Goal: Information Seeking & Learning: Learn about a topic

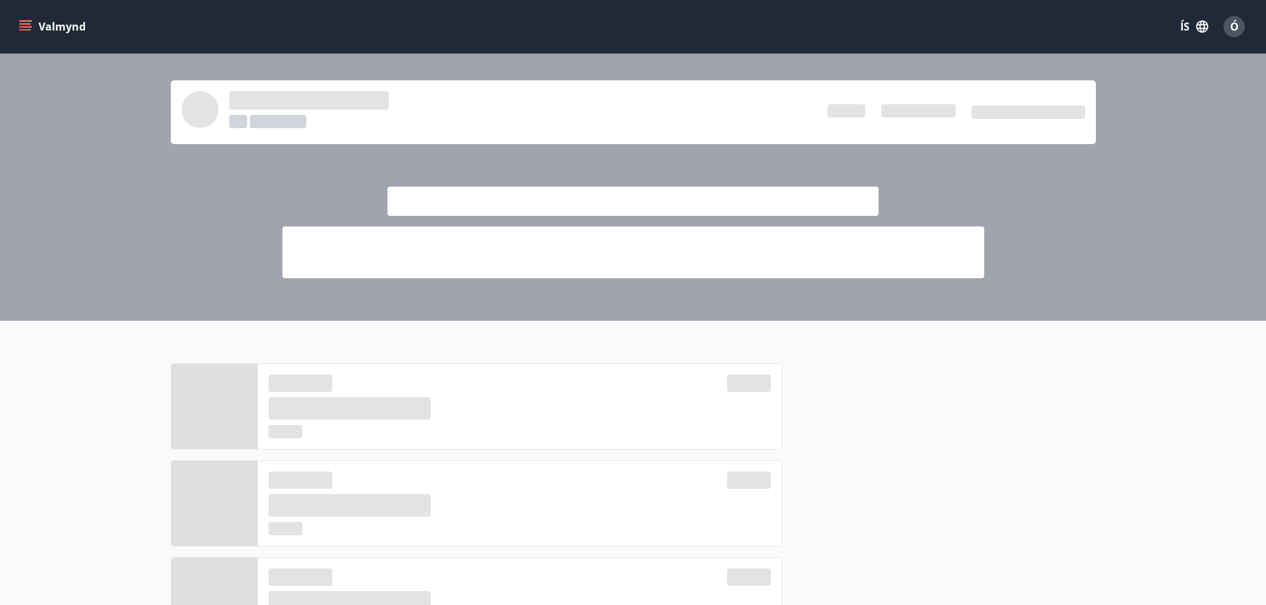
click at [29, 22] on icon "menu" at bounding box center [25, 26] width 13 height 13
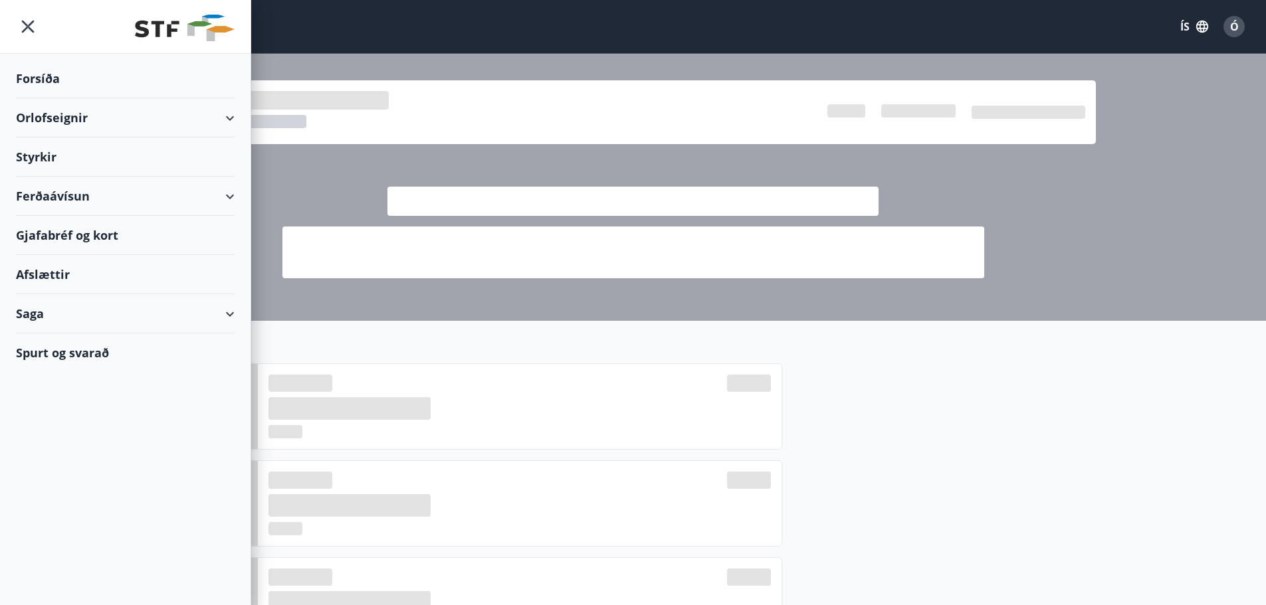
click at [39, 158] on div "Styrkir" at bounding box center [125, 157] width 219 height 39
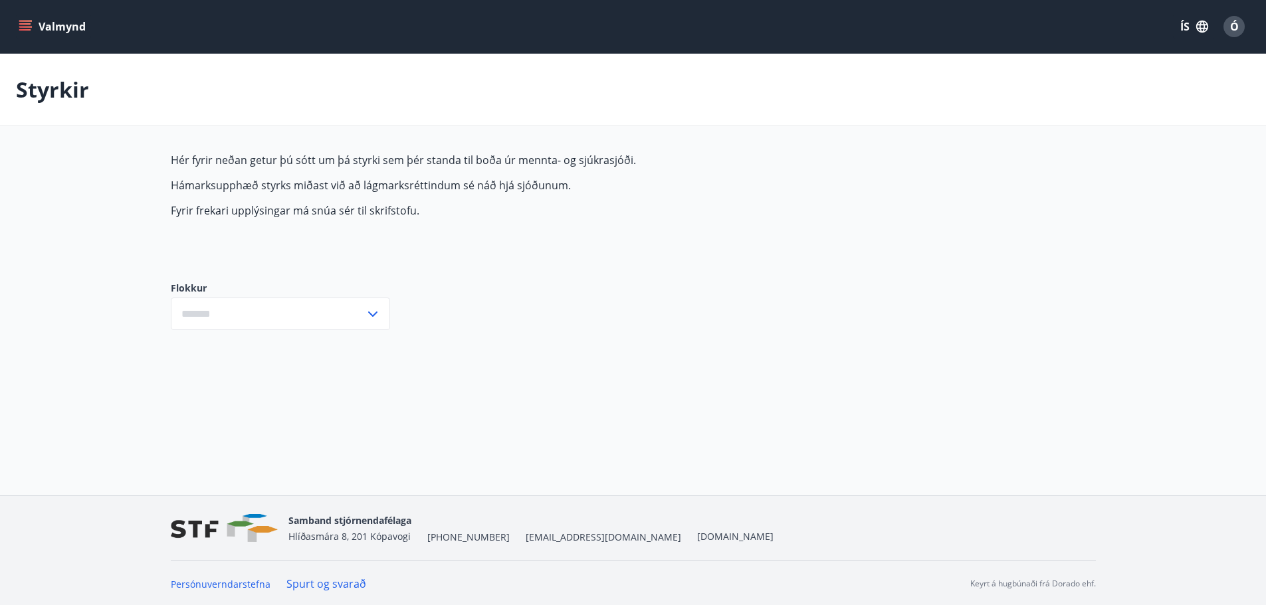
type input "***"
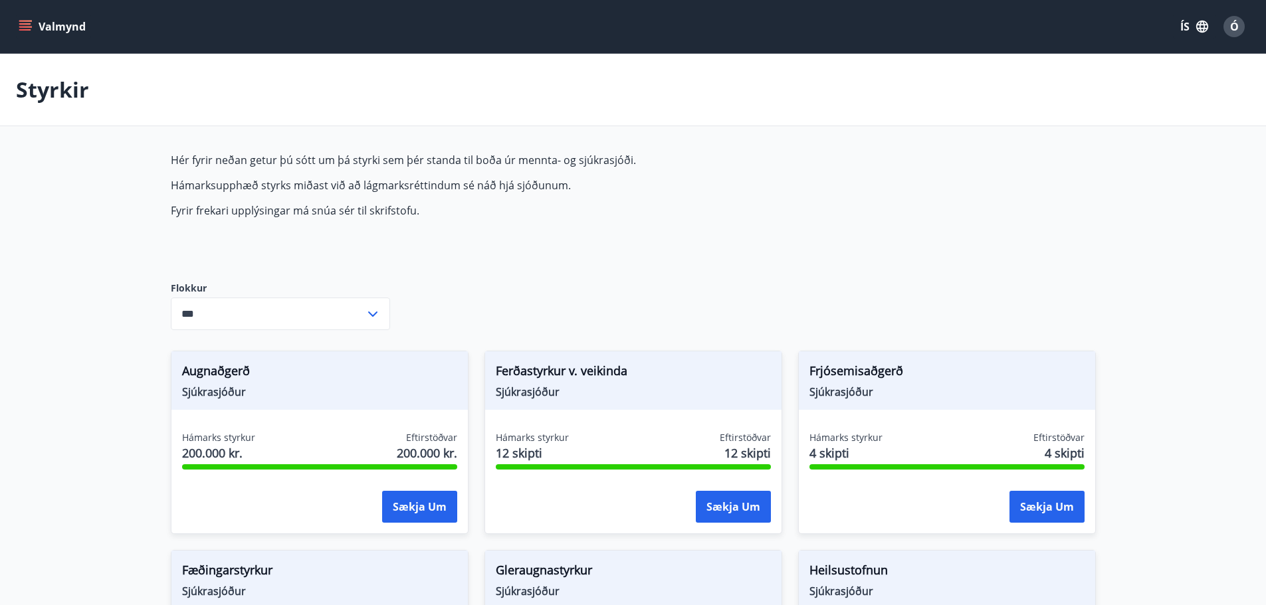
click at [30, 28] on icon "menu" at bounding box center [25, 26] width 13 height 13
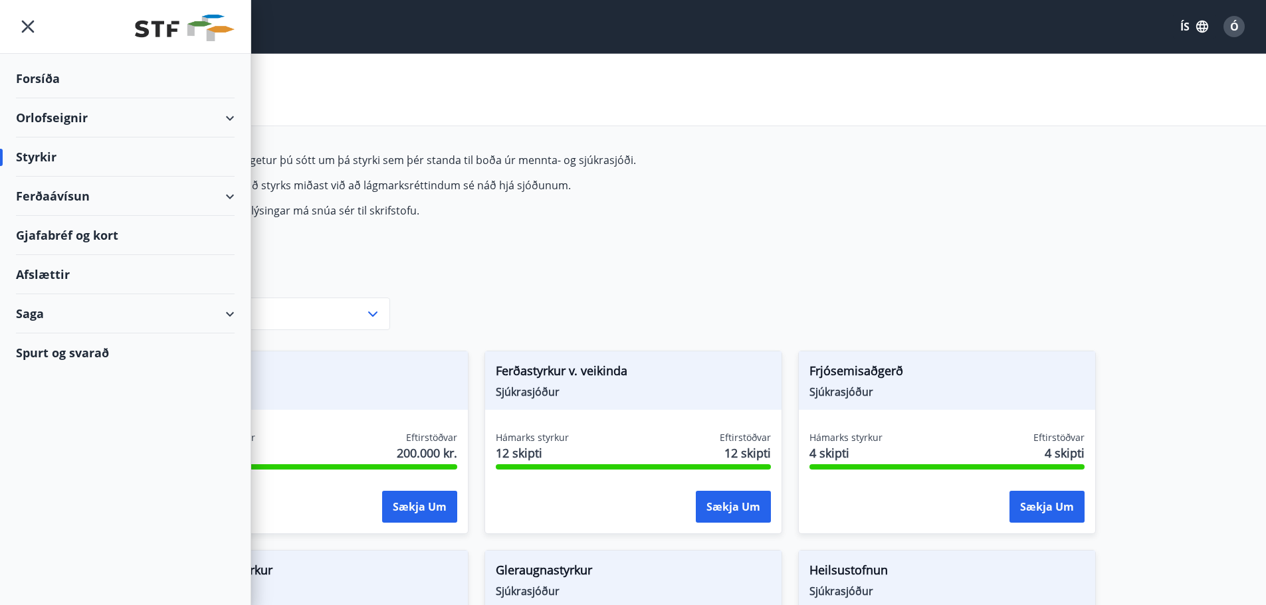
click at [48, 313] on div "Saga" at bounding box center [125, 313] width 219 height 39
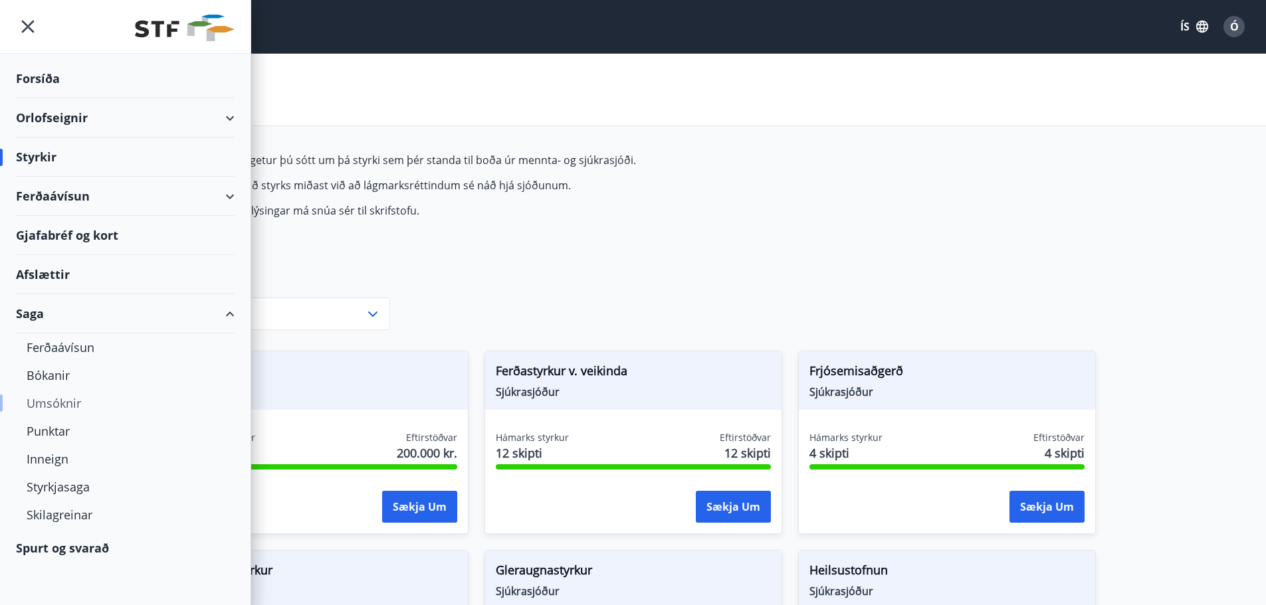
click at [60, 402] on div "Umsóknir" at bounding box center [125, 403] width 197 height 28
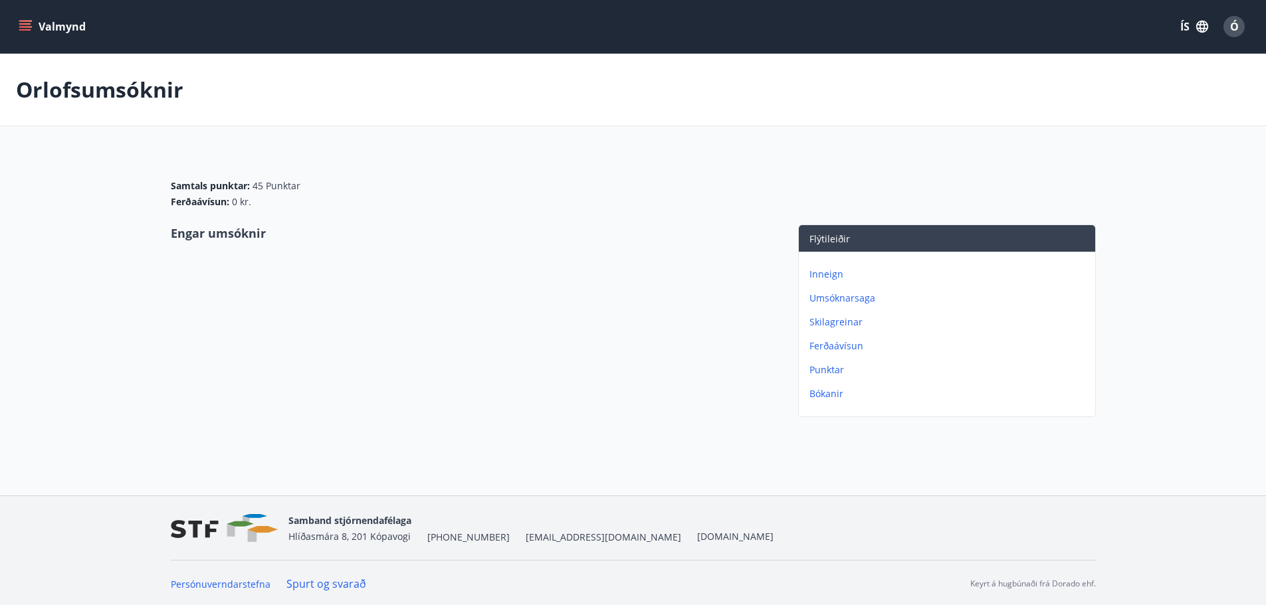
scroll to position [2, 0]
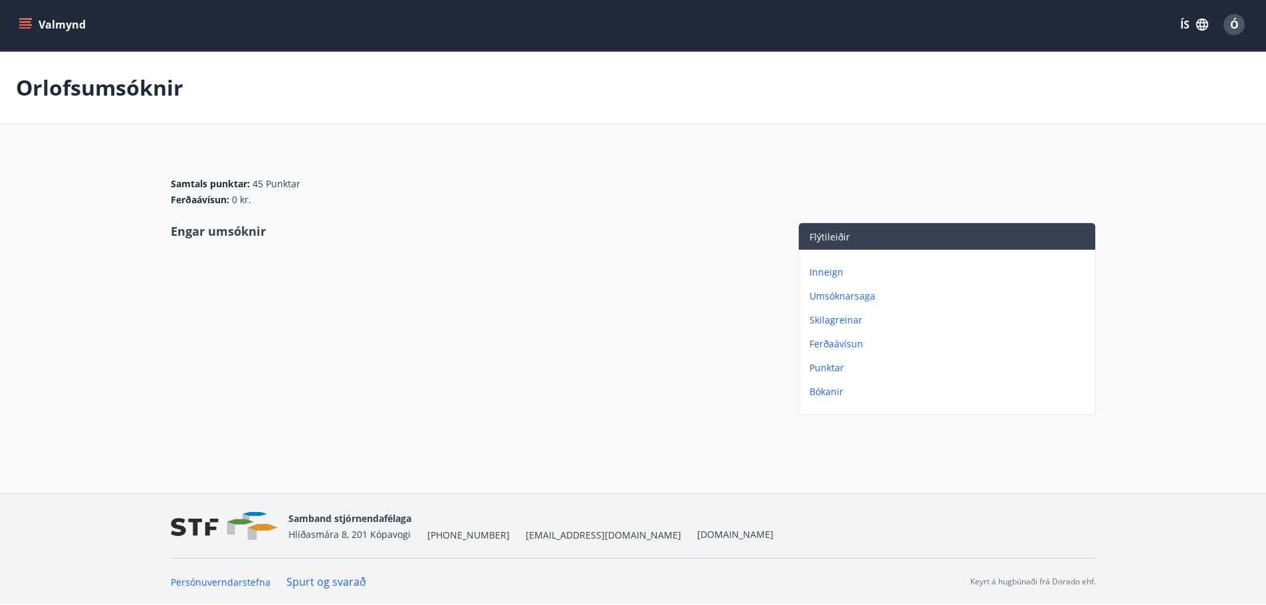
click at [855, 296] on p "Umsóknarsaga" at bounding box center [949, 296] width 280 height 13
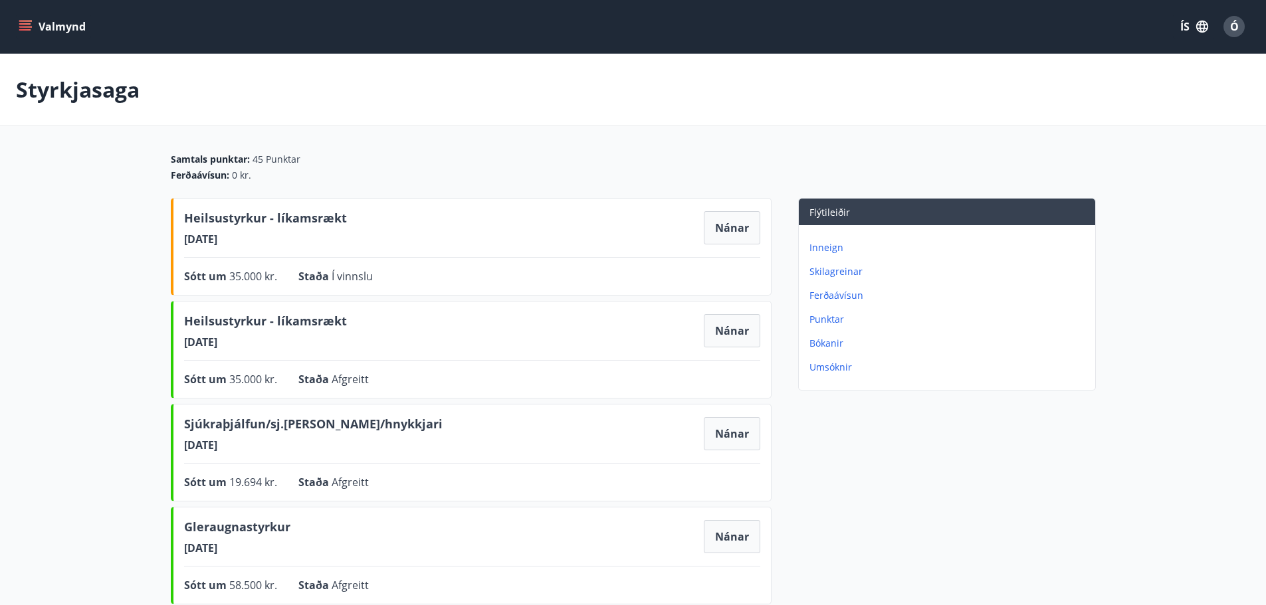
click at [24, 25] on icon "menu" at bounding box center [25, 23] width 12 height 1
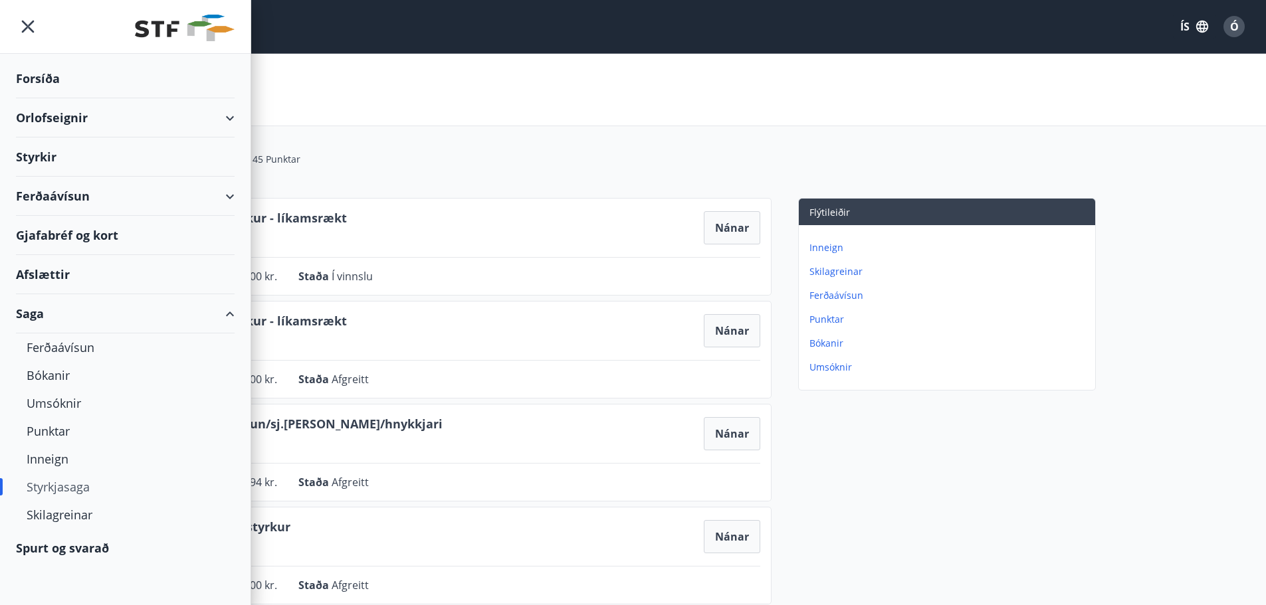
click at [74, 118] on div "Orlofseignir" at bounding box center [125, 117] width 219 height 39
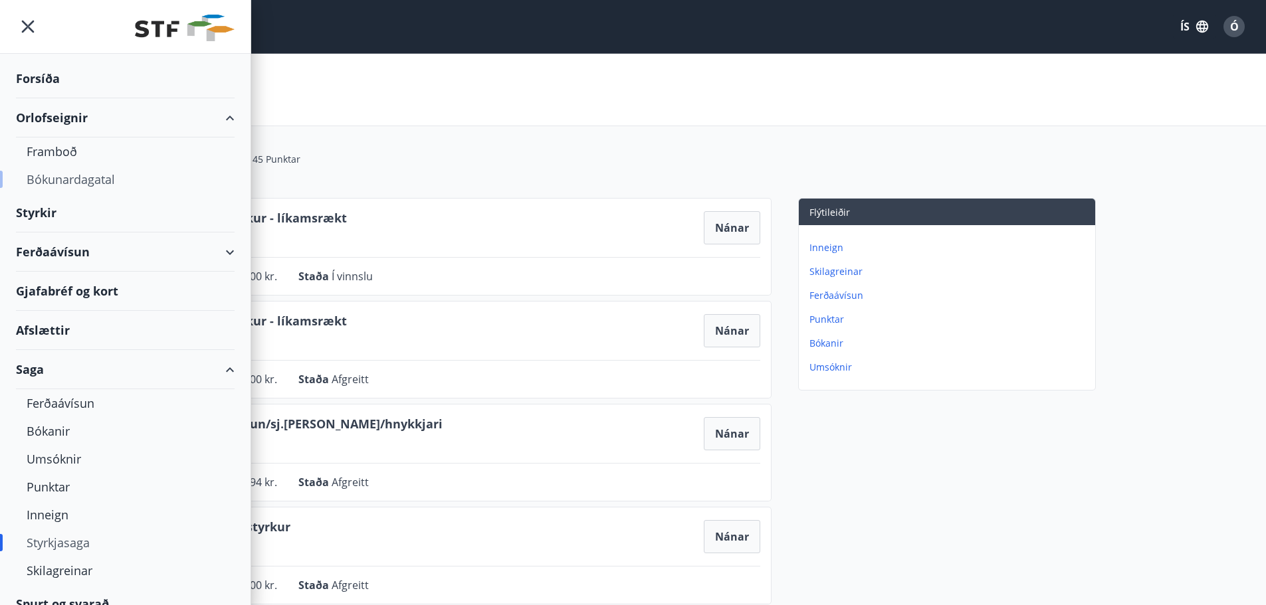
click at [58, 184] on div "Bókunardagatal" at bounding box center [125, 179] width 197 height 28
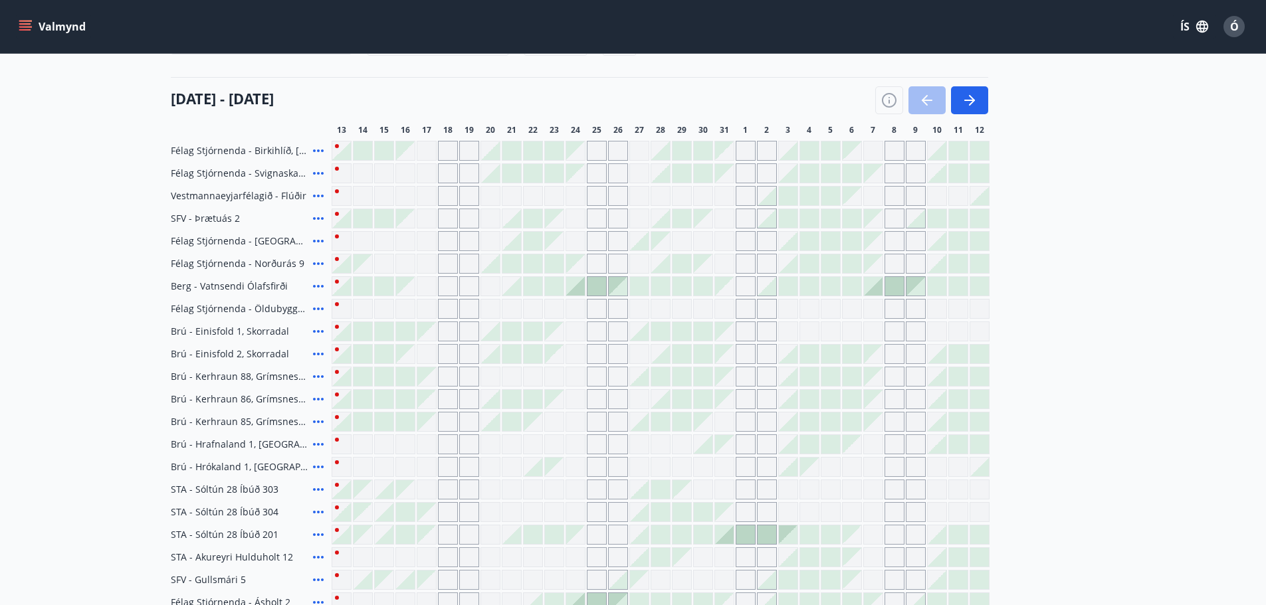
scroll to position [177, 0]
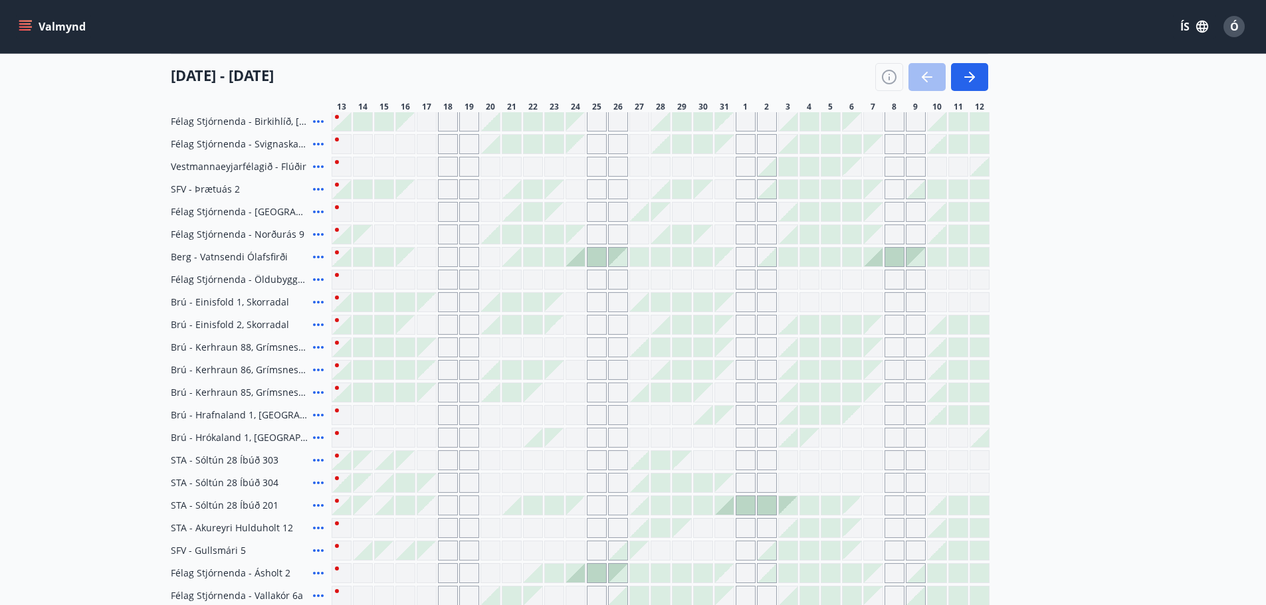
click at [749, 297] on div "Gráir dagar eru ekki bókanlegir" at bounding box center [746, 302] width 20 height 20
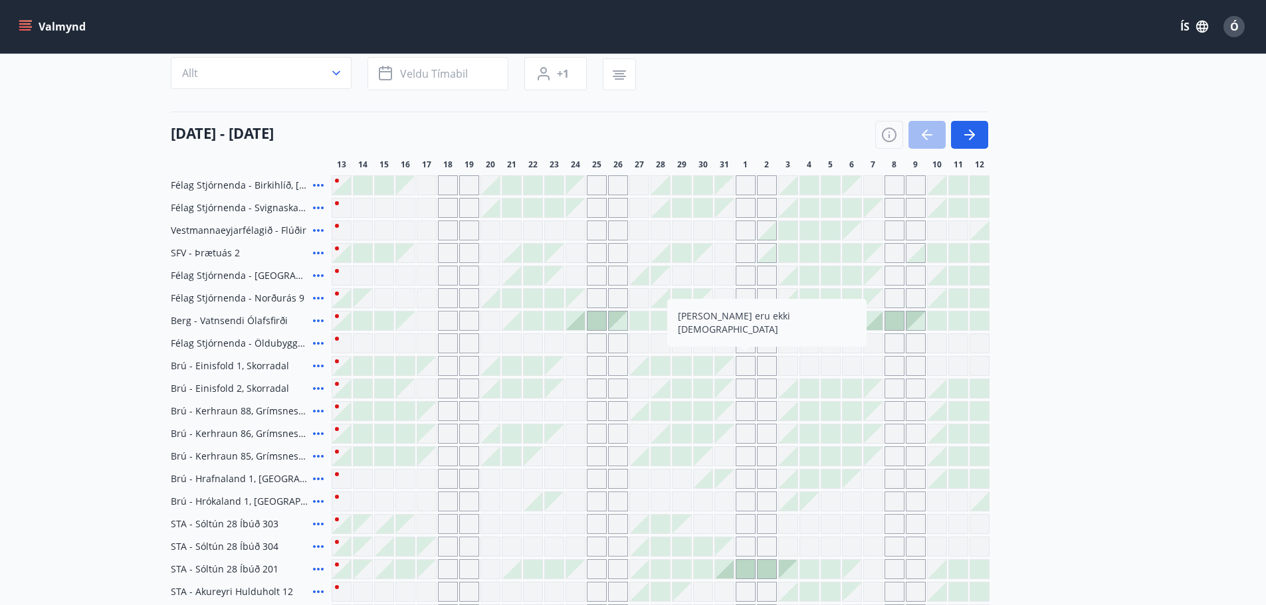
scroll to position [88, 0]
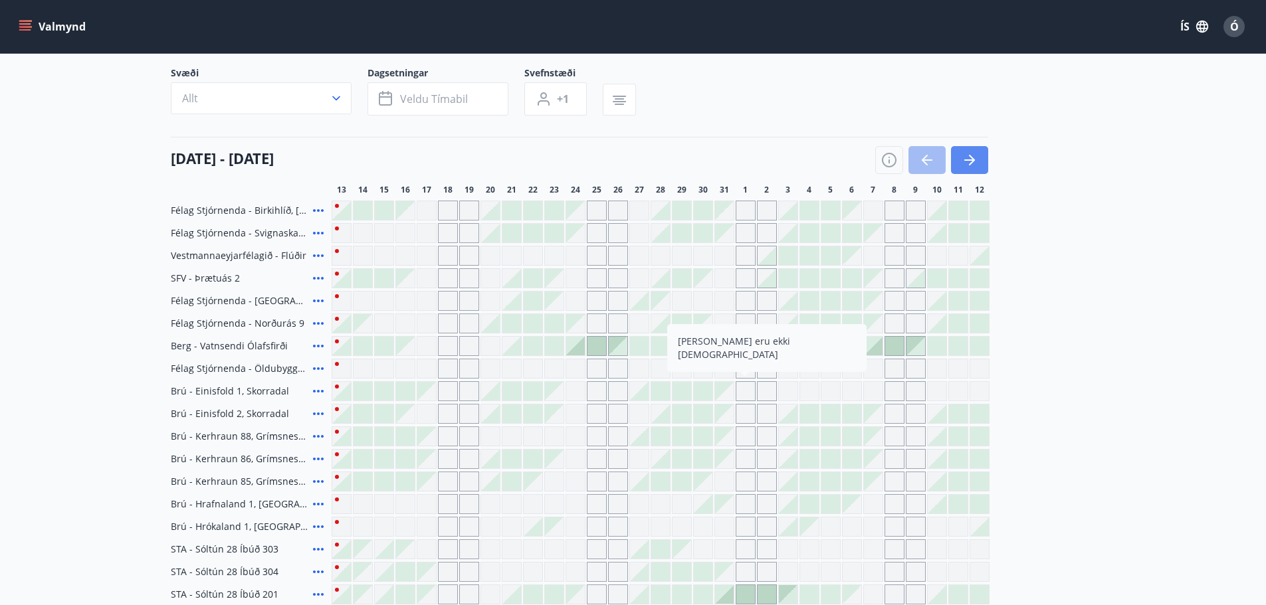
click at [976, 153] on icon "button" at bounding box center [970, 160] width 16 height 16
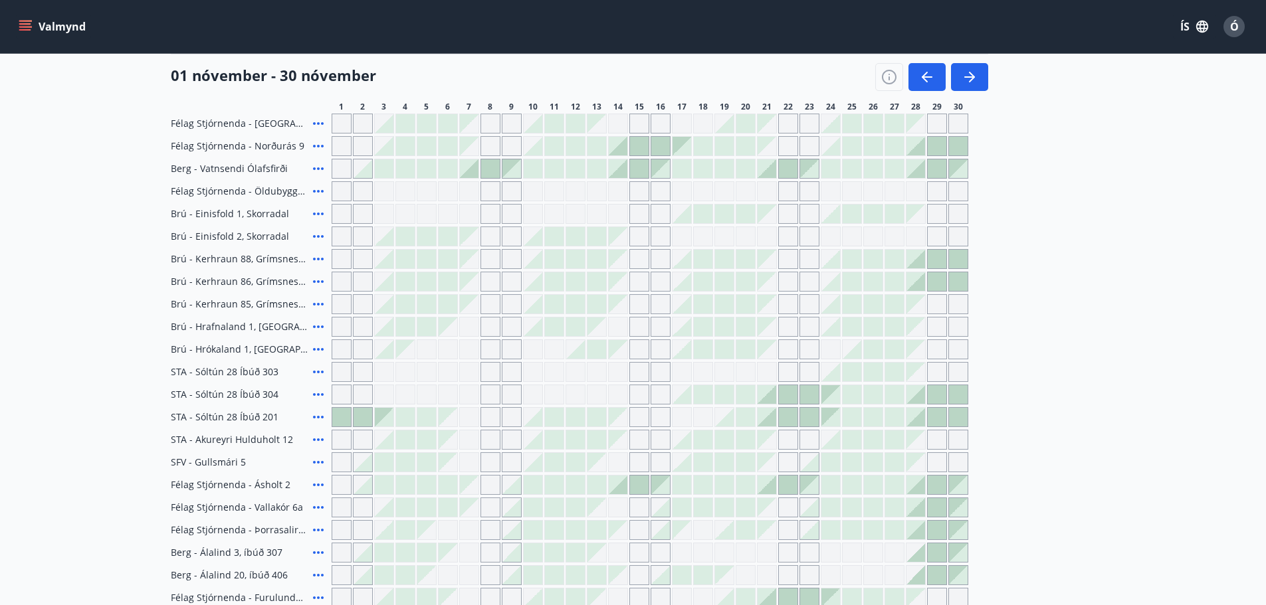
scroll to position [177, 0]
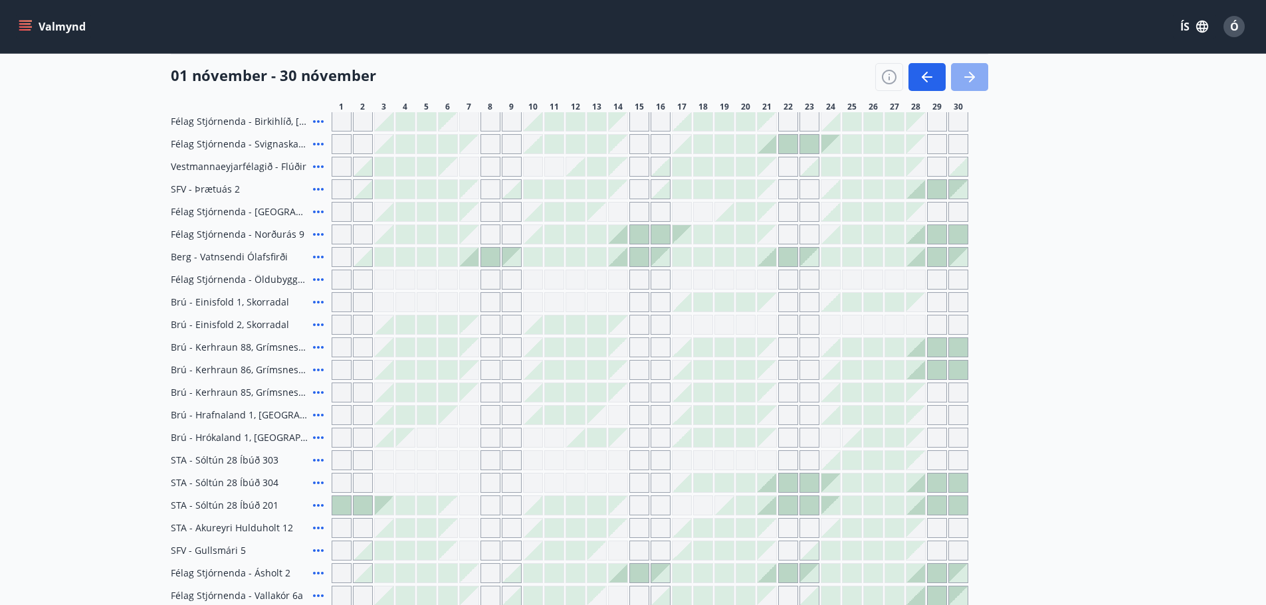
click at [982, 72] on button "button" at bounding box center [969, 77] width 37 height 28
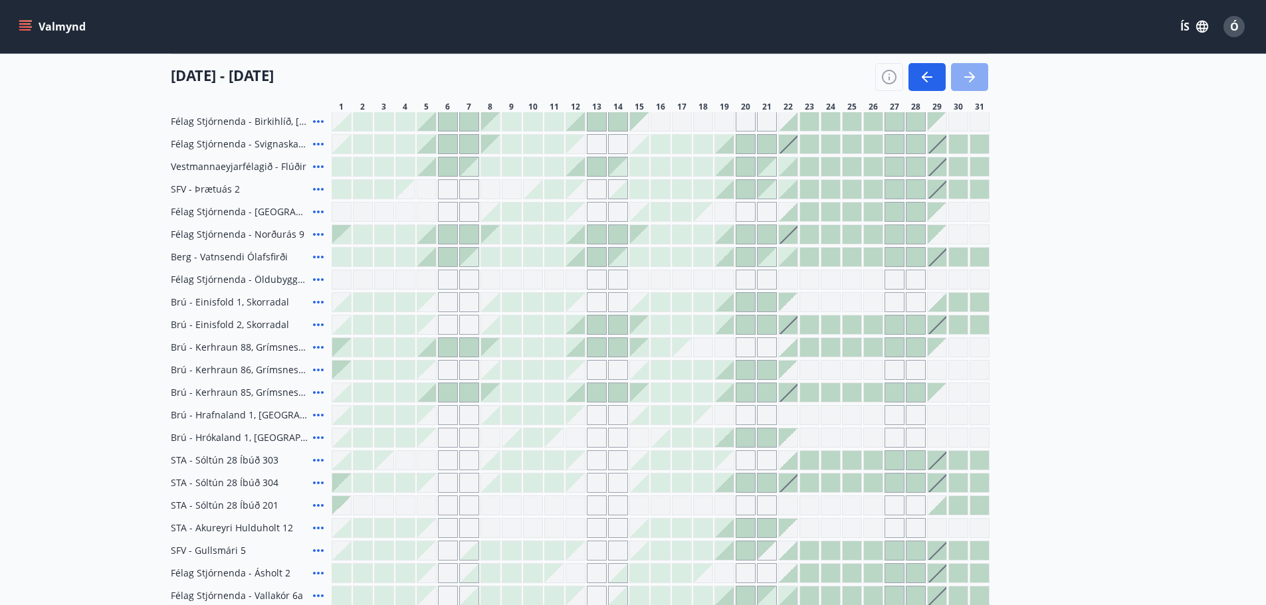
click at [966, 71] on icon "button" at bounding box center [970, 77] width 16 height 16
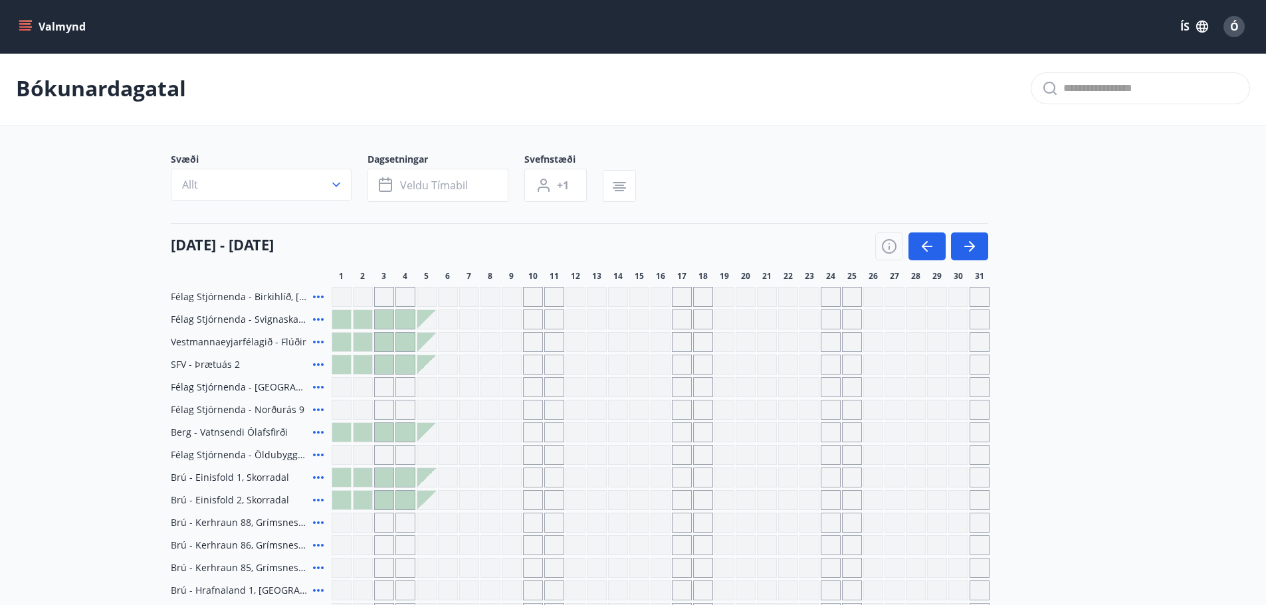
scroll to position [0, 0]
click at [920, 248] on icon "button" at bounding box center [927, 249] width 16 height 16
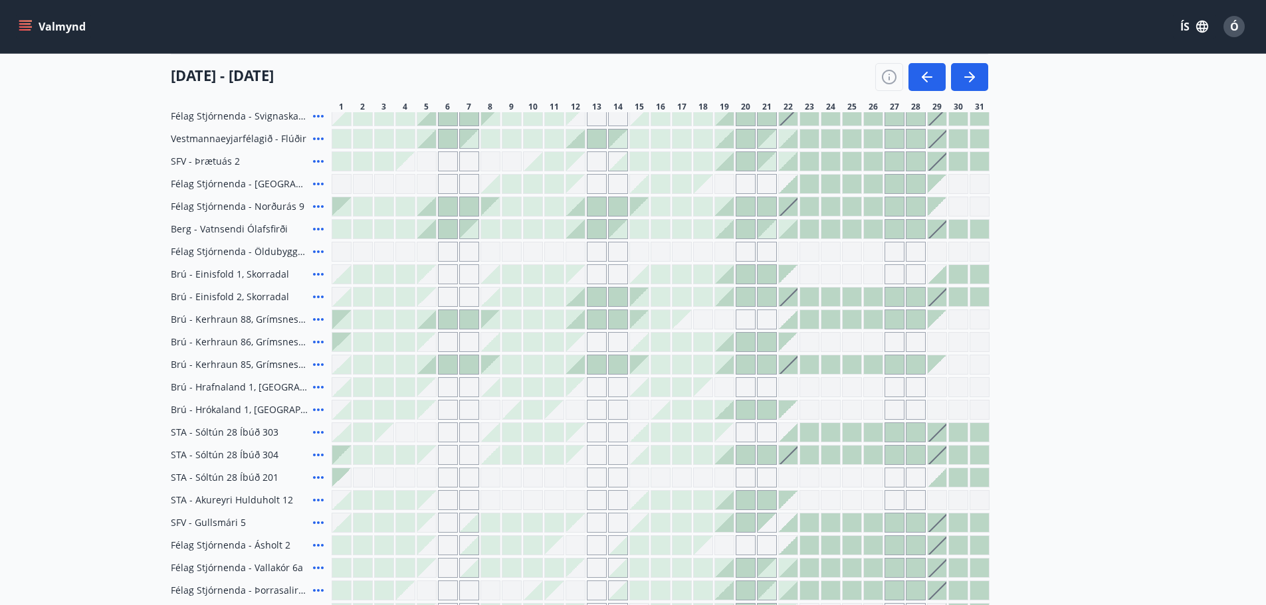
scroll to position [177, 0]
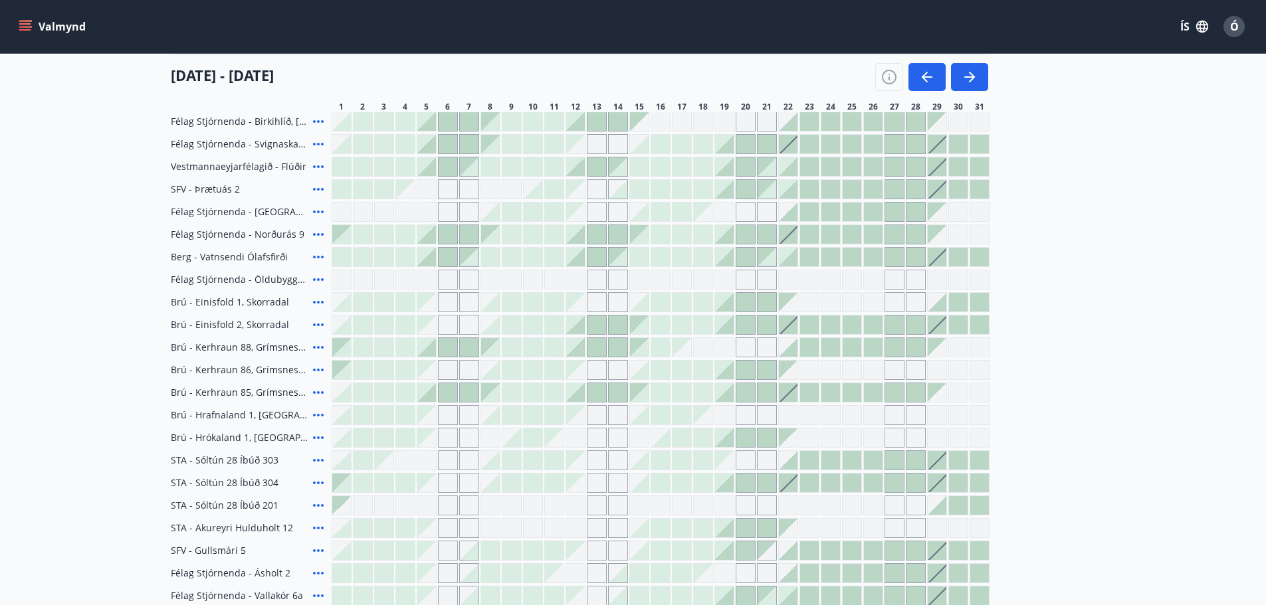
click at [32, 25] on button "Valmynd" at bounding box center [53, 27] width 75 height 24
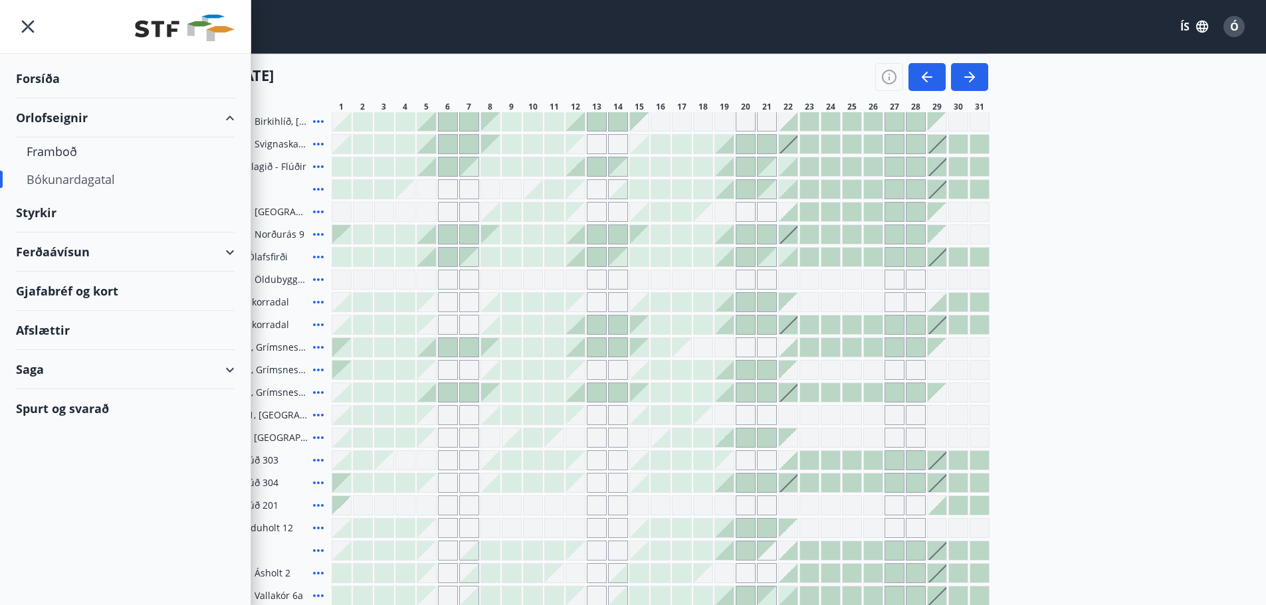
click at [57, 247] on div "Ferðaávísun" at bounding box center [125, 252] width 219 height 39
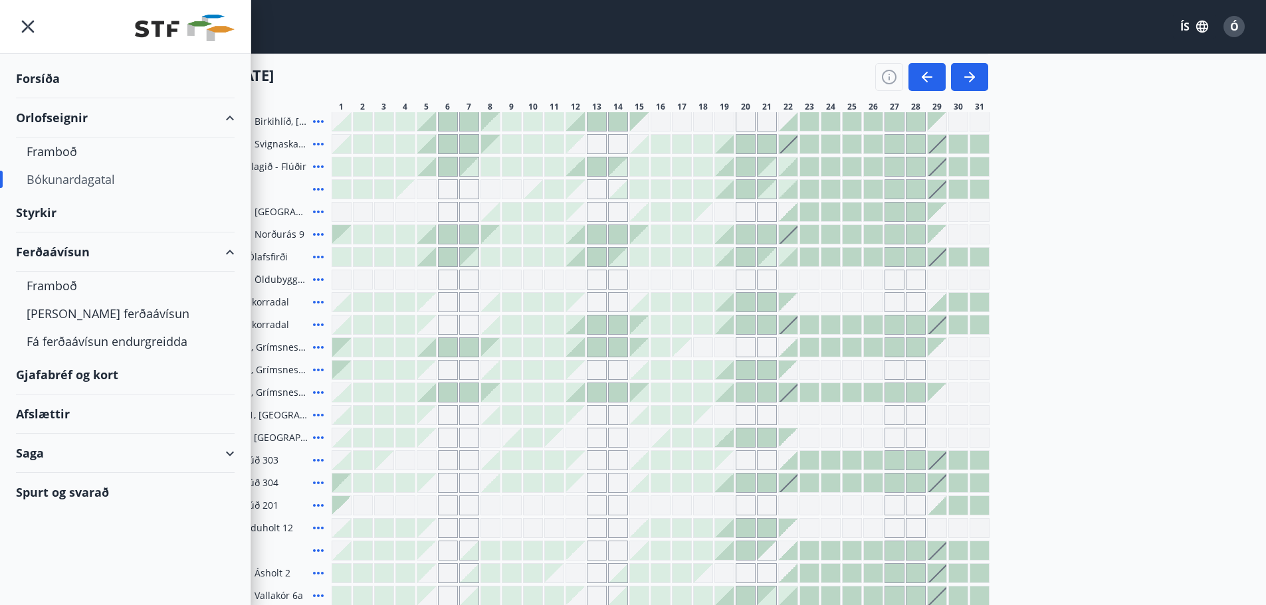
click at [46, 415] on div "Afslættir" at bounding box center [125, 414] width 219 height 39
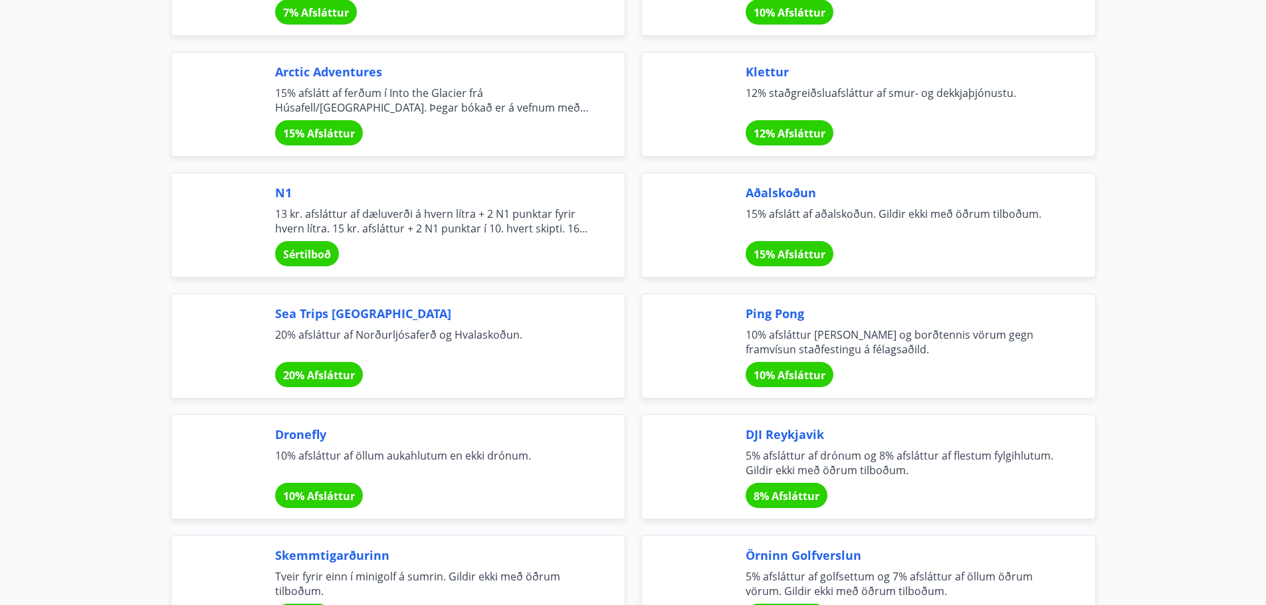
scroll to position [2570, 0]
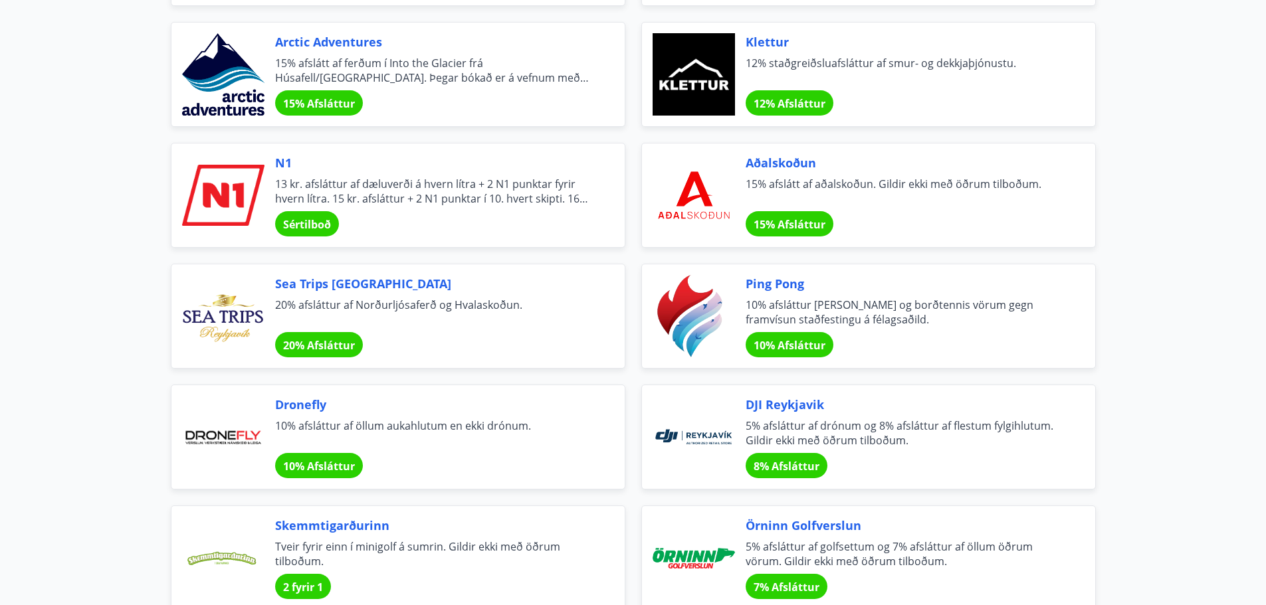
click at [871, 327] on div "Ping Pong 10% afsláttur [PERSON_NAME] og borðtennis vörum gegn framvísun staðfe…" at bounding box center [905, 316] width 318 height 82
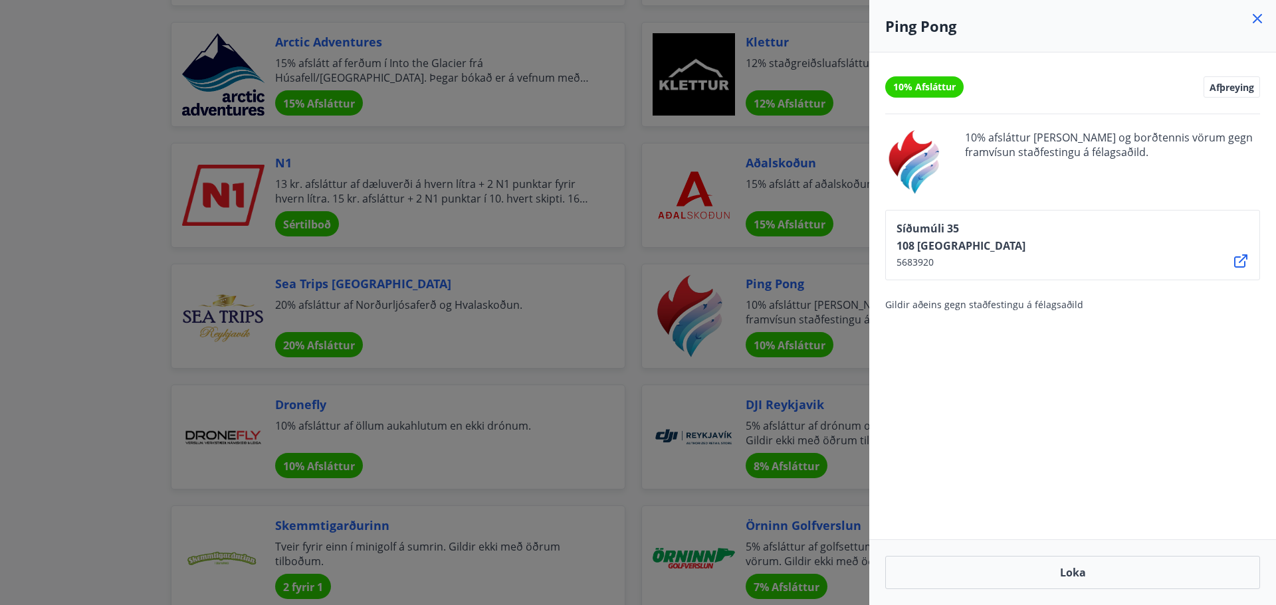
click at [921, 86] on span "10% Afsláttur" at bounding box center [924, 86] width 62 height 13
click at [1225, 84] on span "Afþreying" at bounding box center [1232, 87] width 45 height 12
click at [1262, 16] on icon at bounding box center [1257, 19] width 16 height 16
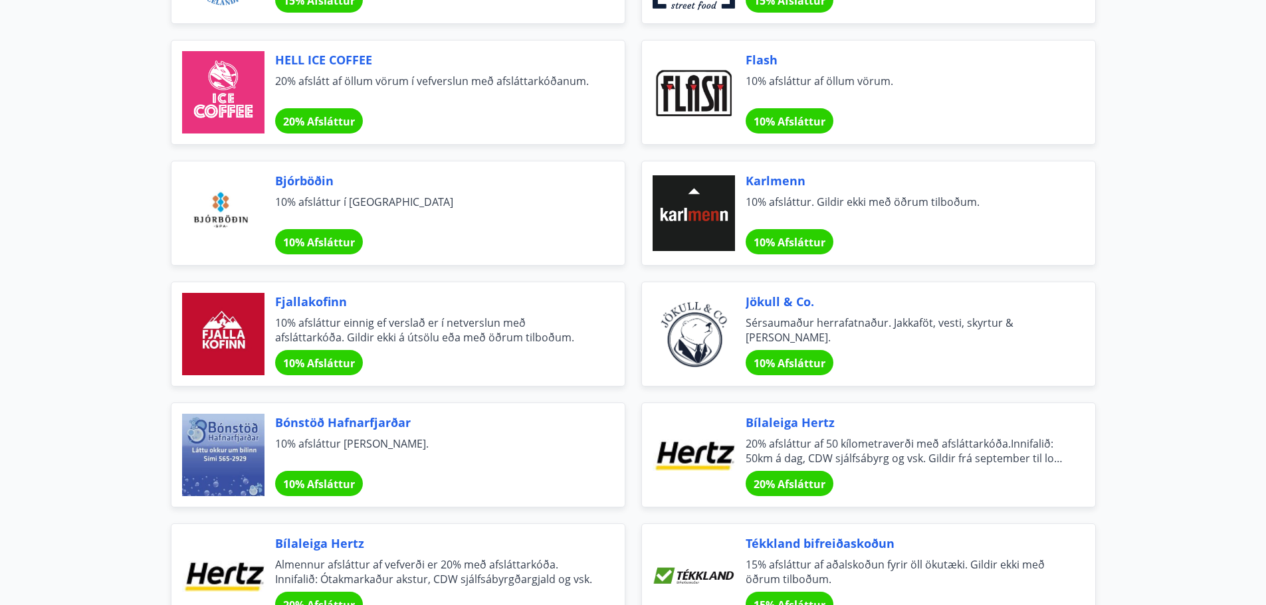
scroll to position [4165, 0]
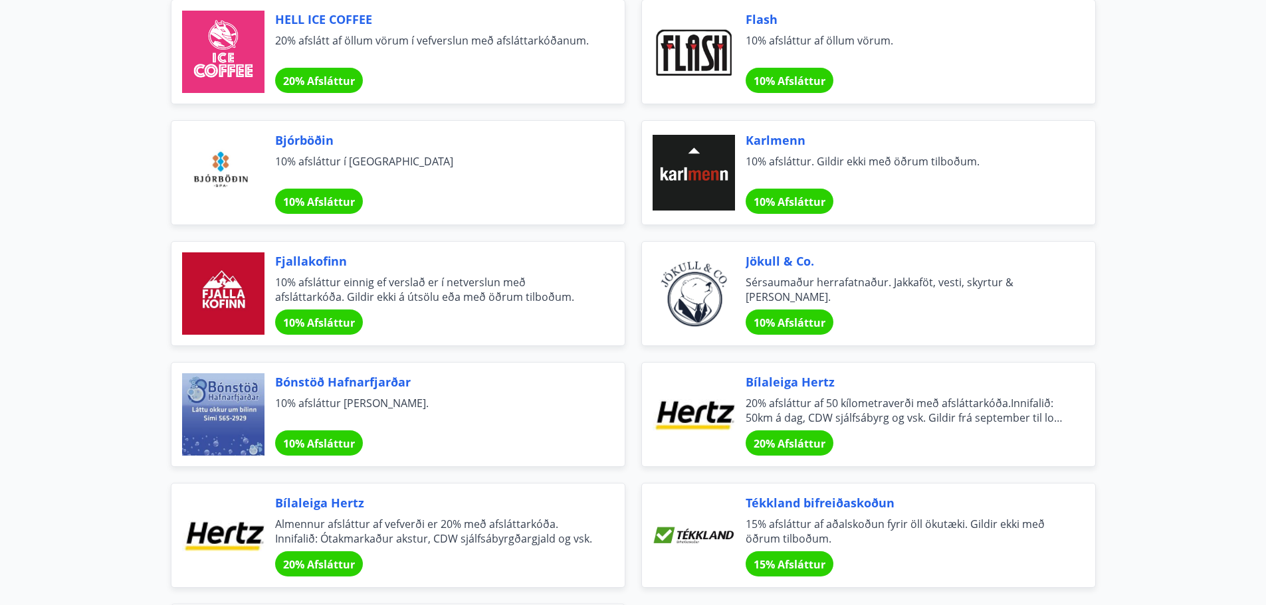
click at [769, 137] on span "Karlmenn" at bounding box center [905, 140] width 318 height 17
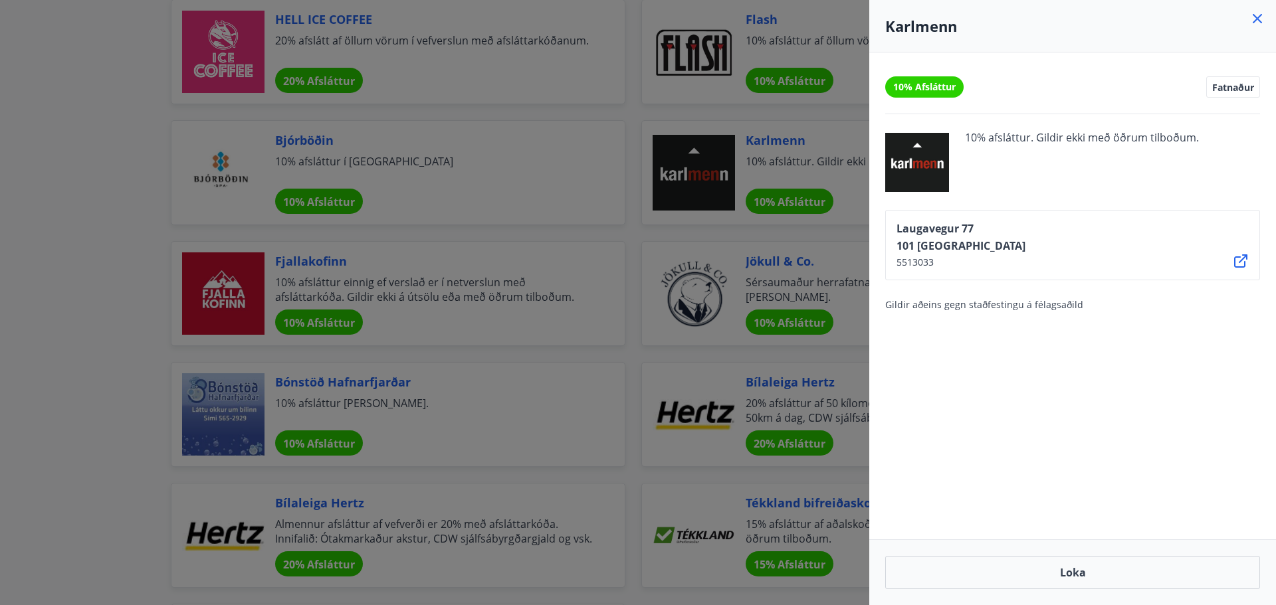
click at [1256, 21] on icon at bounding box center [1257, 18] width 9 height 9
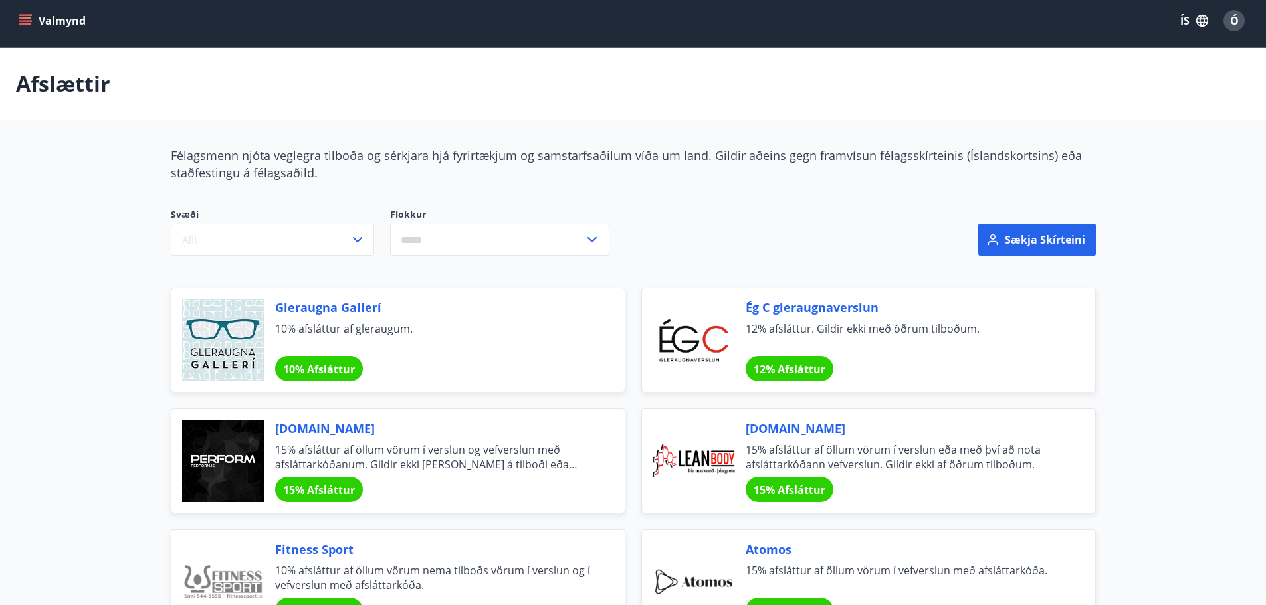
scroll to position [0, 0]
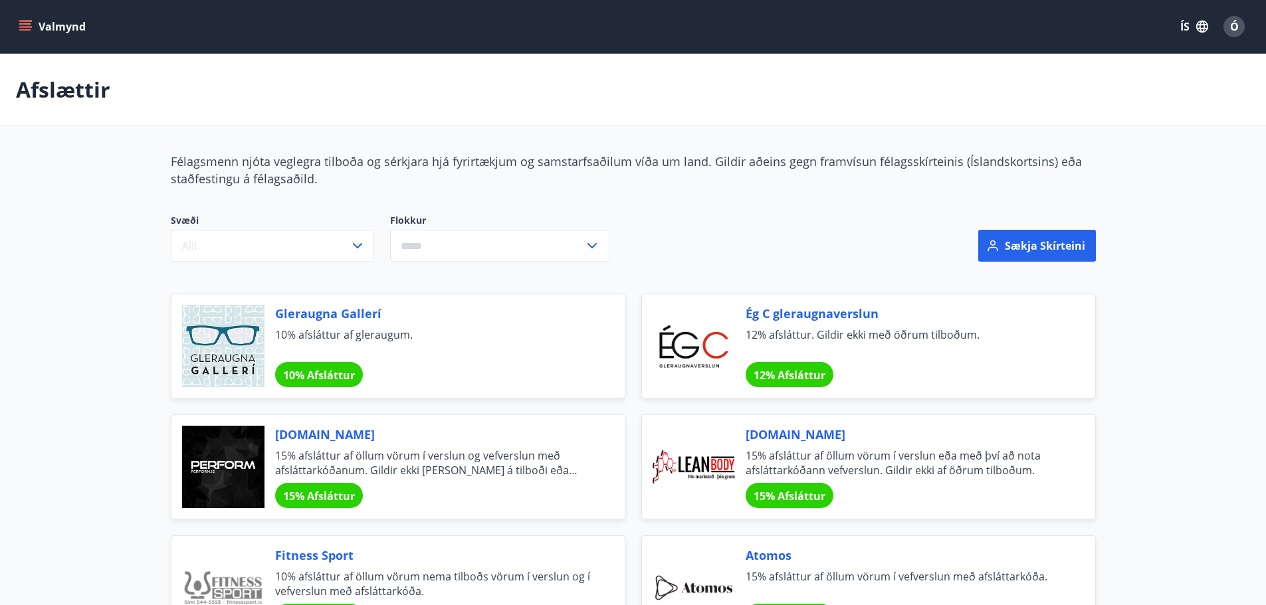
click at [22, 25] on icon "menu" at bounding box center [25, 26] width 13 height 13
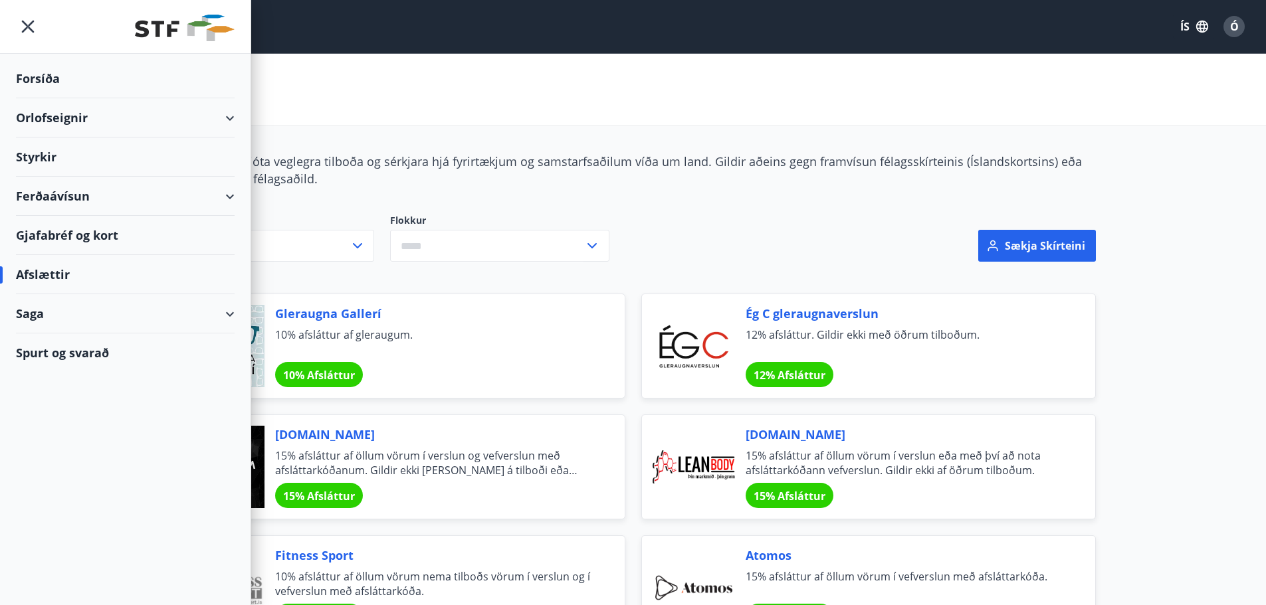
click at [61, 233] on div "Gjafabréf og kort" at bounding box center [125, 235] width 219 height 39
click at [40, 315] on div "Saga" at bounding box center [125, 313] width 219 height 39
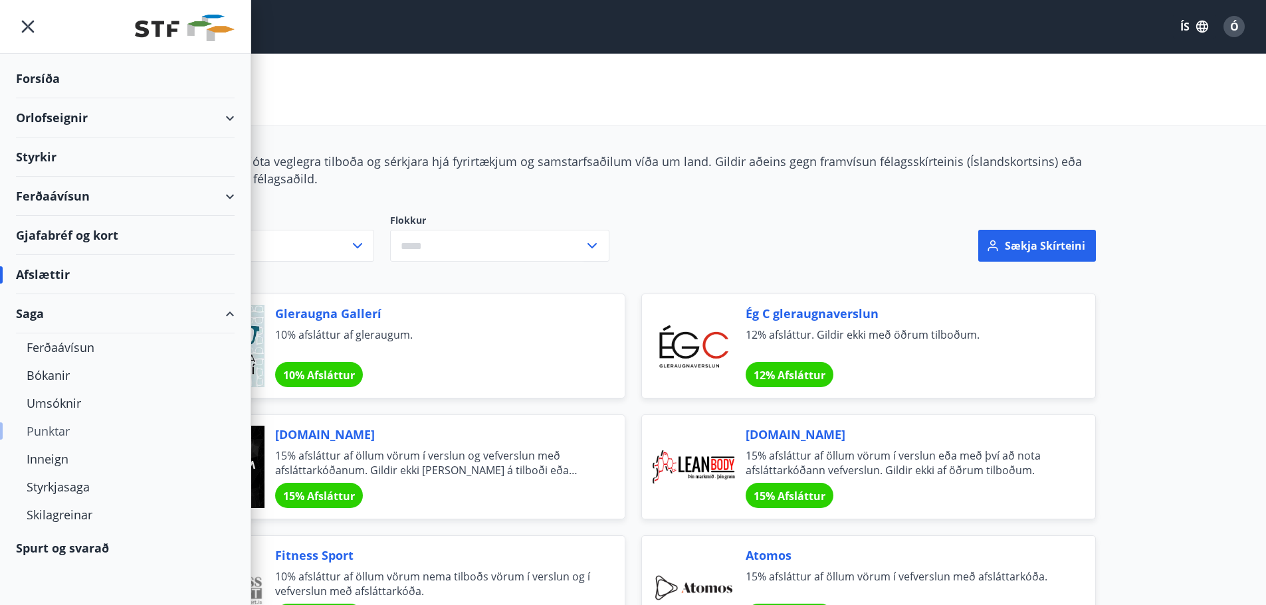
click at [61, 431] on div "Punktar" at bounding box center [125, 431] width 197 height 28
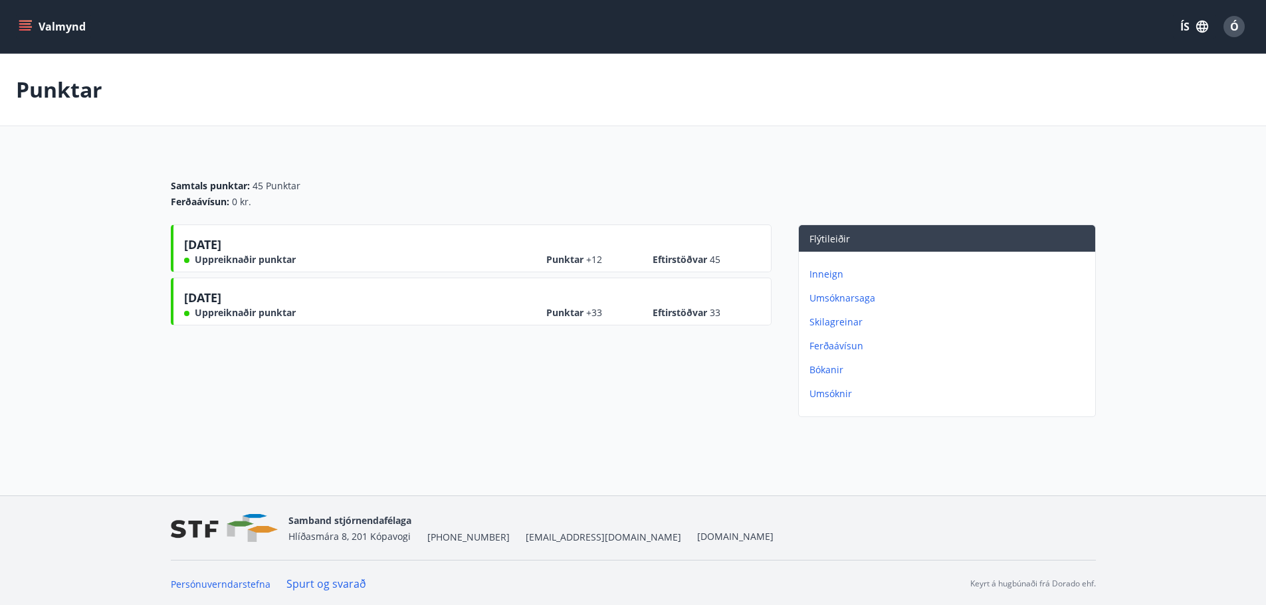
click at [833, 275] on p "Inneign" at bounding box center [949, 274] width 280 height 13
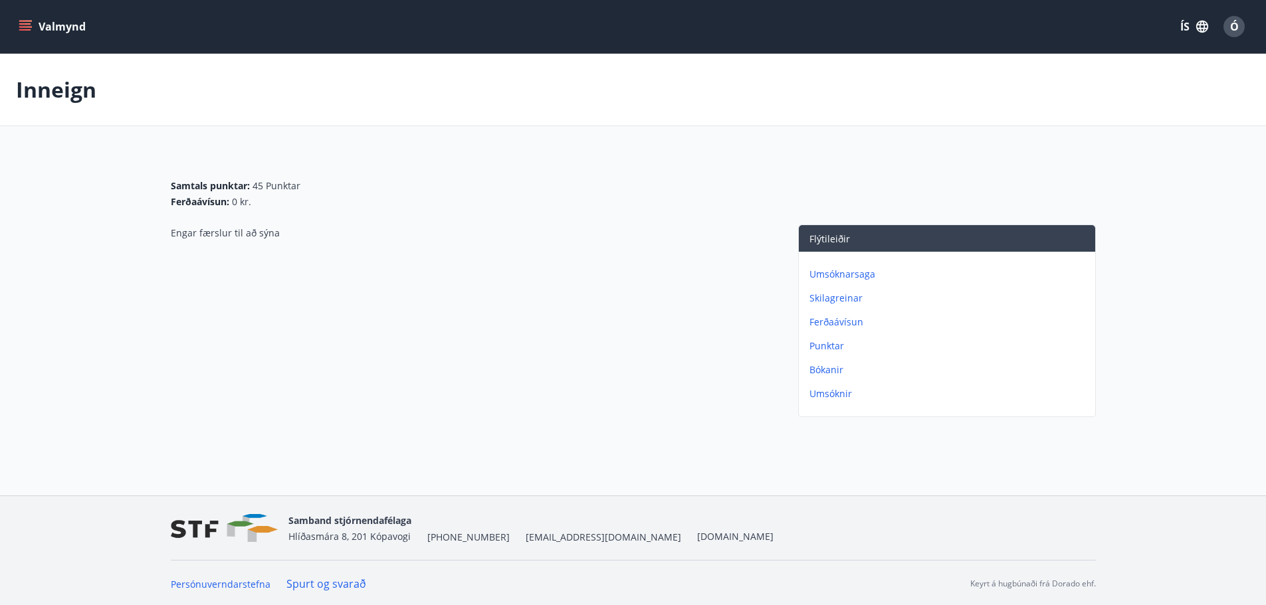
click at [831, 345] on p "Punktar" at bounding box center [949, 346] width 280 height 13
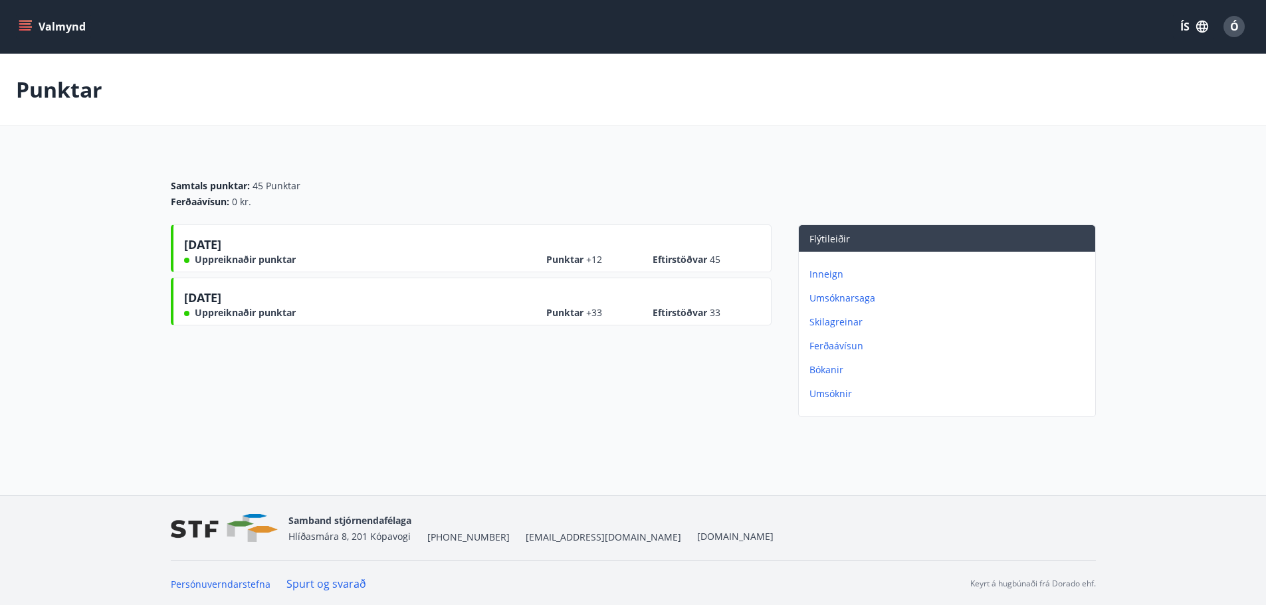
click at [836, 323] on p "Skilagreinar" at bounding box center [949, 322] width 280 height 13
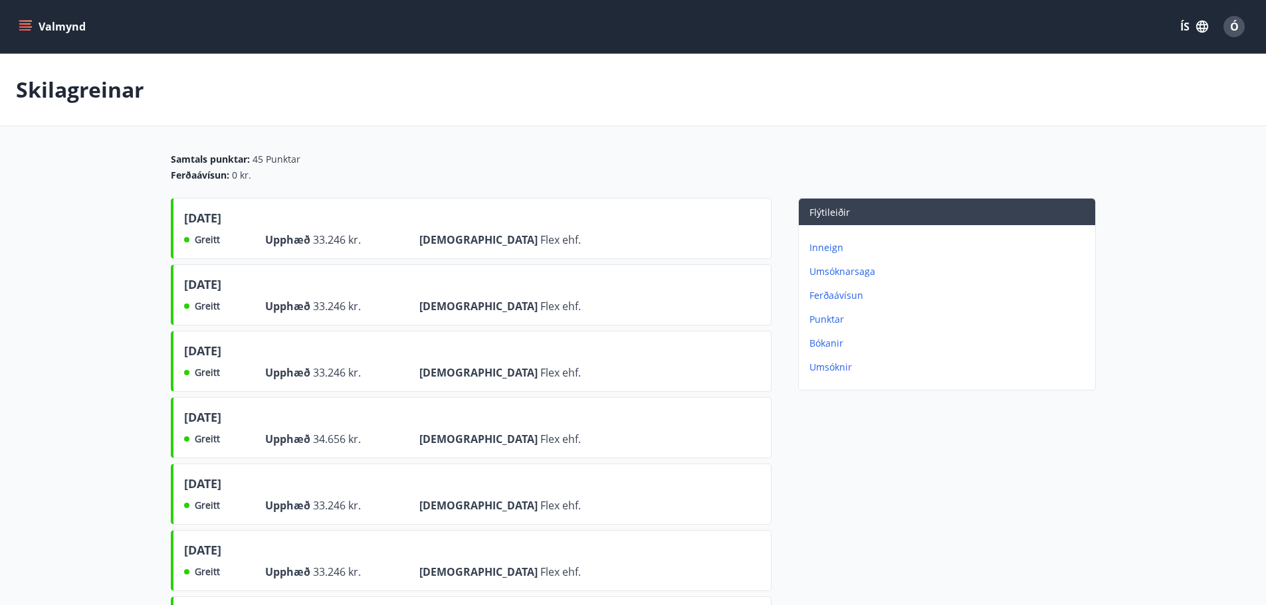
click at [29, 20] on icon "menu" at bounding box center [25, 26] width 13 height 13
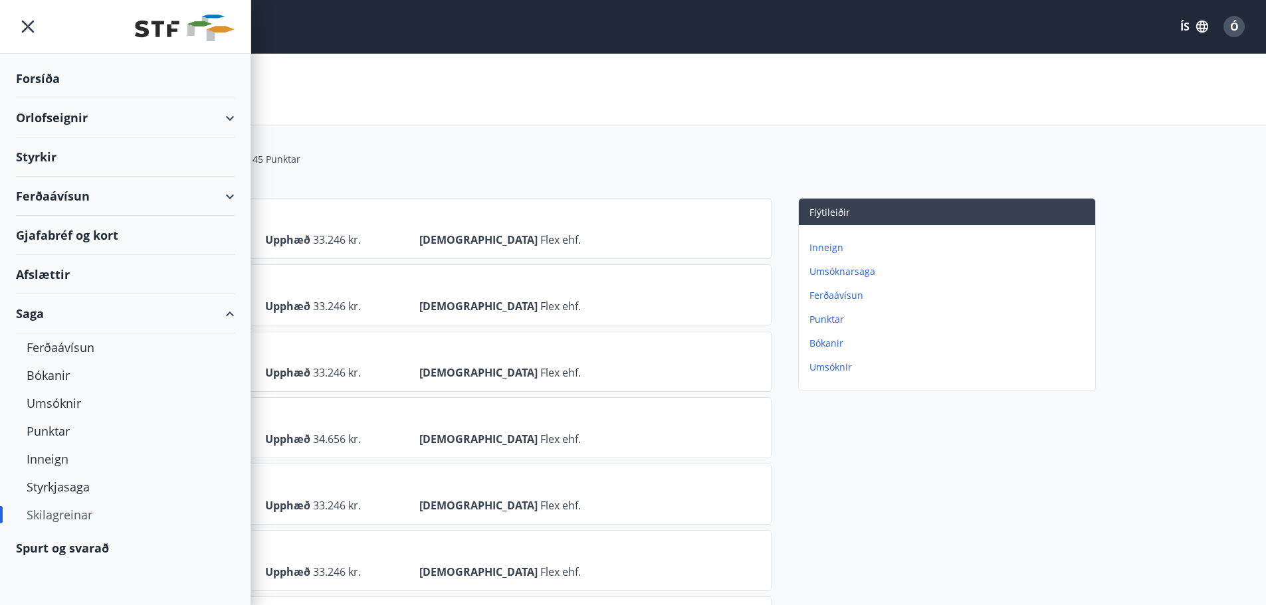
click at [75, 549] on div "Spurt og svarað" at bounding box center [125, 548] width 219 height 39
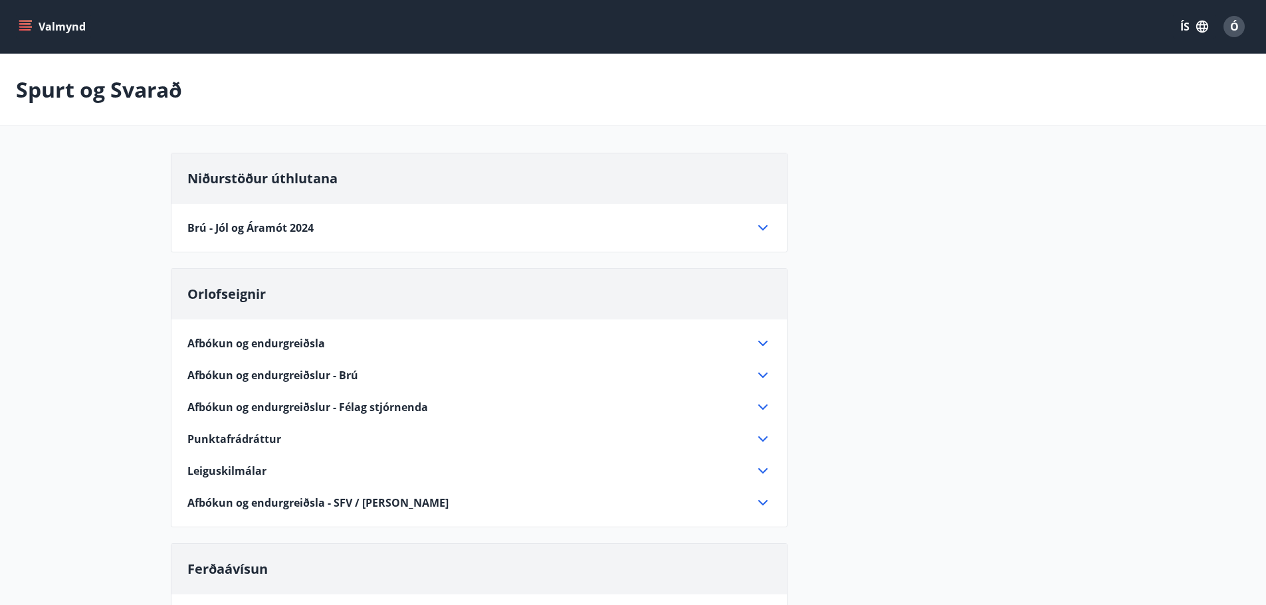
scroll to position [88, 0]
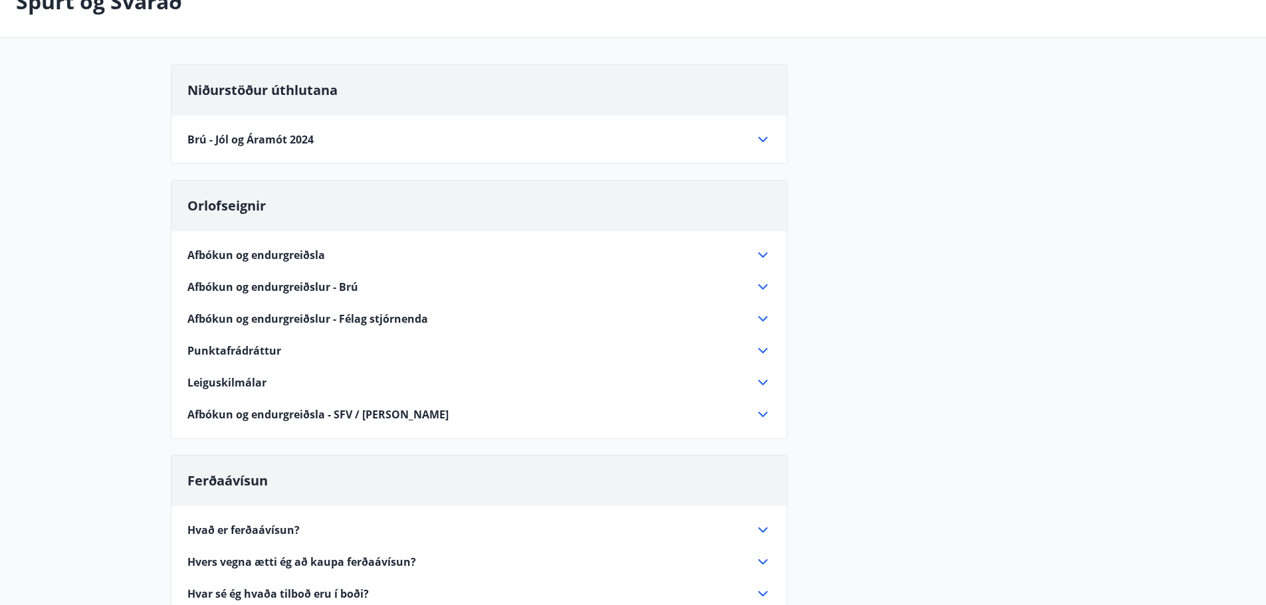
click at [410, 134] on div "Brú - Jól og Áramót 2024" at bounding box center [471, 139] width 568 height 15
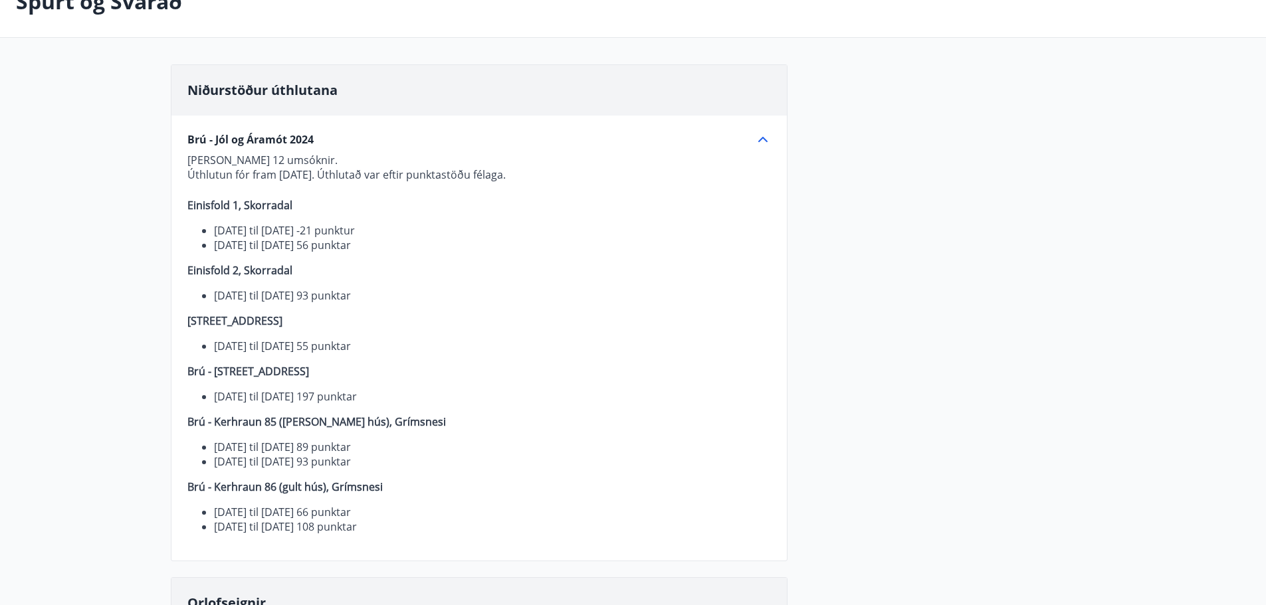
click at [410, 134] on div "Brú - Jól og Áramót 2024" at bounding box center [471, 139] width 568 height 15
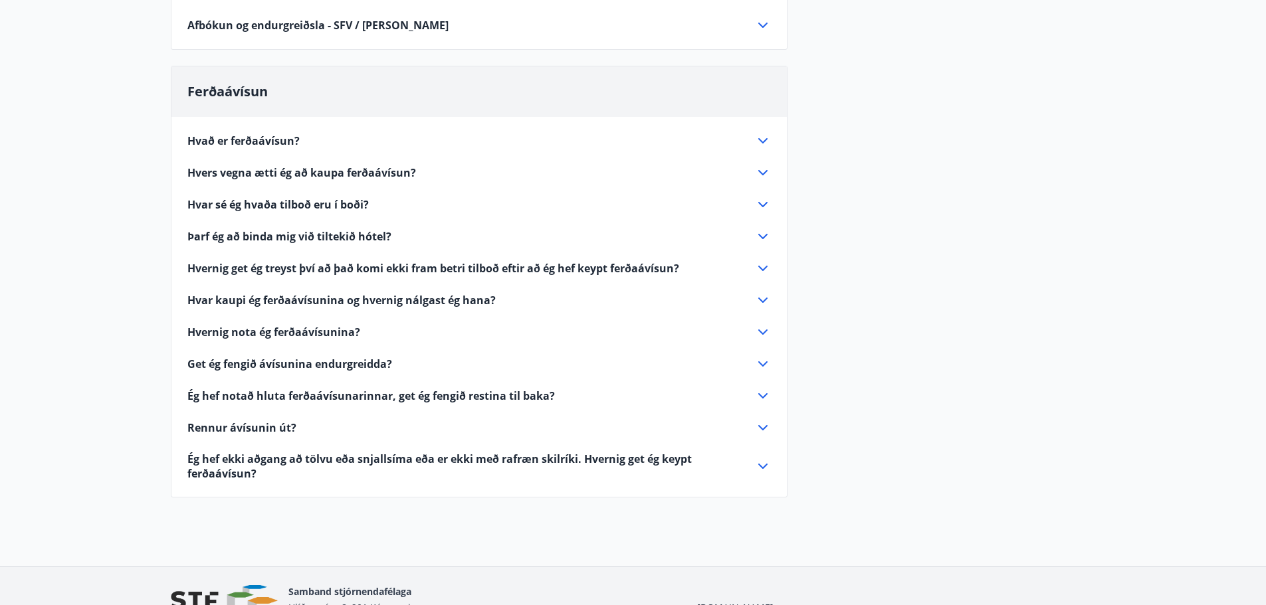
scroll to position [532, 0]
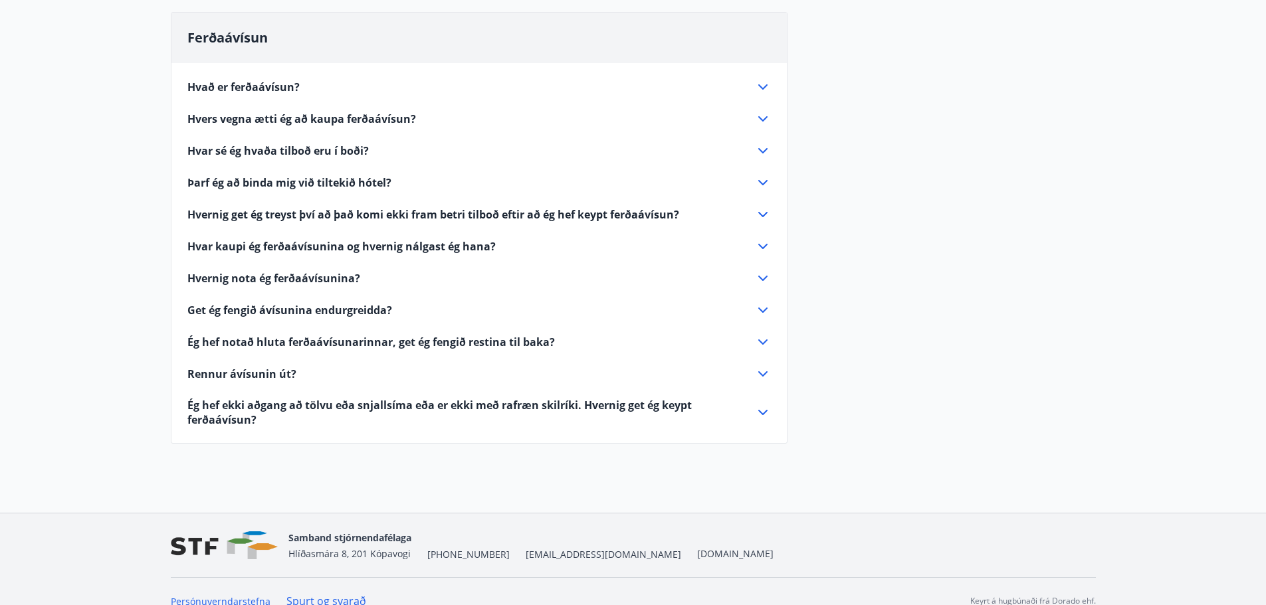
click at [266, 85] on span "Hvað er ferðaávísun?" at bounding box center [243, 87] width 112 height 15
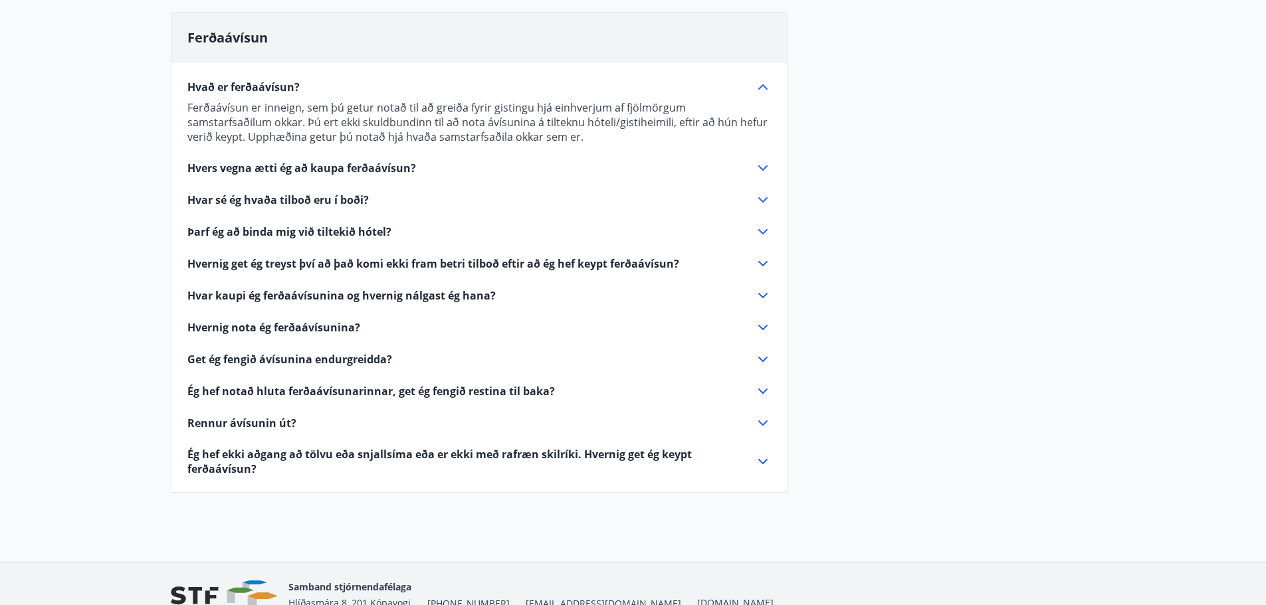
click at [266, 85] on span "Hvað er ferðaávísun?" at bounding box center [243, 87] width 112 height 15
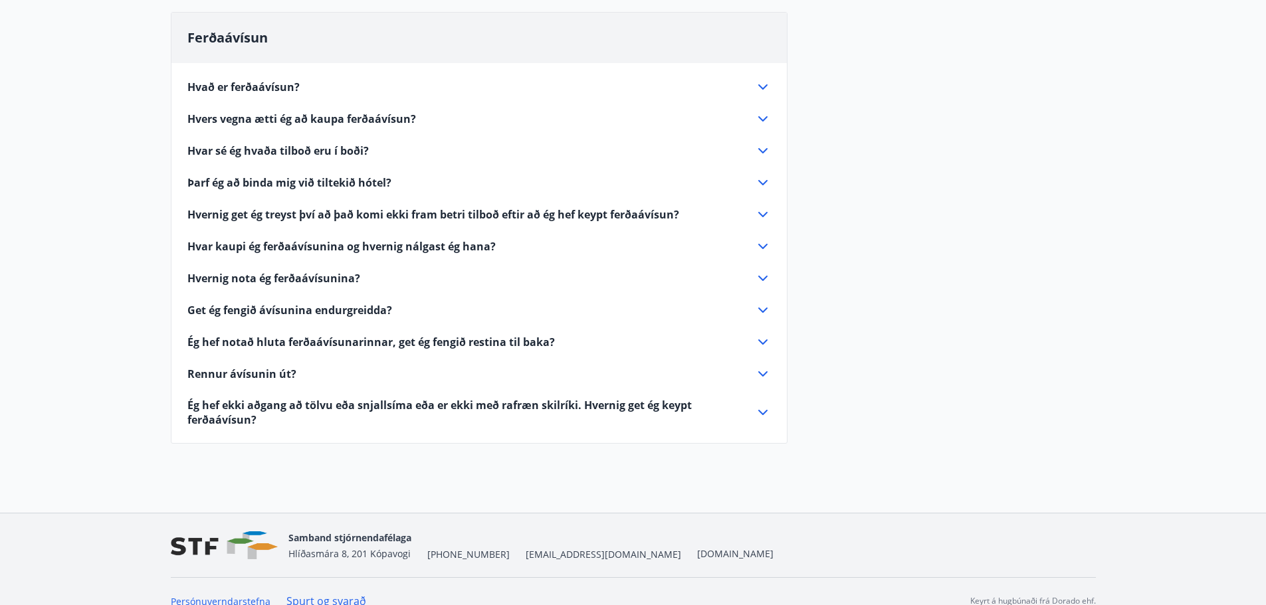
click at [260, 120] on span "Hvers vegna ætti ég að kaupa ferðaávísun?" at bounding box center [301, 119] width 229 height 15
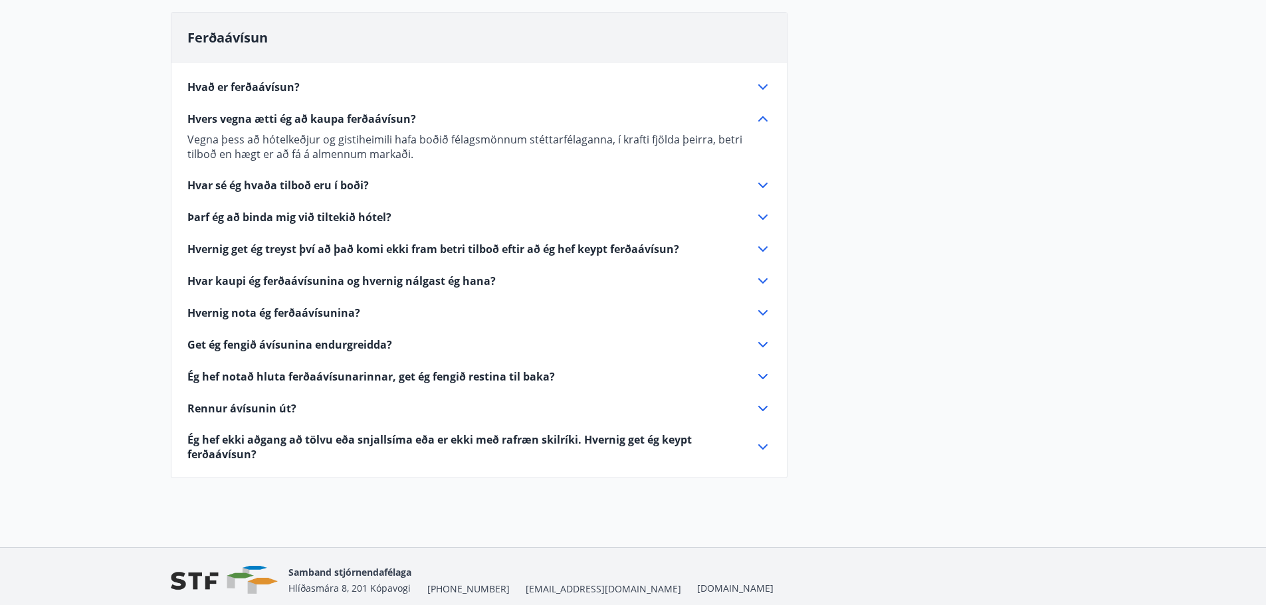
click at [260, 120] on span "Hvers vegna ætti ég að kaupa ferðaávísun?" at bounding box center [301, 119] width 229 height 15
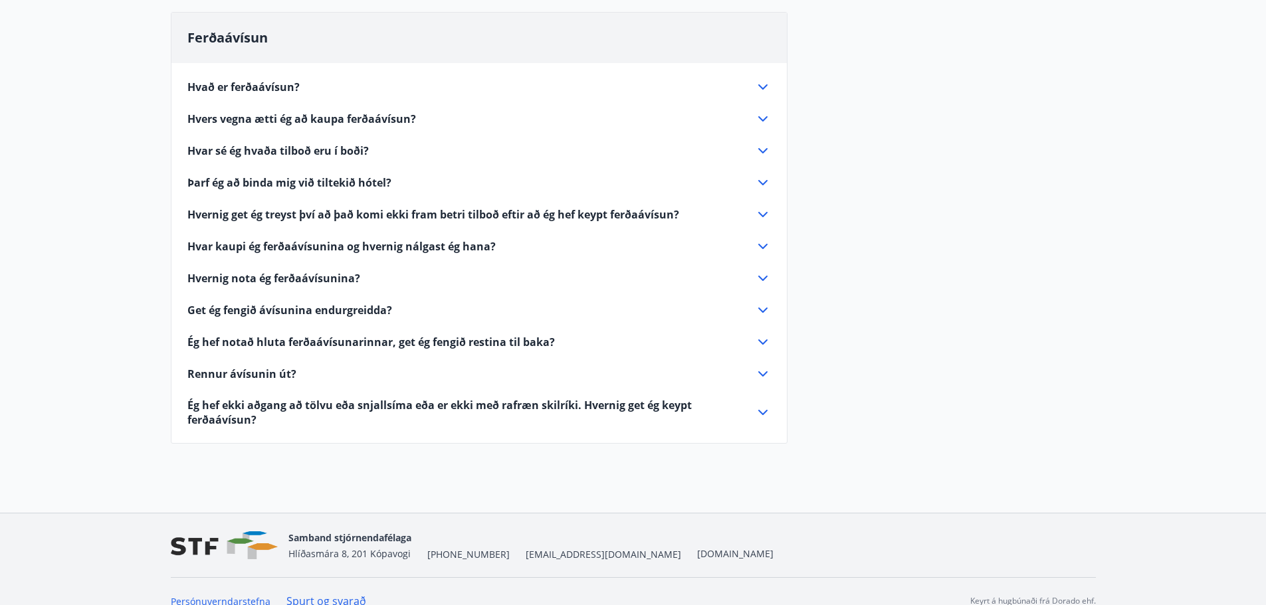
click at [251, 185] on span "Þarf ég að binda mig við tiltekið hótel?" at bounding box center [289, 182] width 204 height 15
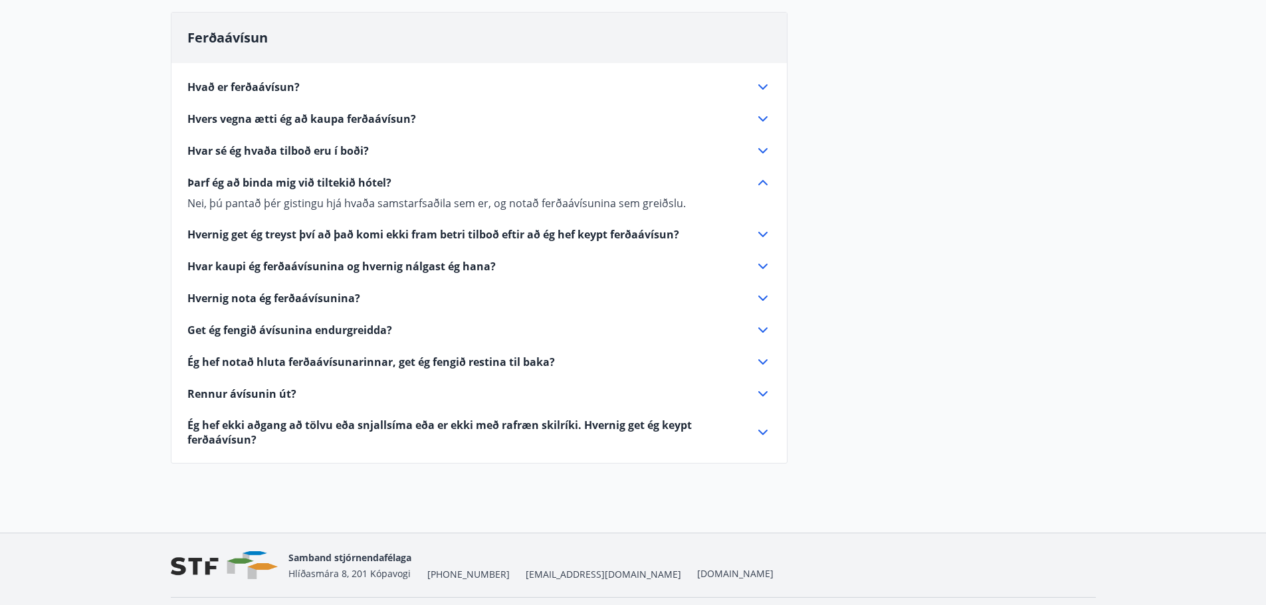
click at [264, 180] on span "Þarf ég að binda mig við tiltekið hótel?" at bounding box center [289, 182] width 204 height 15
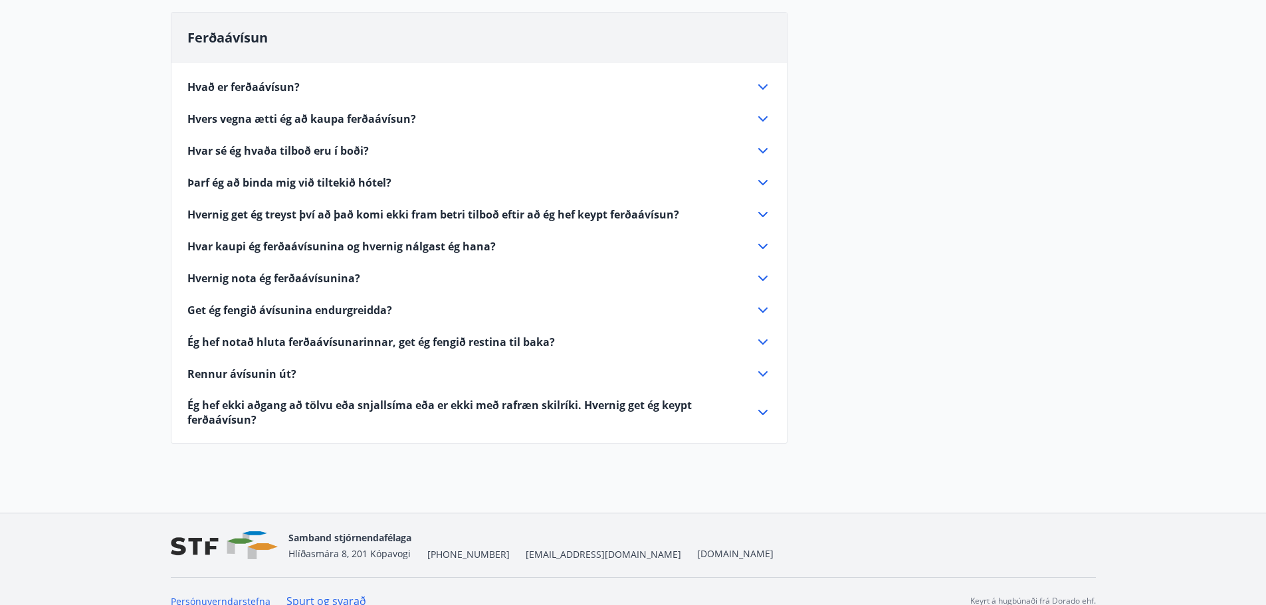
click at [298, 216] on span "Hvernig get ég treyst því að það komi ekki fram betri tilboð eftir að ég hef ke…" at bounding box center [433, 214] width 492 height 15
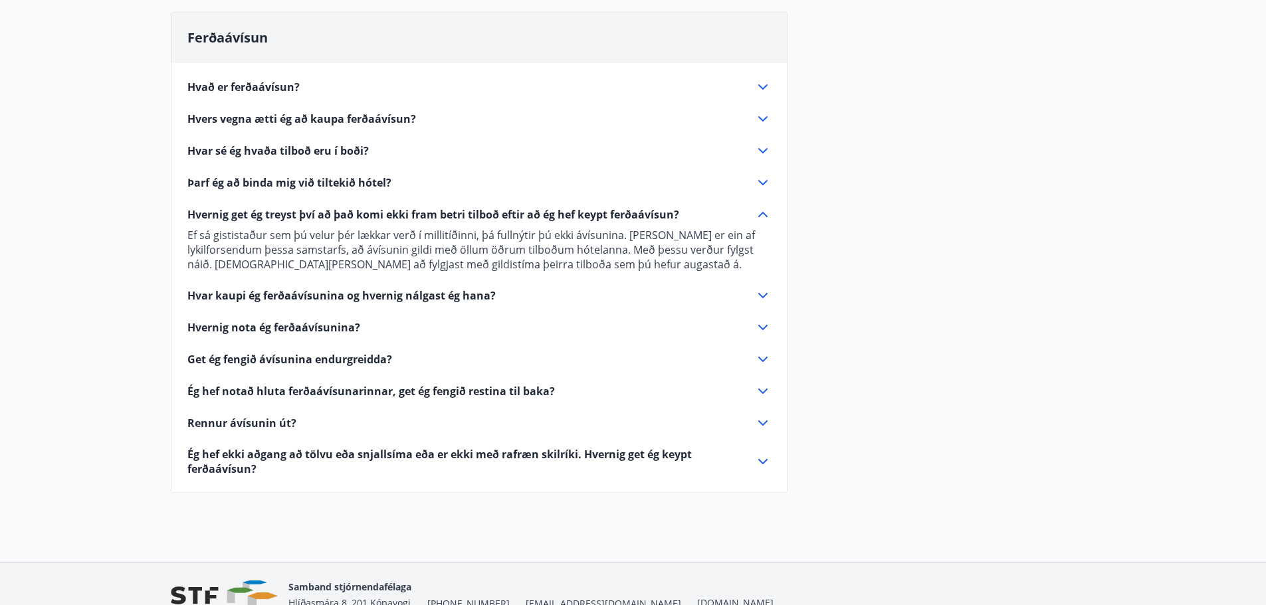
click at [306, 215] on span "Hvernig get ég treyst því að það komi ekki fram betri tilboð eftir að ég hef ke…" at bounding box center [433, 214] width 492 height 15
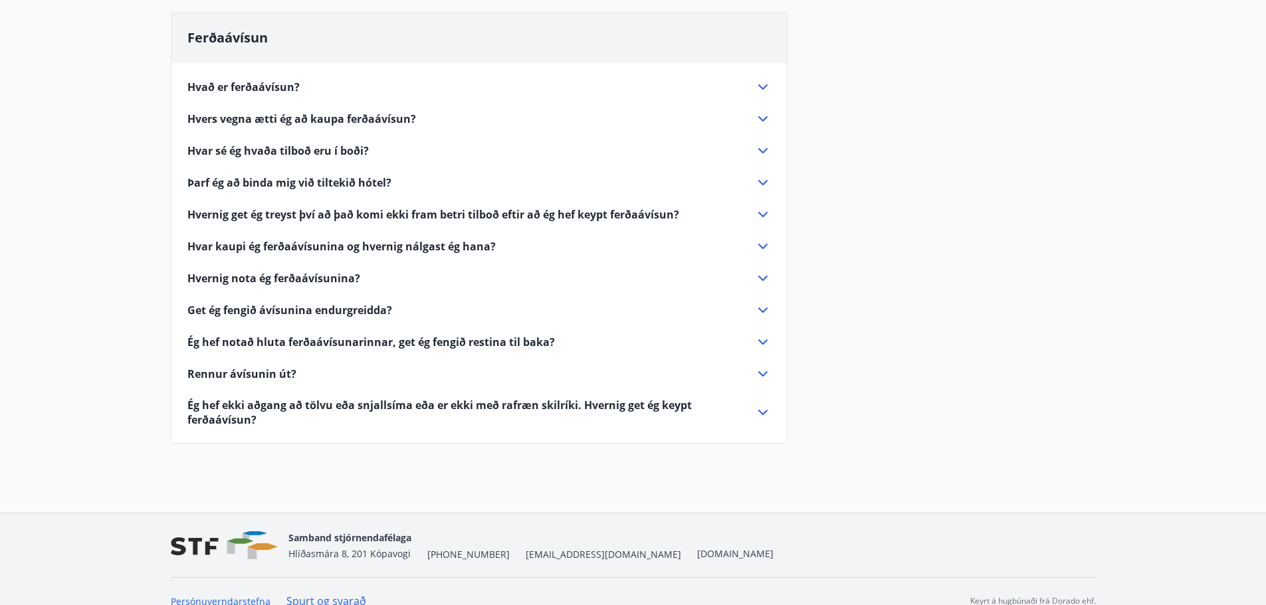
click at [304, 248] on span "Hvar kaupi ég ferðaávísunina og hvernig nálgast ég hana?" at bounding box center [341, 246] width 308 height 15
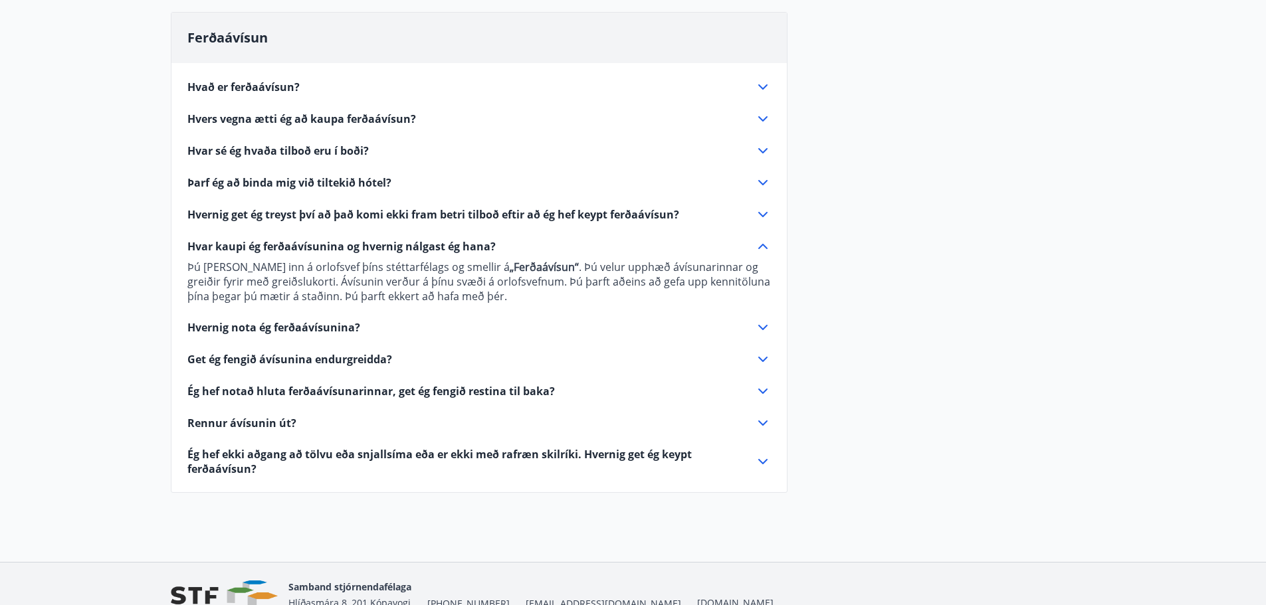
click at [304, 248] on span "Hvar kaupi ég ferðaávísunina og hvernig nálgast ég hana?" at bounding box center [341, 246] width 308 height 15
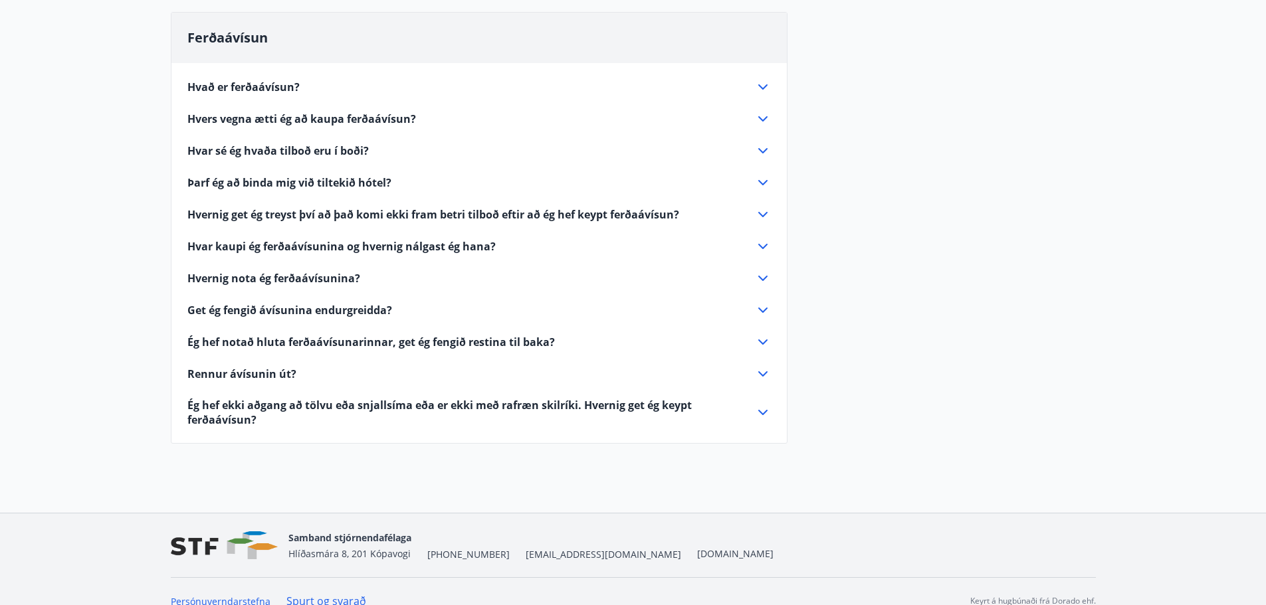
click at [307, 279] on span "Hvernig nota ég ferðaávísunina?" at bounding box center [273, 278] width 173 height 15
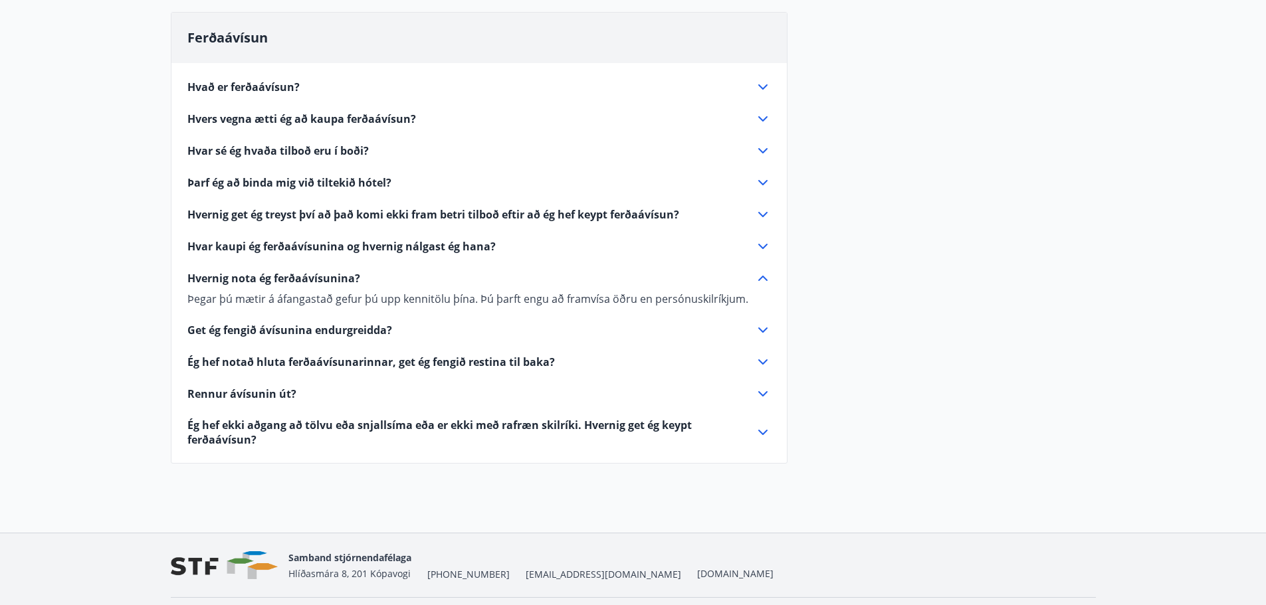
click at [312, 280] on span "Hvernig nota ég ferðaávísunina?" at bounding box center [273, 278] width 173 height 15
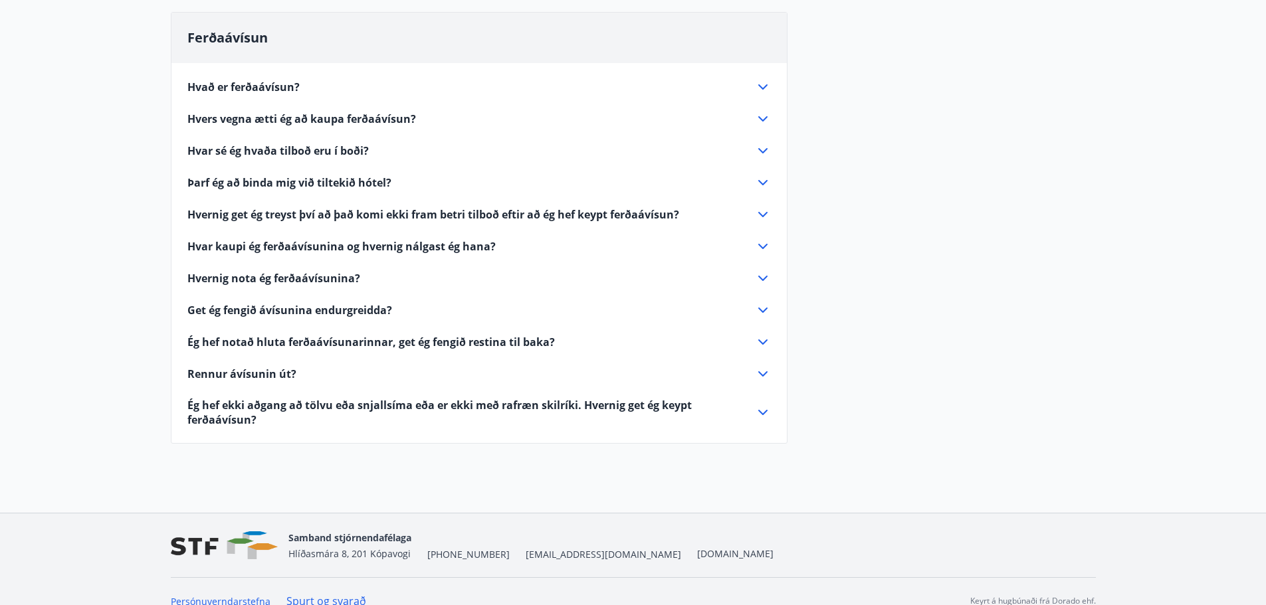
click at [290, 312] on span "Get ég fengið ávísunina endurgreidda?" at bounding box center [289, 310] width 205 height 15
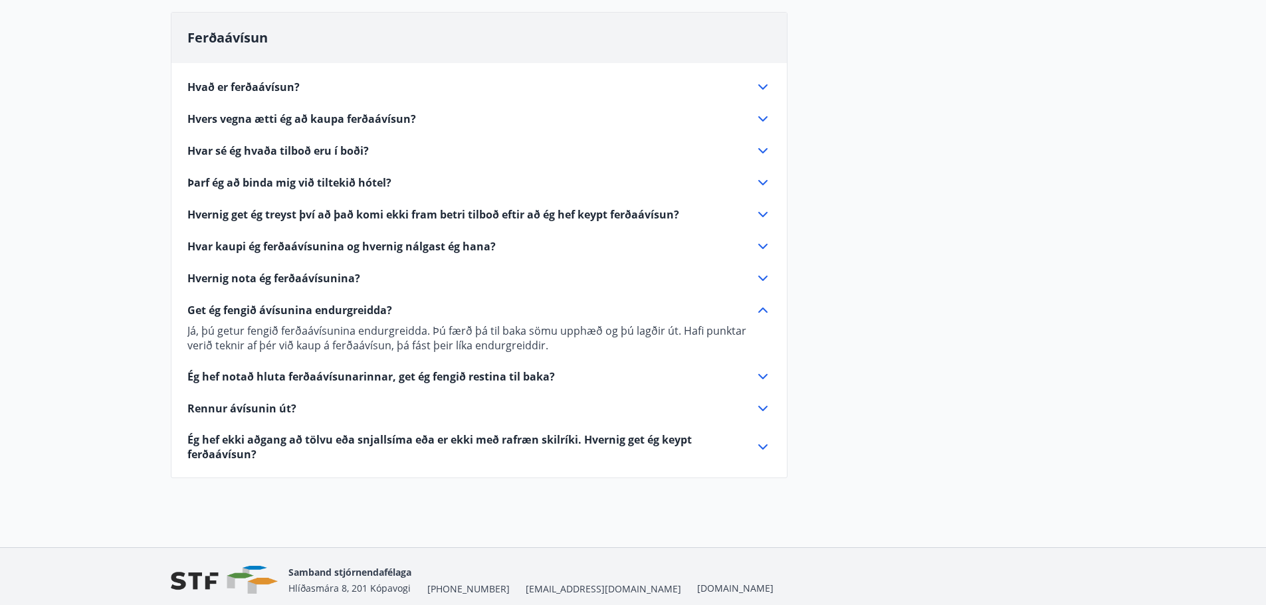
click at [290, 312] on span "Get ég fengið ávísunina endurgreidda?" at bounding box center [289, 310] width 205 height 15
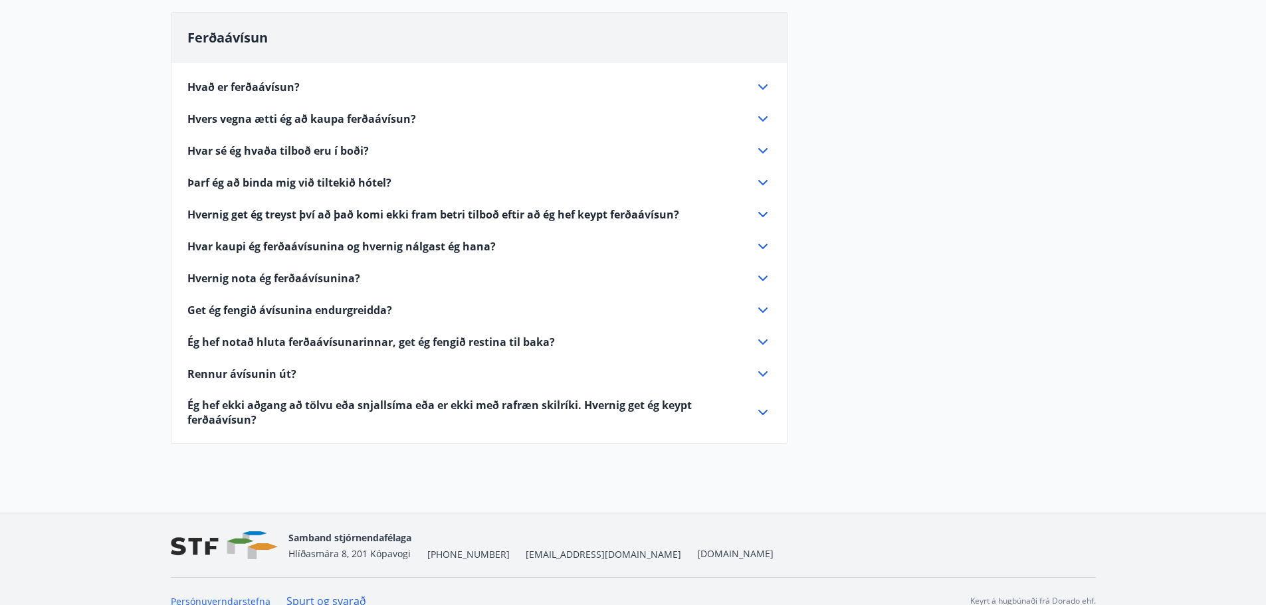
click at [284, 343] on span "Ég hef notað hluta ferðaávísunarinnar, get ég fengið restina til baka?" at bounding box center [371, 342] width 368 height 15
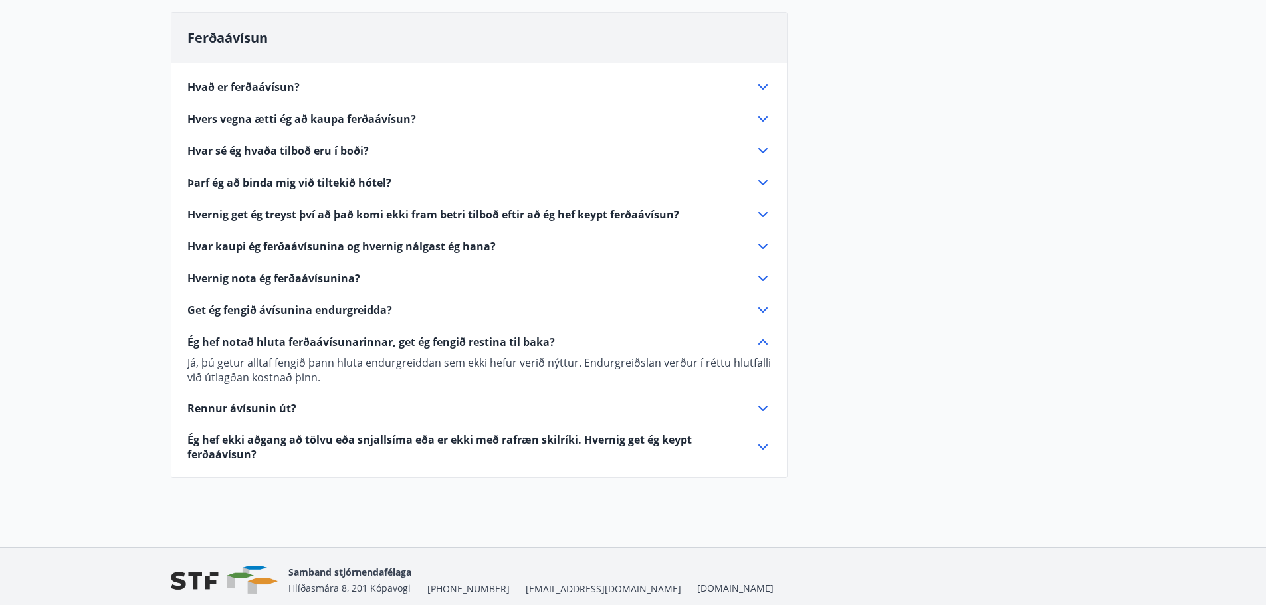
click at [284, 343] on span "Ég hef notað hluta ferðaávísunarinnar, get ég fengið restina til baka?" at bounding box center [371, 342] width 368 height 15
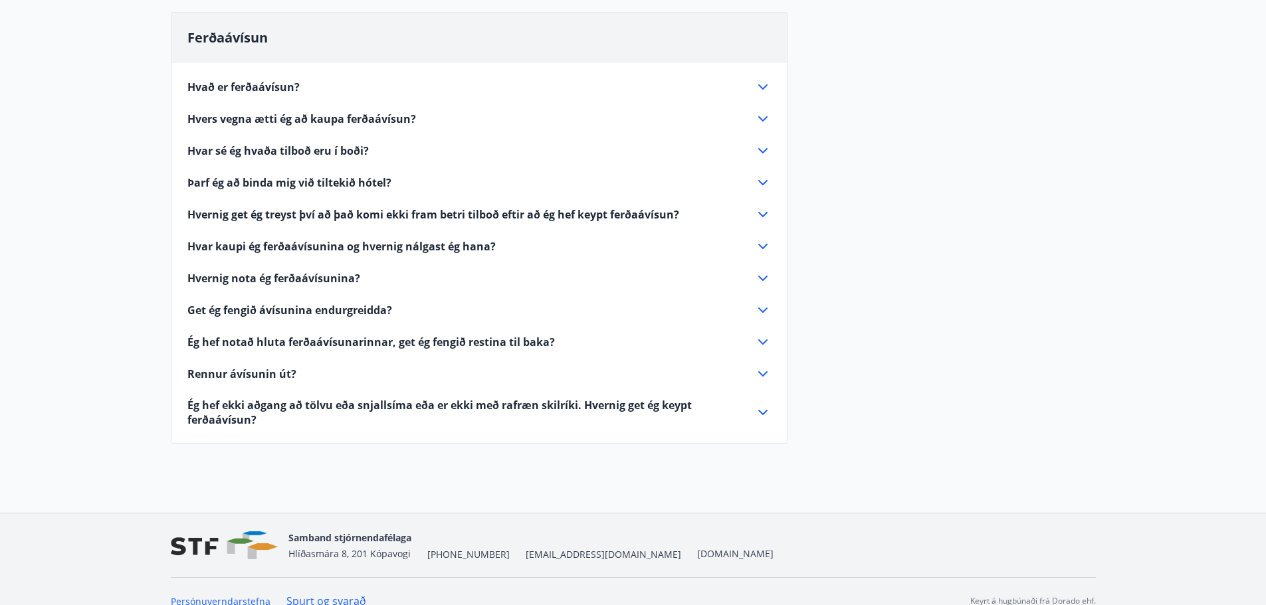
click at [220, 403] on span "Ég hef ekki aðgang að tölvu eða snjallsíma eða er ekki með rafræn skilríki. Hve…" at bounding box center [463, 412] width 552 height 29
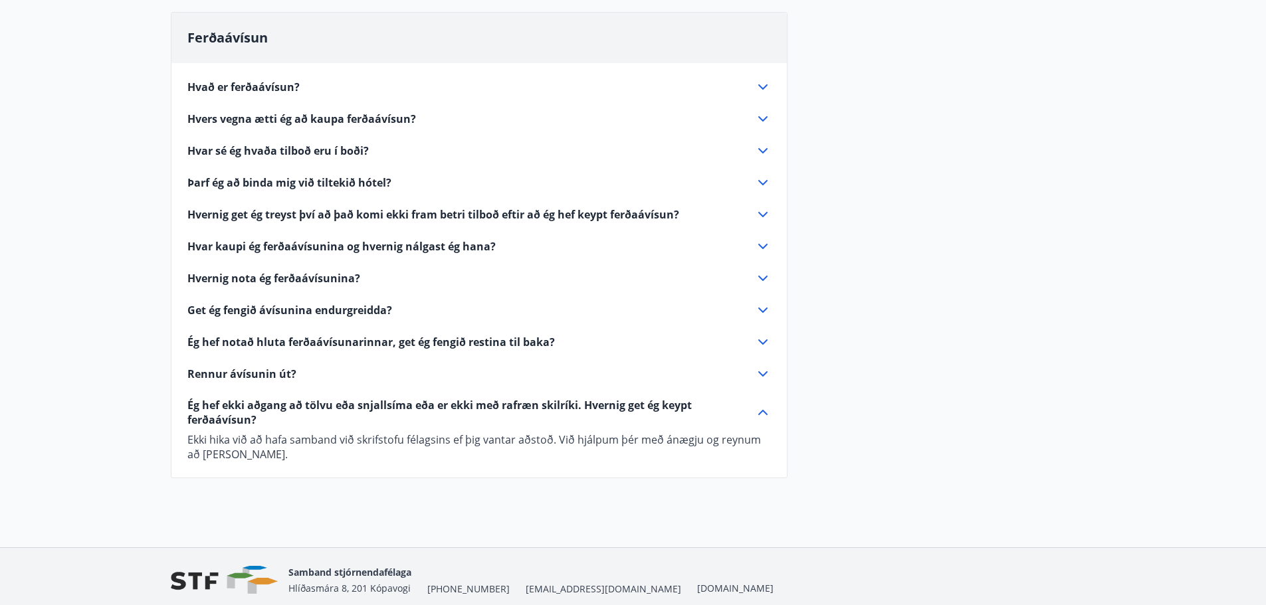
click at [260, 91] on span "Hvað er ferðaávísun?" at bounding box center [243, 87] width 112 height 15
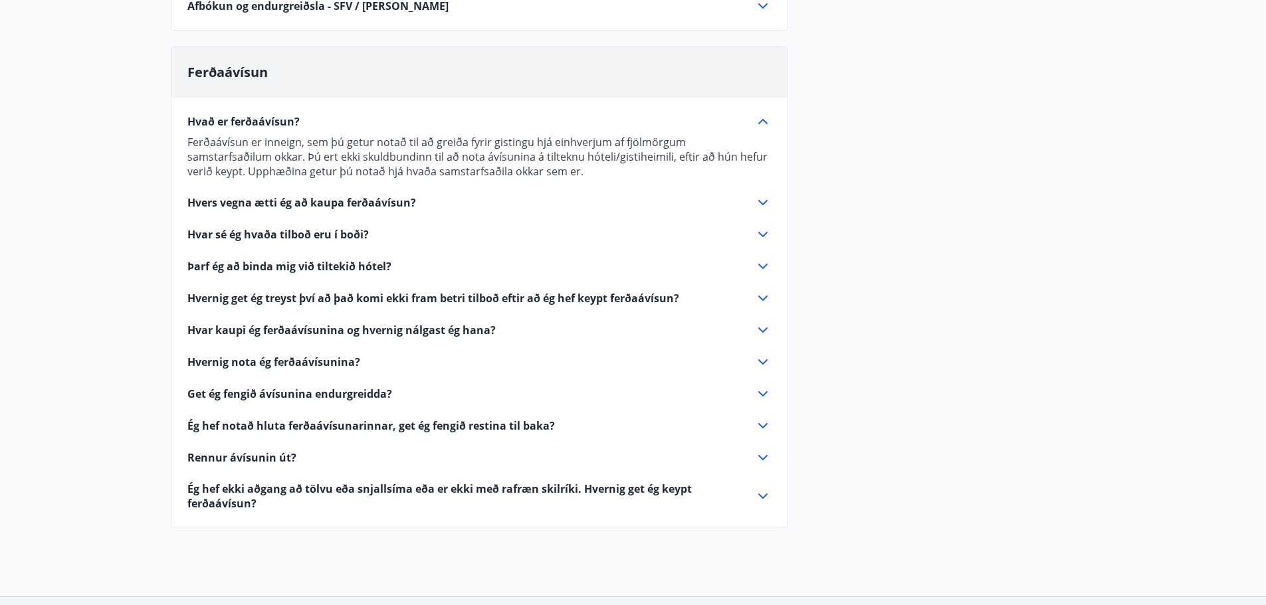
scroll to position [600, 0]
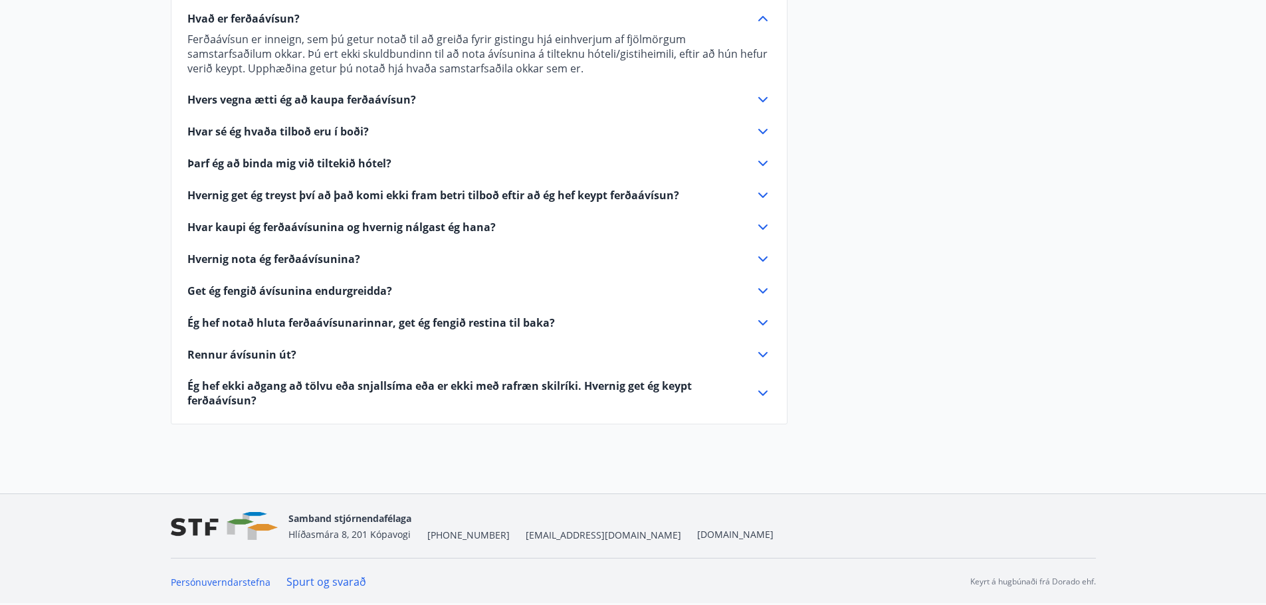
click at [326, 102] on span "Hvers vegna ætti ég að kaupa ferðaávísun?" at bounding box center [301, 99] width 229 height 15
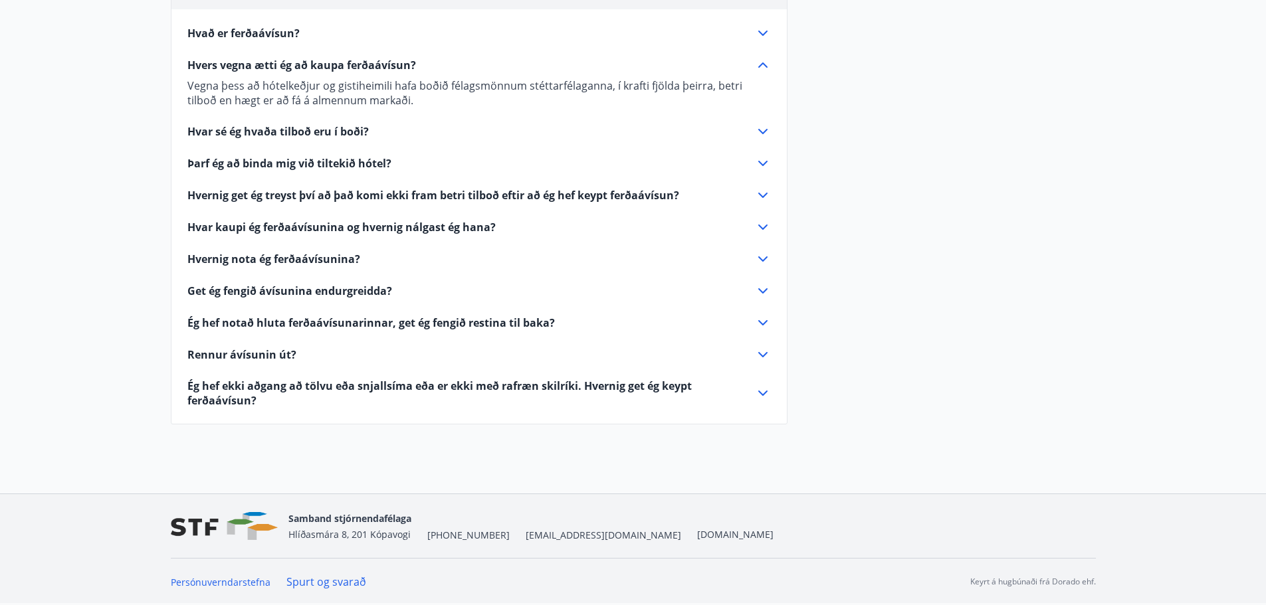
scroll to position [585, 0]
click at [277, 28] on span "Hvað er ferðaávísun?" at bounding box center [243, 33] width 112 height 15
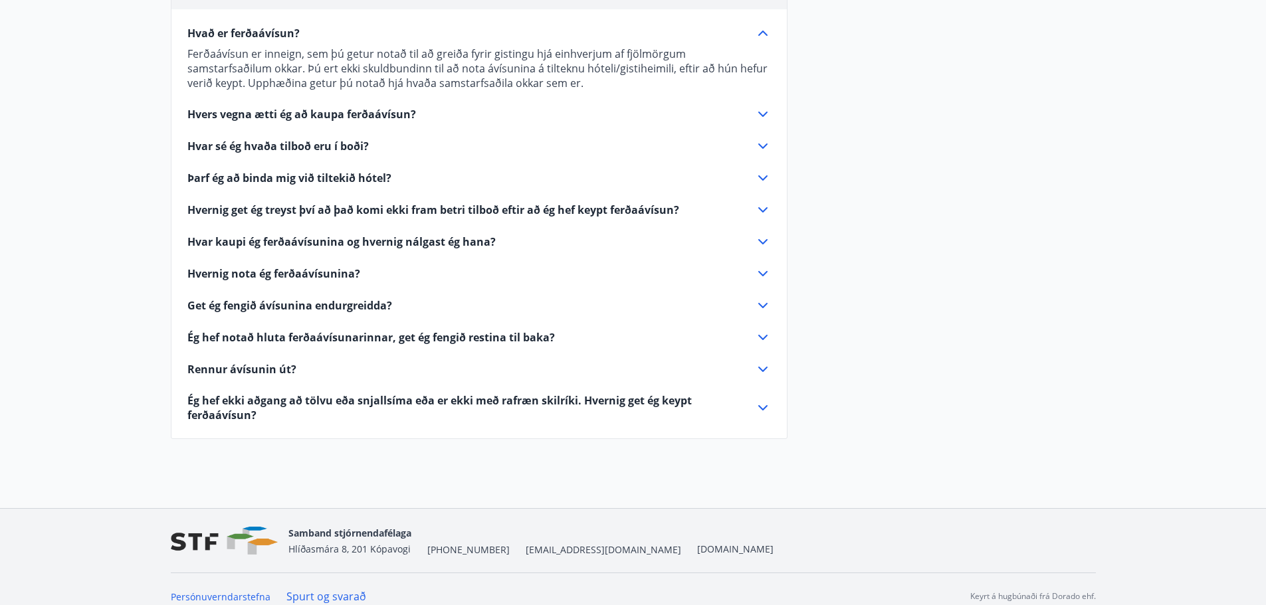
click at [304, 148] on span "Hvar sé ég hvaða tilboð eru í boði?" at bounding box center [277, 146] width 181 height 15
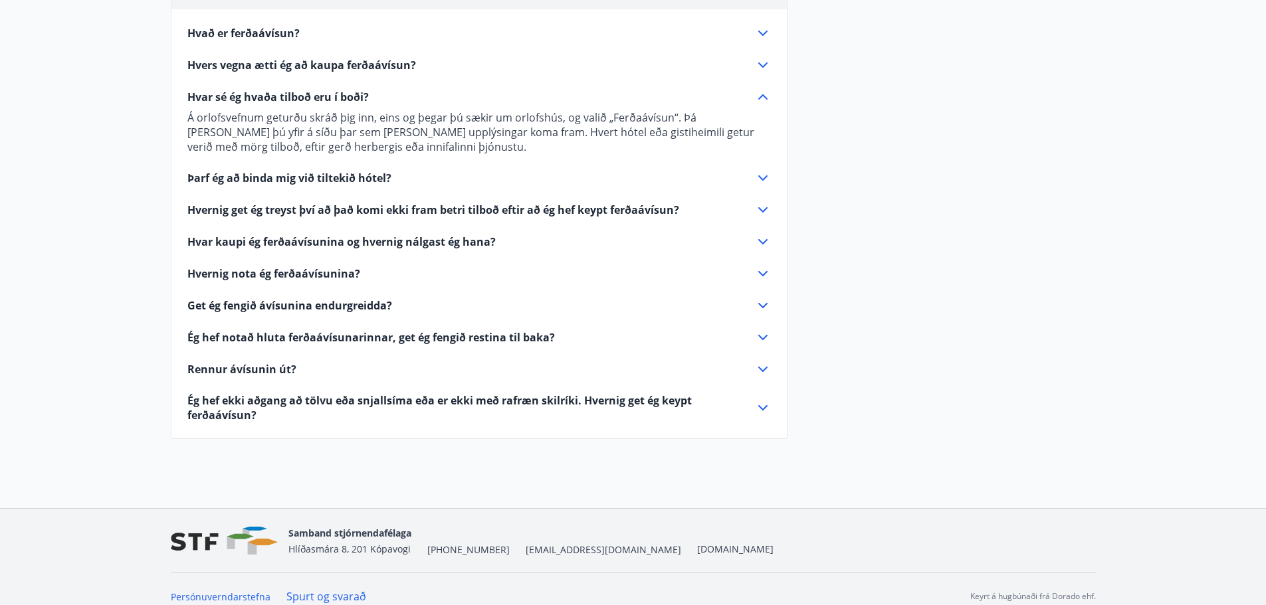
click at [316, 175] on span "Þarf ég að binda mig við tiltekið hótel?" at bounding box center [289, 178] width 204 height 15
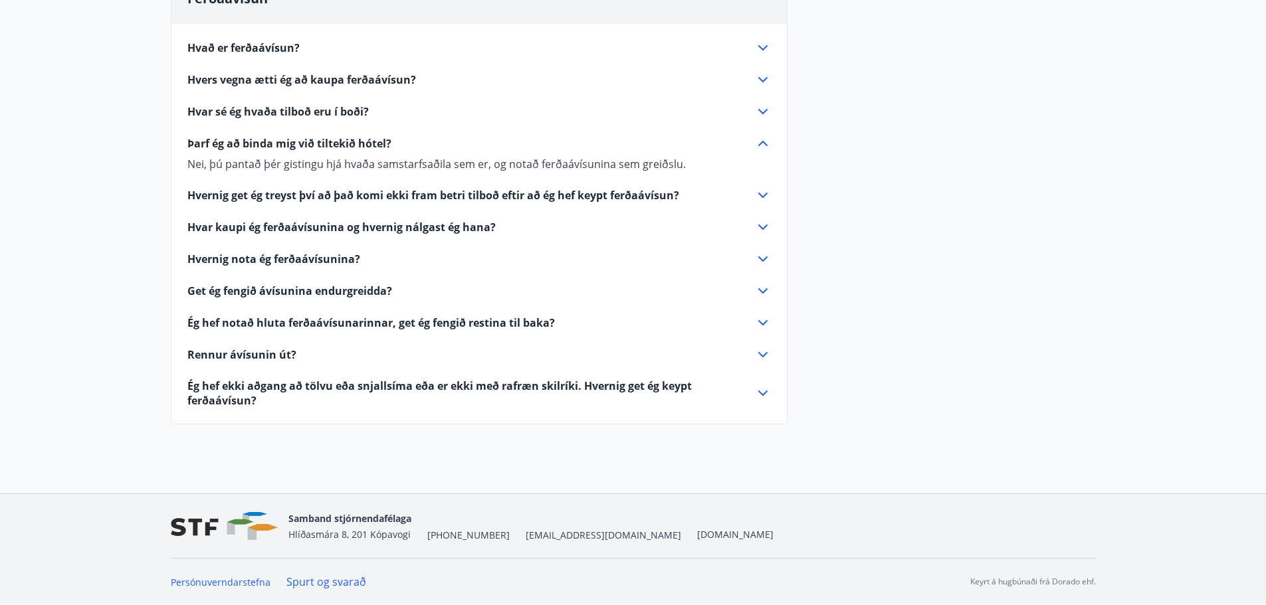
scroll to position [571, 0]
click at [324, 267] on div "Hvað er ferðaávísun? Ferðaávísun er inneign, sem þú getur notað til að greiða f…" at bounding box center [478, 216] width 615 height 384
click at [328, 262] on span "Hvernig nota ég ferðaávísunina?" at bounding box center [273, 259] width 173 height 15
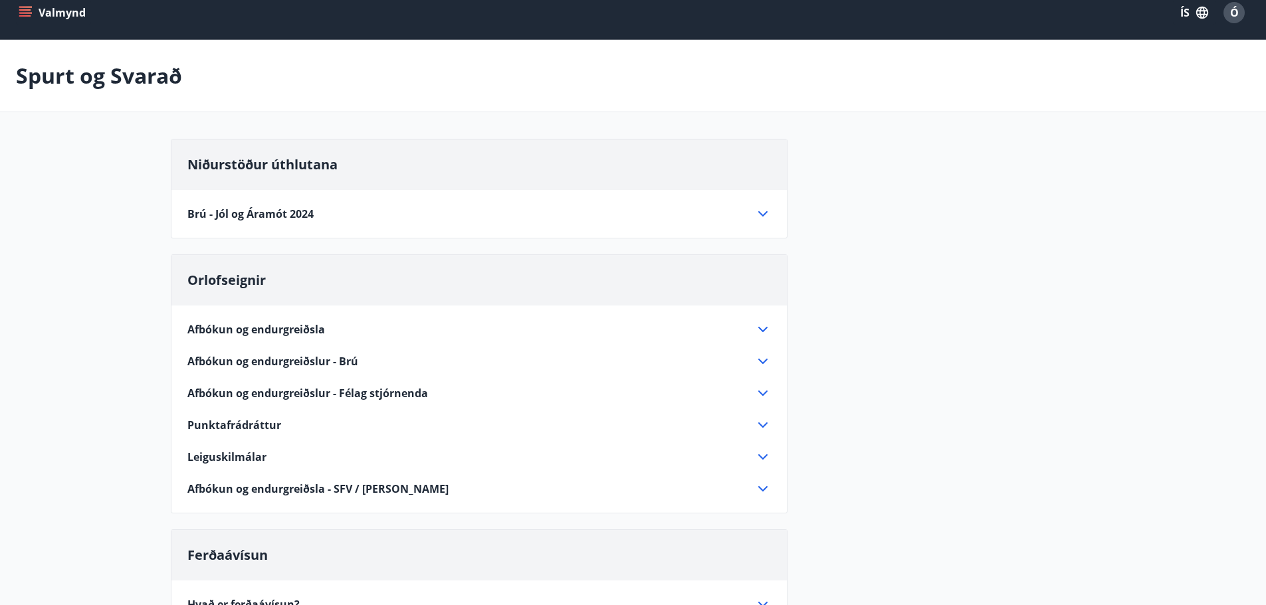
scroll to position [0, 0]
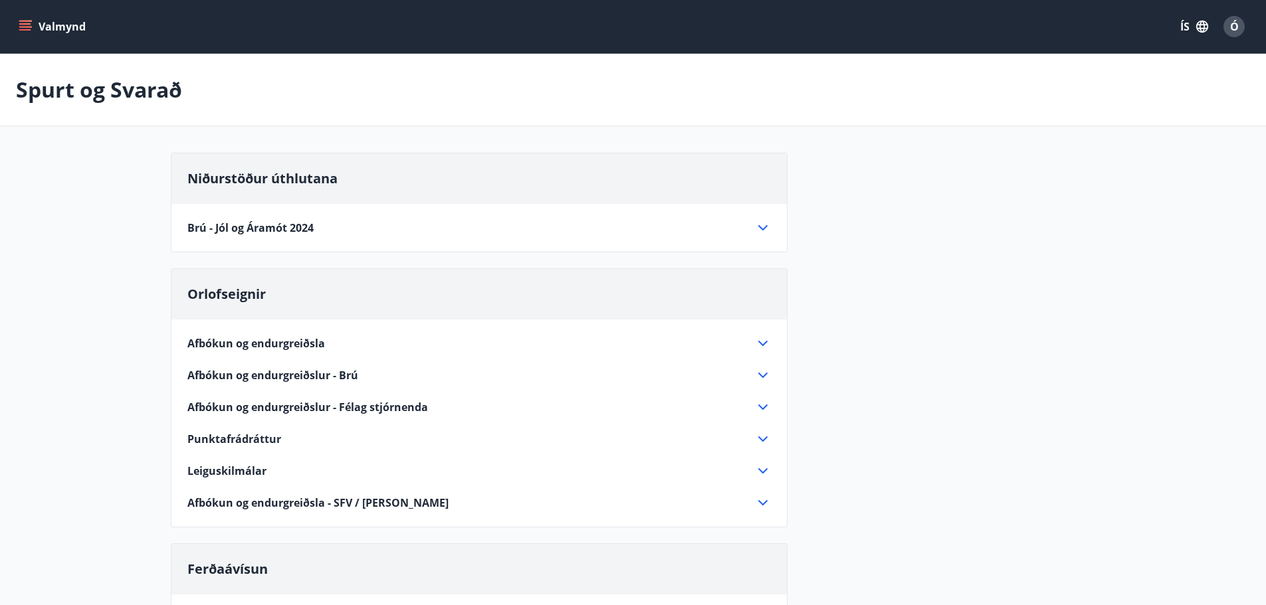
click at [23, 25] on icon "menu" at bounding box center [25, 26] width 13 height 13
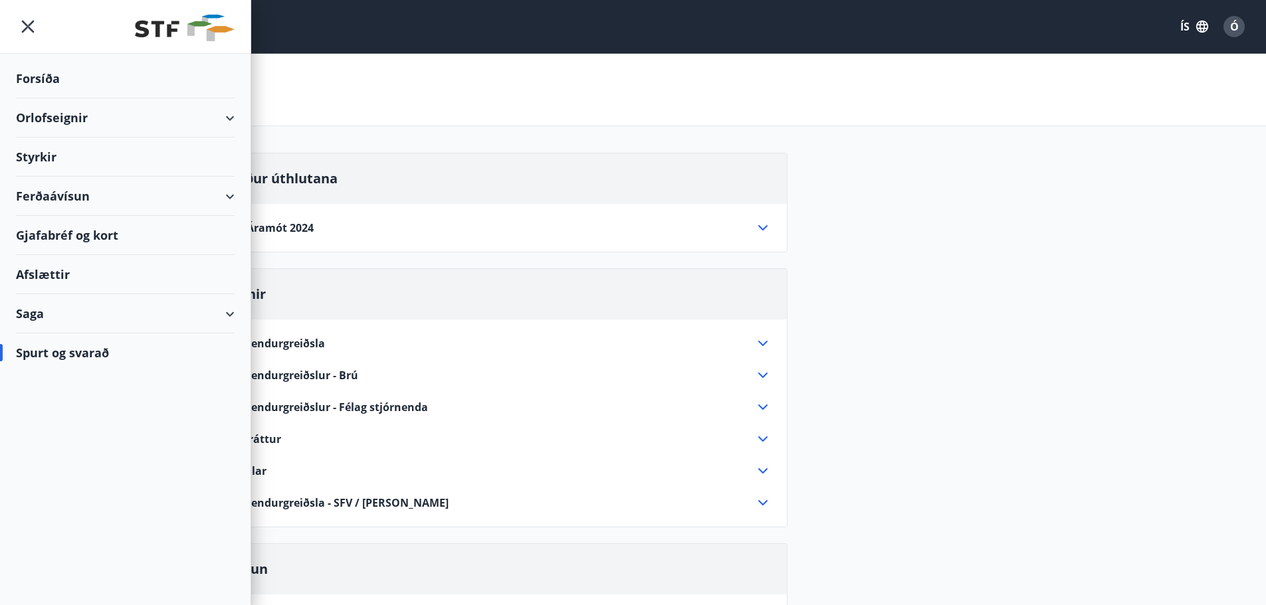
click at [53, 200] on div "Ferðaávísun" at bounding box center [125, 196] width 219 height 39
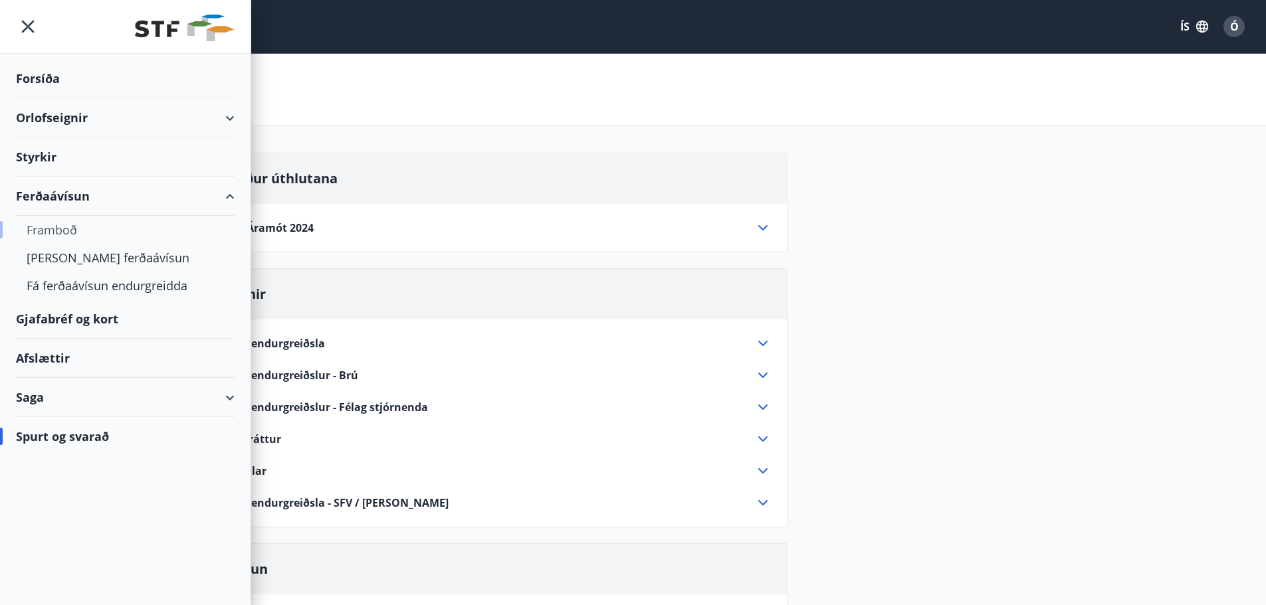
click at [60, 233] on div "Framboð" at bounding box center [125, 230] width 197 height 28
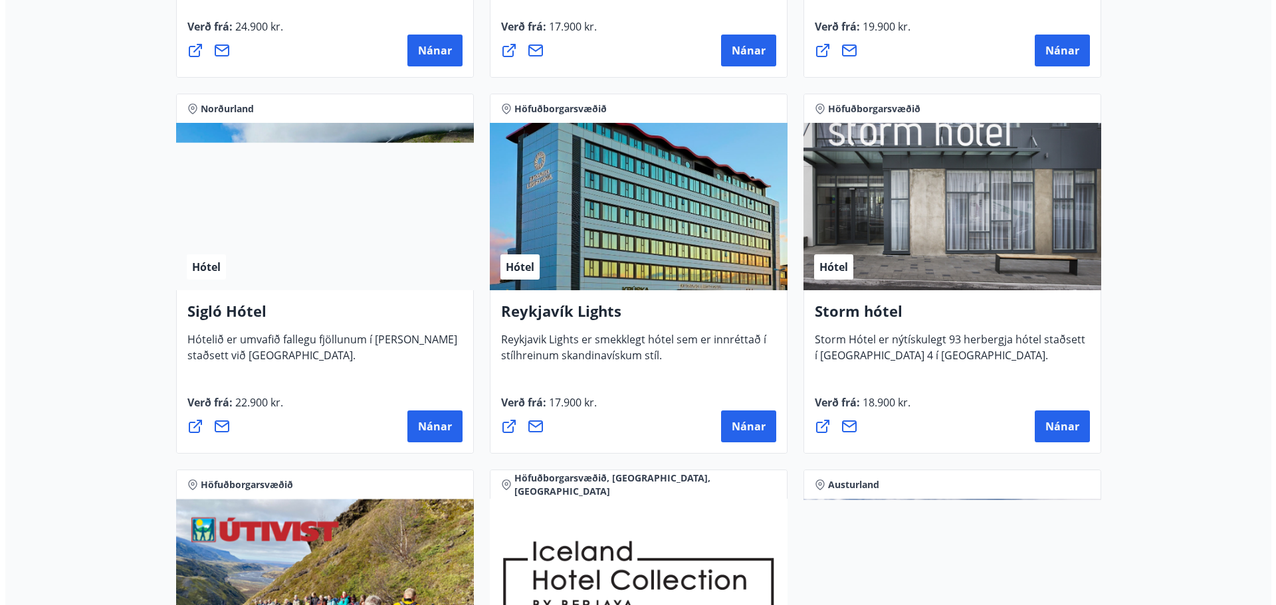
scroll to position [886, 0]
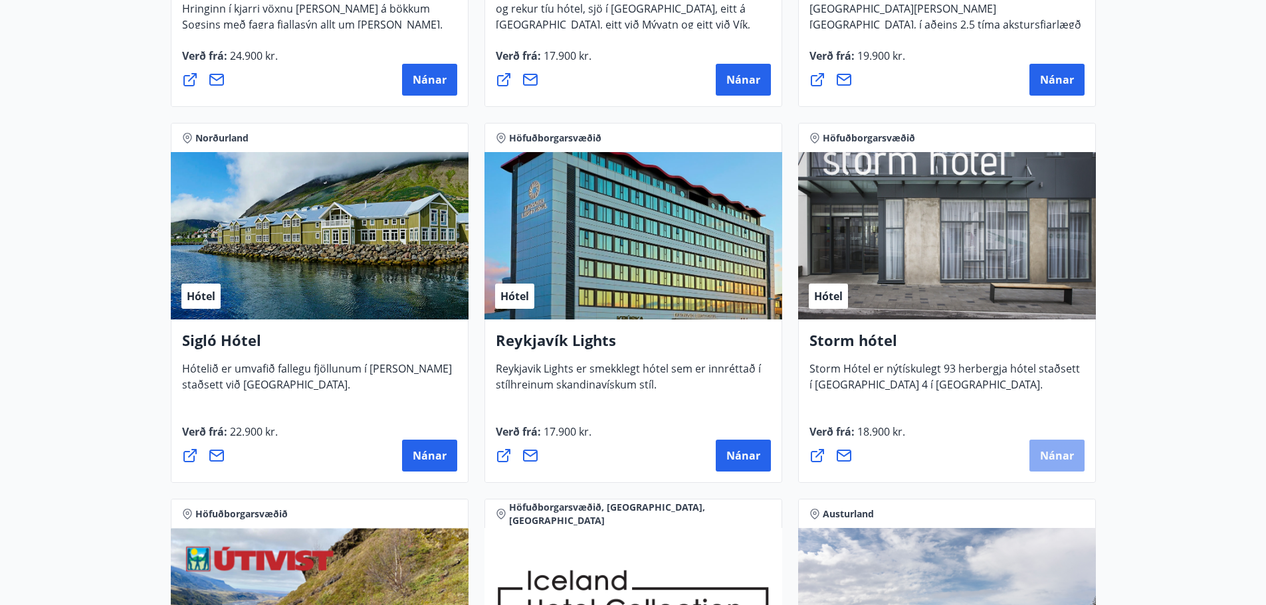
click at [1057, 447] on button "Nánar" at bounding box center [1056, 456] width 55 height 32
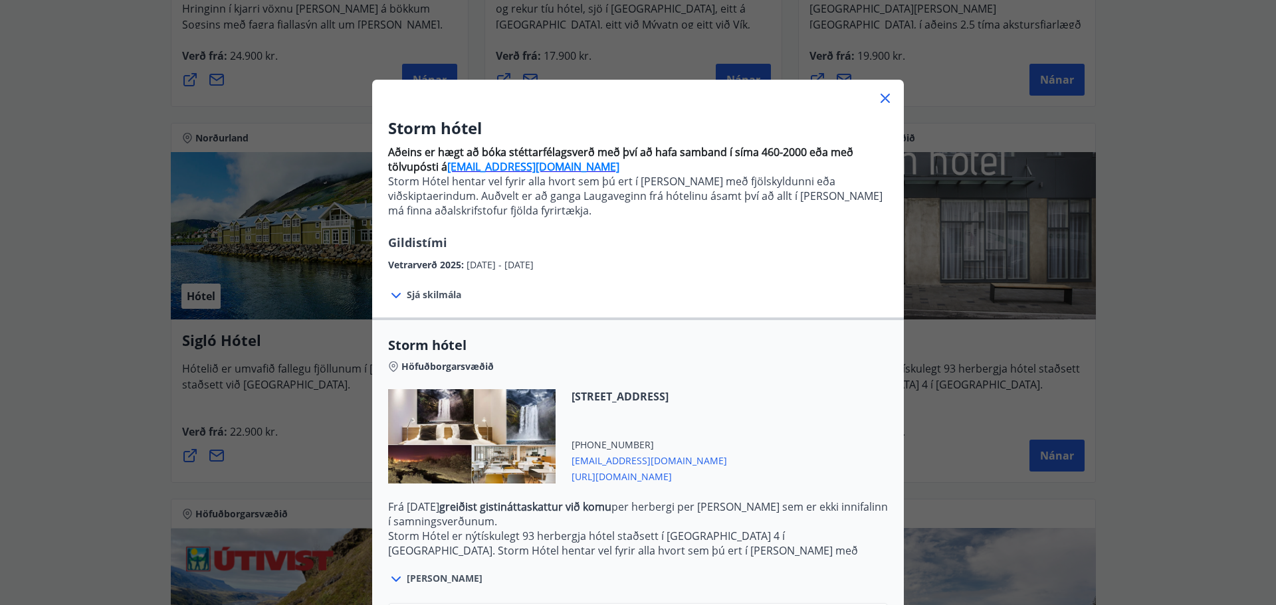
click at [431, 294] on span "Sjá skilmála" at bounding box center [434, 294] width 54 height 13
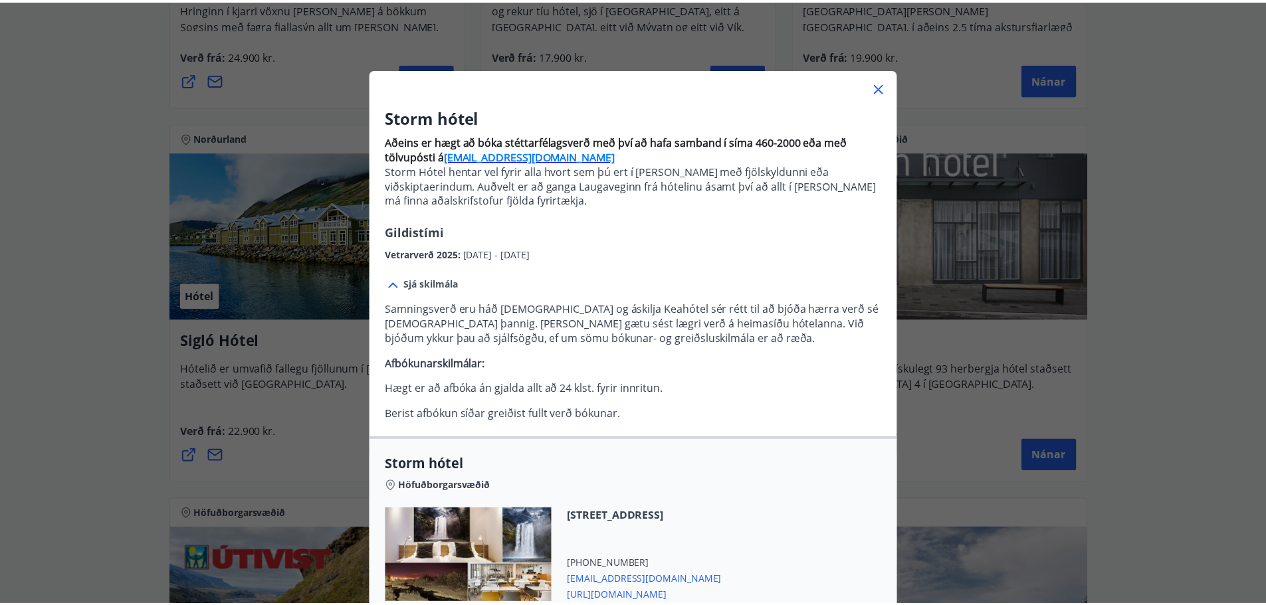
scroll to position [0, 0]
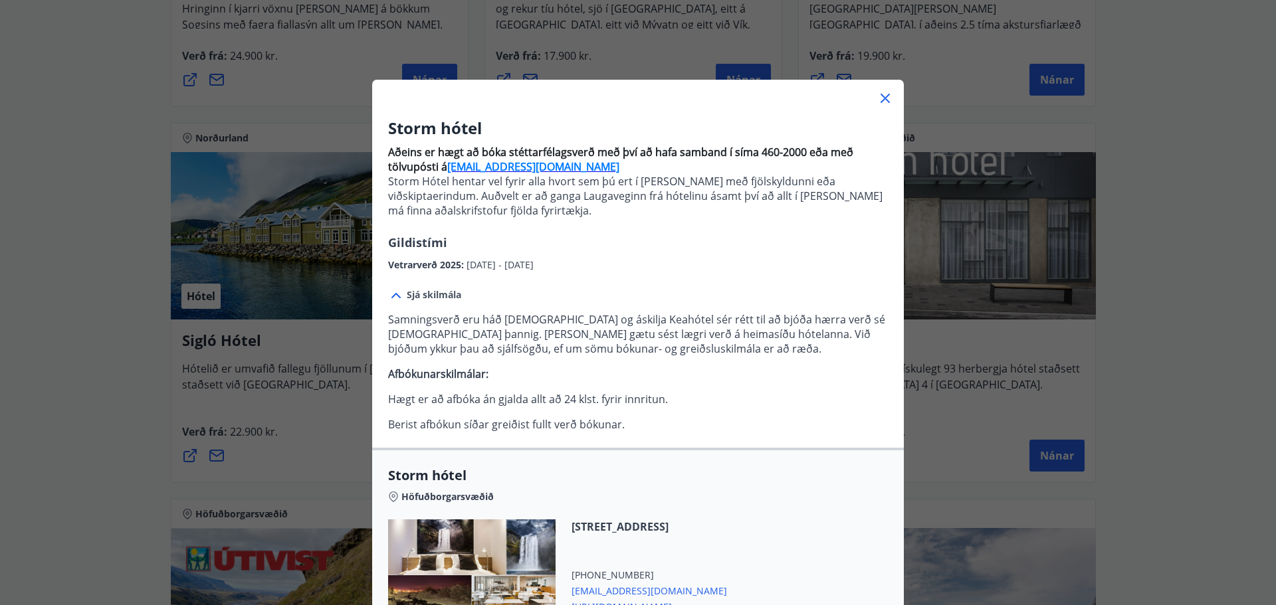
click at [883, 97] on icon at bounding box center [885, 98] width 16 height 16
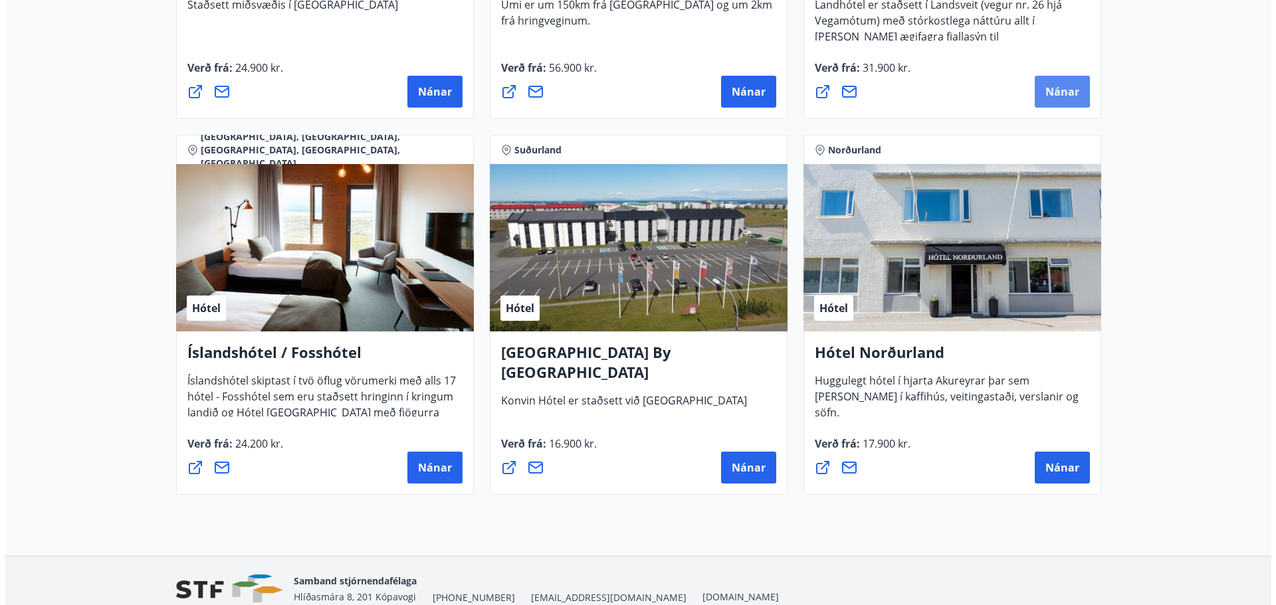
scroll to position [3102, 0]
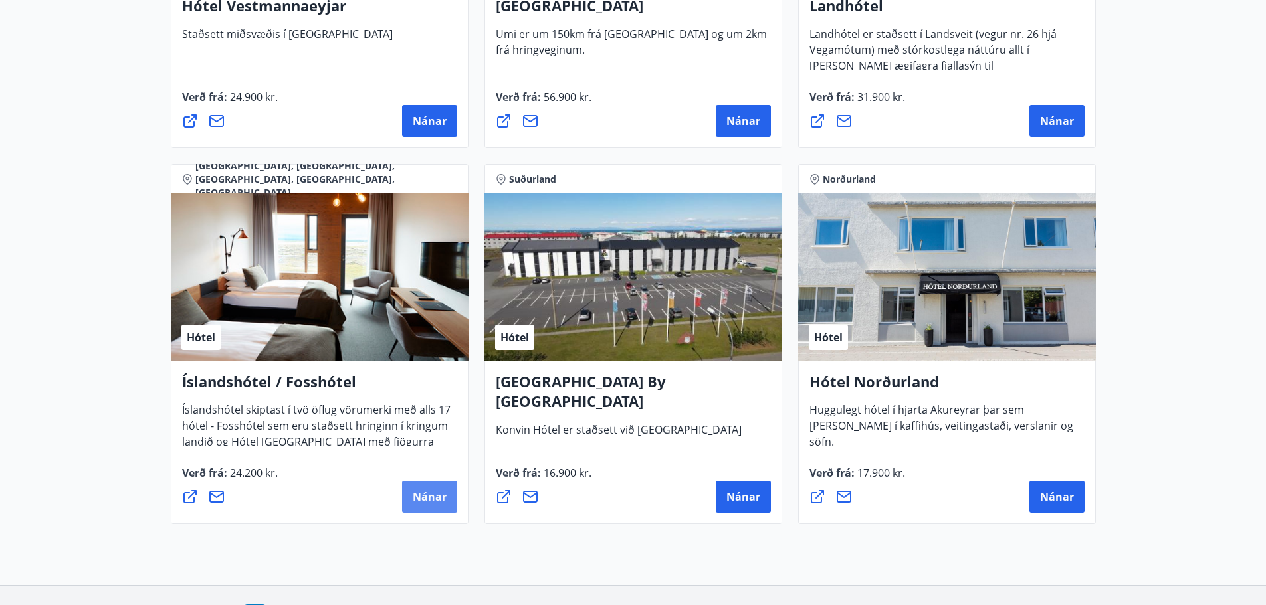
click at [422, 500] on span "Nánar" at bounding box center [430, 497] width 34 height 15
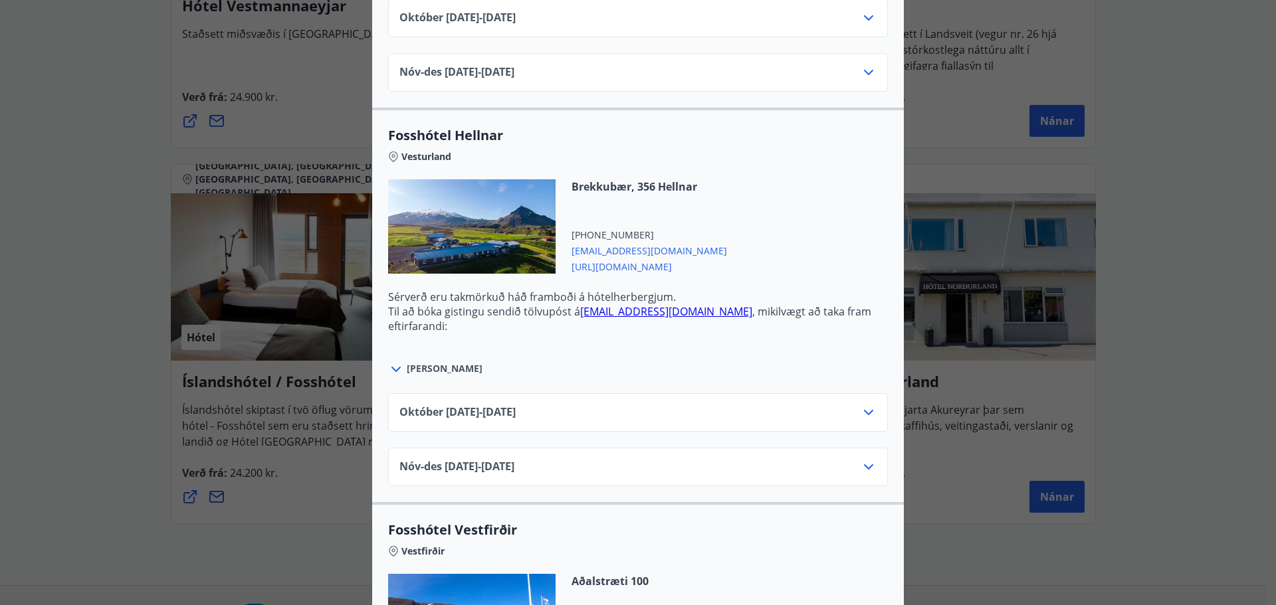
scroll to position [886, 0]
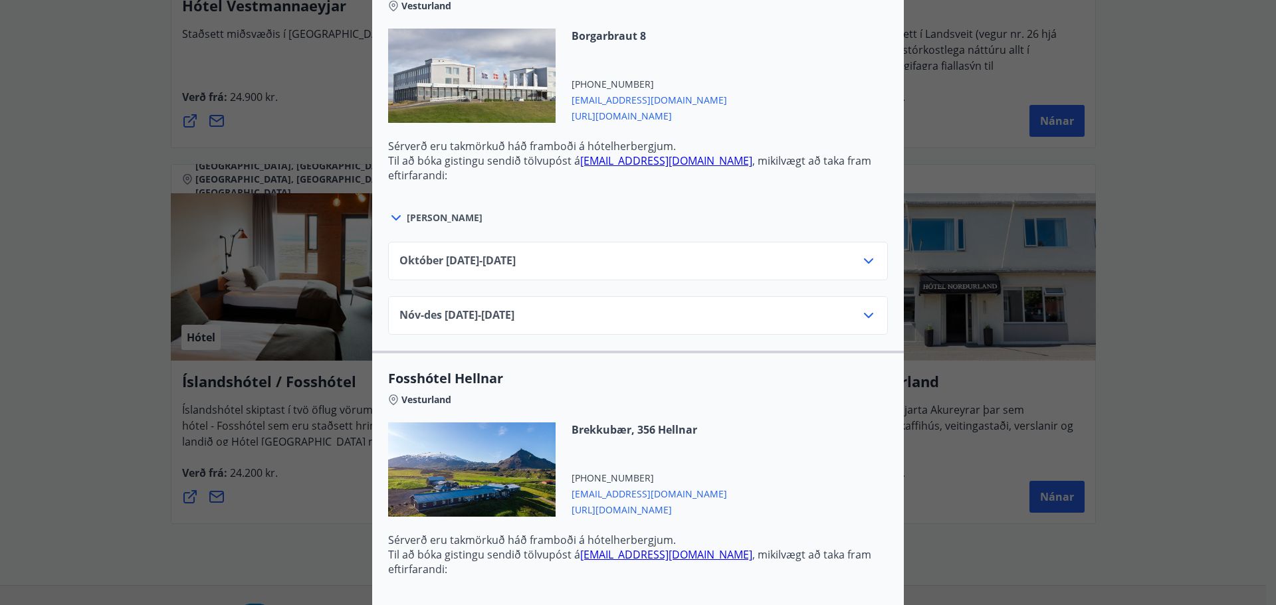
click at [600, 263] on div "[DATE]10.25 - [DATE]" at bounding box center [637, 266] width 477 height 27
click at [864, 266] on icon at bounding box center [869, 261] width 16 height 16
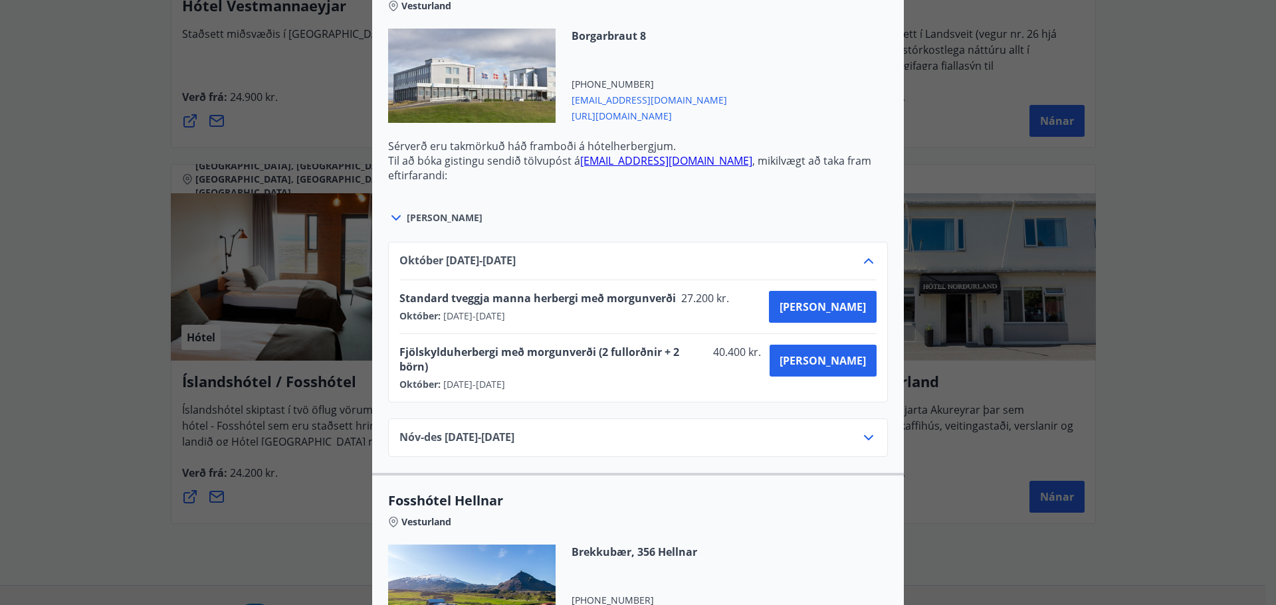
click at [863, 430] on icon at bounding box center [869, 438] width 16 height 16
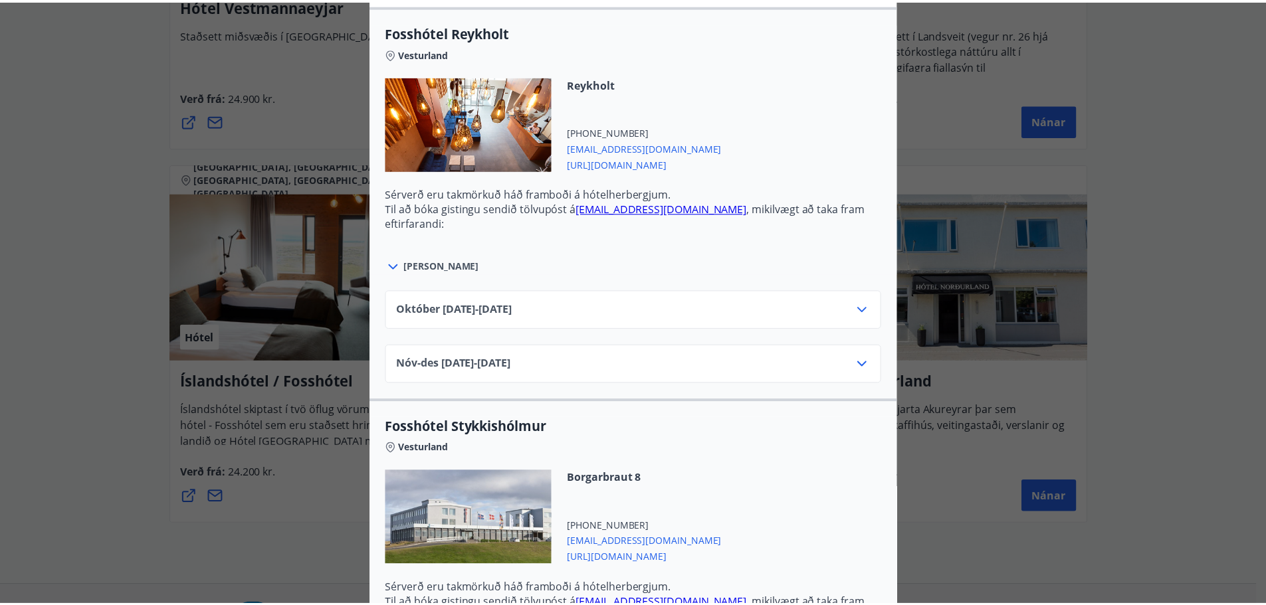
scroll to position [0, 0]
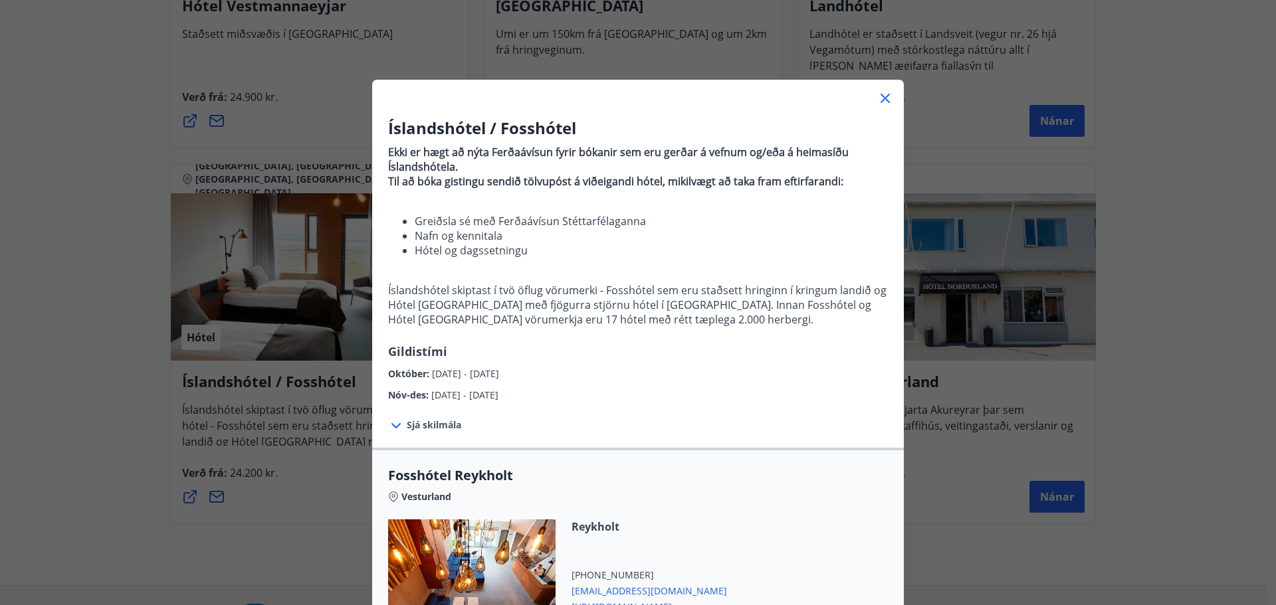
click at [881, 94] on icon at bounding box center [885, 98] width 16 height 16
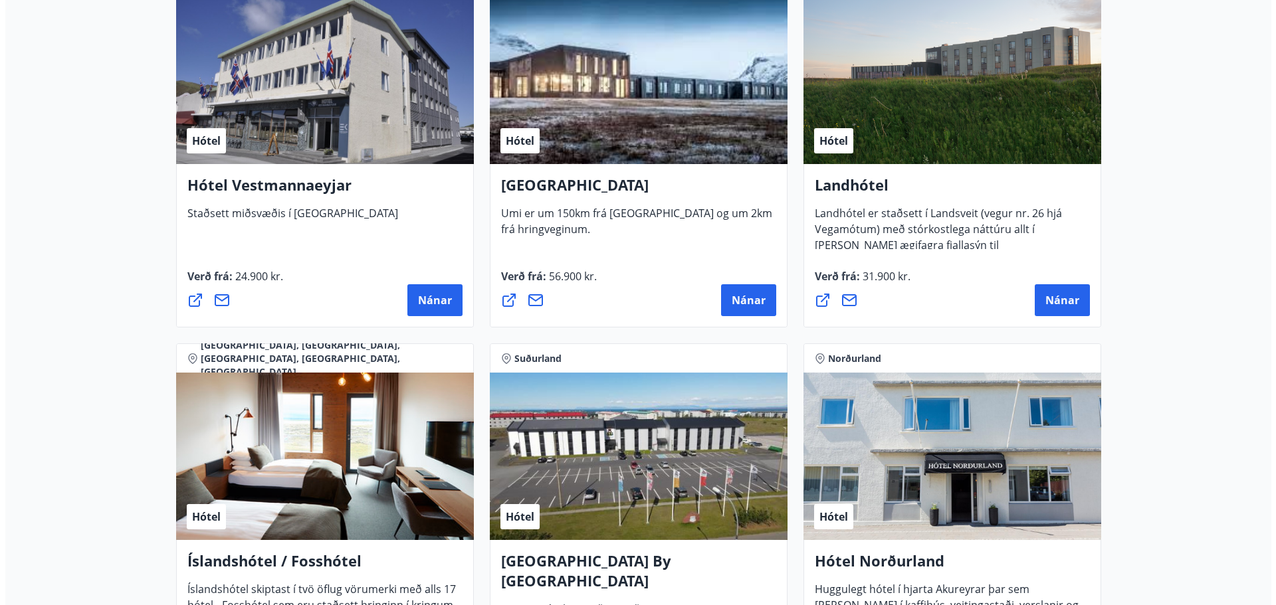
scroll to position [2924, 0]
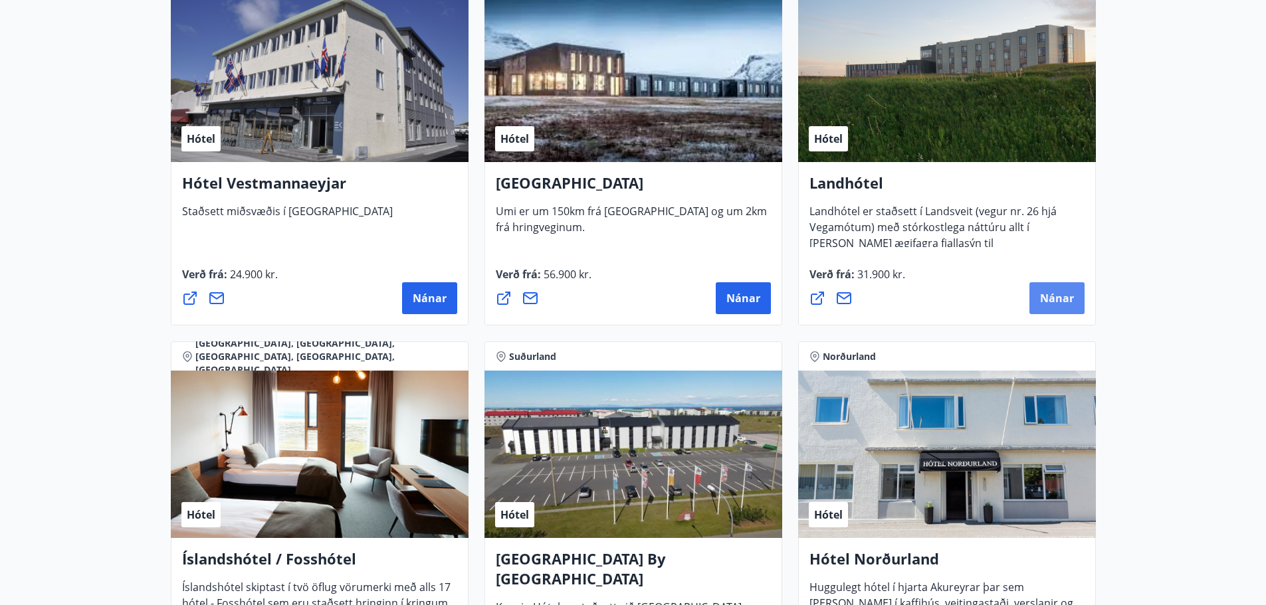
click at [1053, 300] on span "Nánar" at bounding box center [1057, 298] width 34 height 15
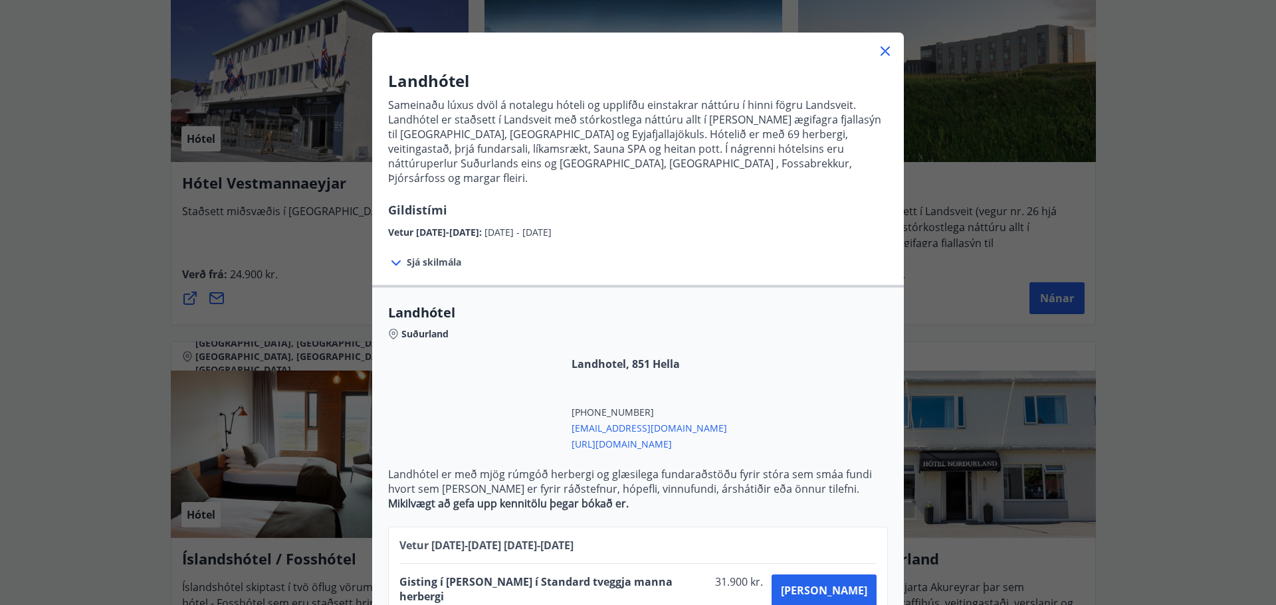
scroll to position [71, 0]
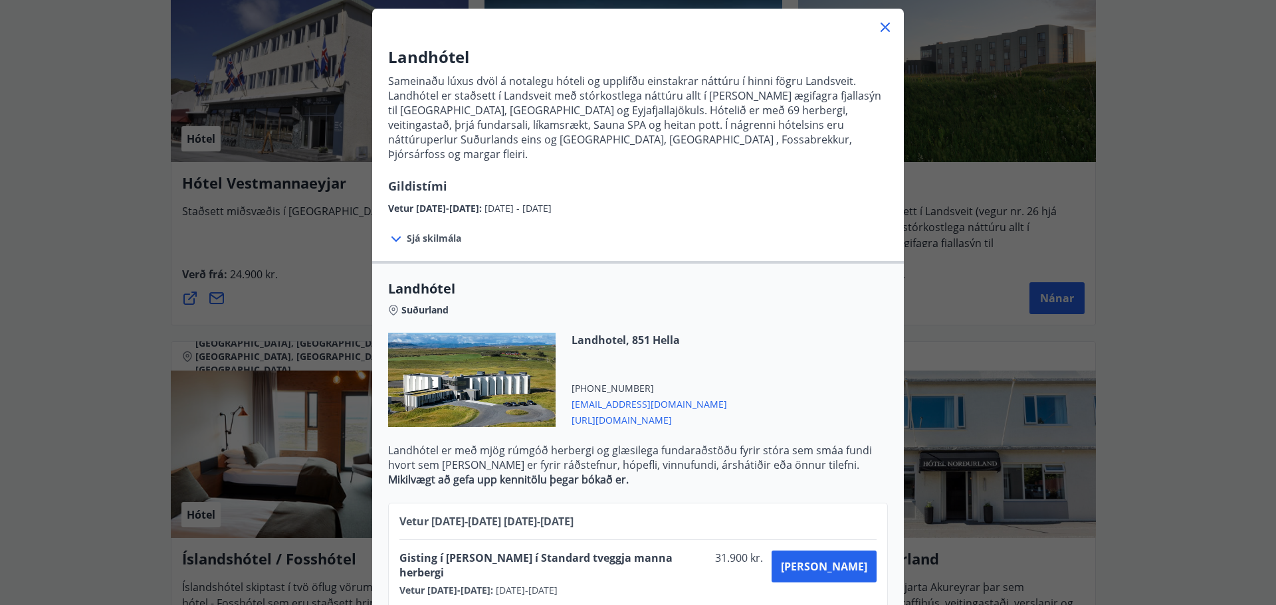
click at [419, 232] on span "Sjá skilmála" at bounding box center [434, 238] width 54 height 13
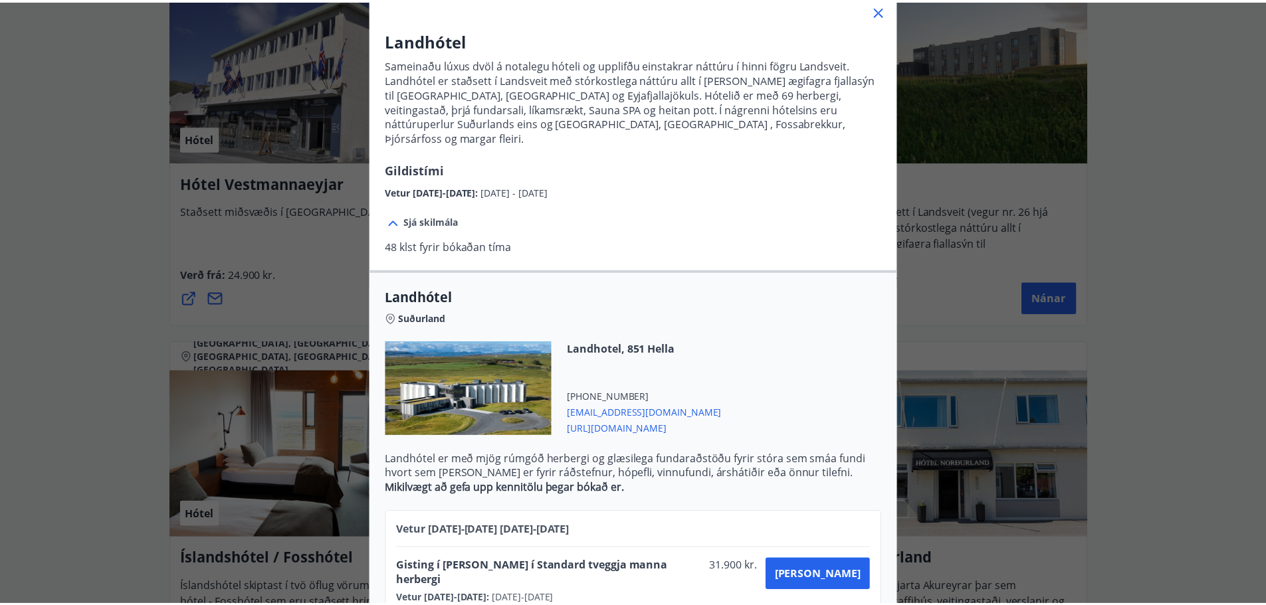
scroll to position [96, 0]
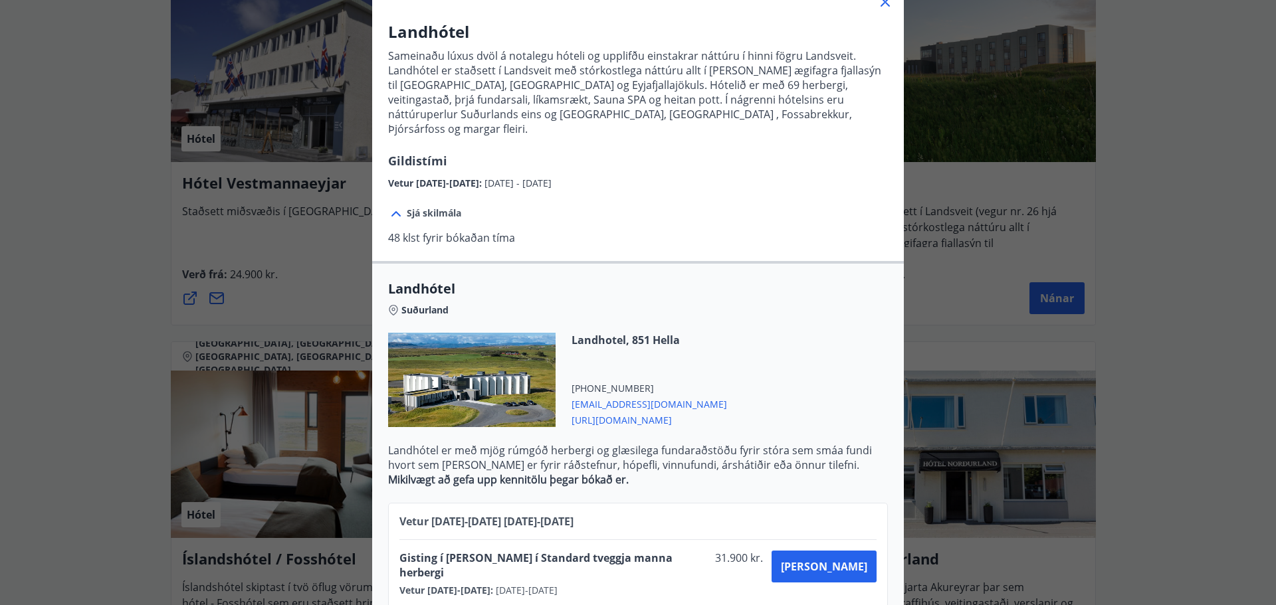
click at [465, 337] on div at bounding box center [471, 380] width 167 height 94
click at [881, 3] on icon at bounding box center [885, 1] width 9 height 9
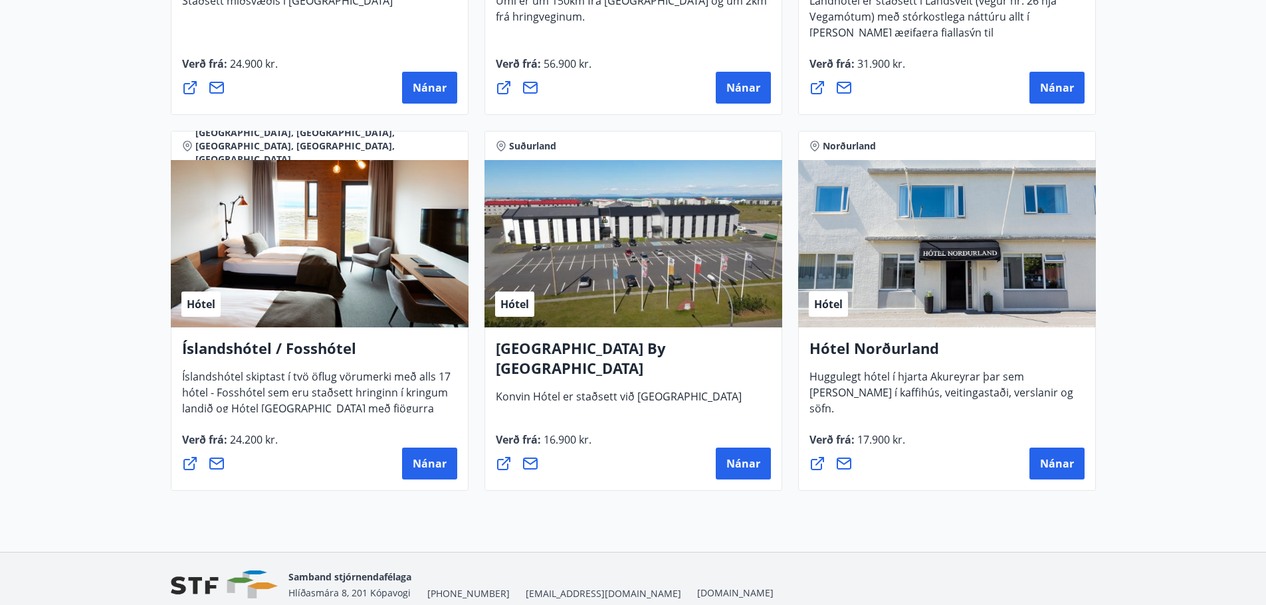
scroll to position [3105, 0]
